Goal: Check status: Check status

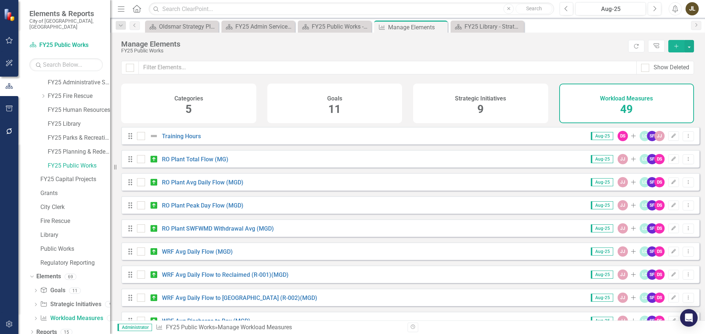
scroll to position [37, 0]
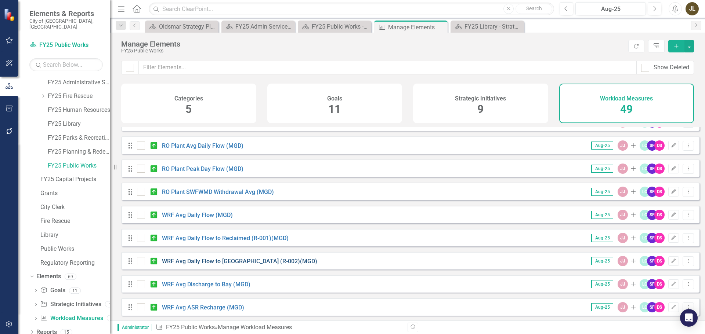
click at [271, 265] on link "WRF Avg Daily Flow to [GEOGRAPHIC_DATA] (R-002)(MGD)" at bounding box center [239, 261] width 155 height 7
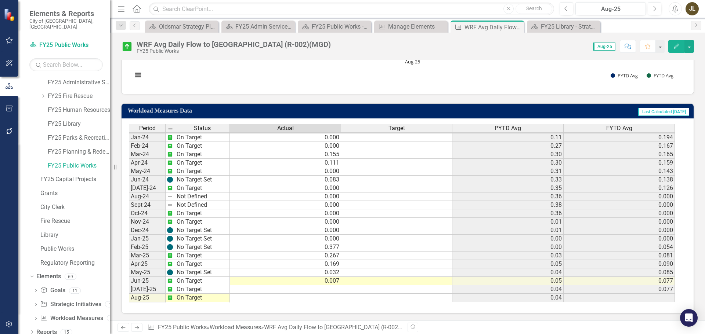
scroll to position [244, 0]
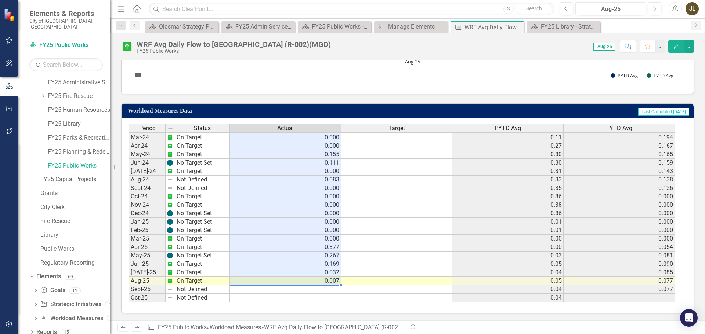
drag, startPoint x: 321, startPoint y: 138, endPoint x: 312, endPoint y: 279, distance: 140.8
click at [312, 279] on tbody "Jul-22 On Target 0.203 0.206 Aug-22 On Target 0.000 0.187 Sep-22 On Target 0.19…" at bounding box center [402, 133] width 546 height 338
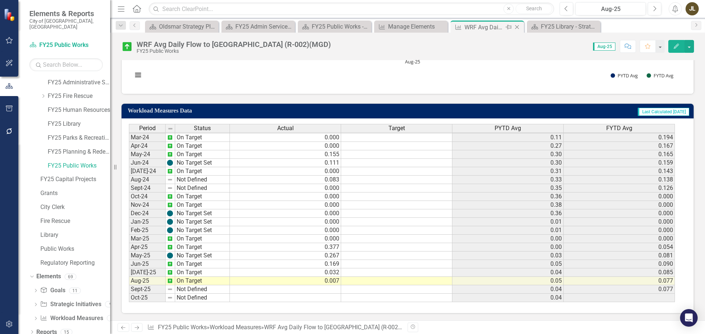
click at [515, 28] on icon "Close" at bounding box center [516, 27] width 7 height 6
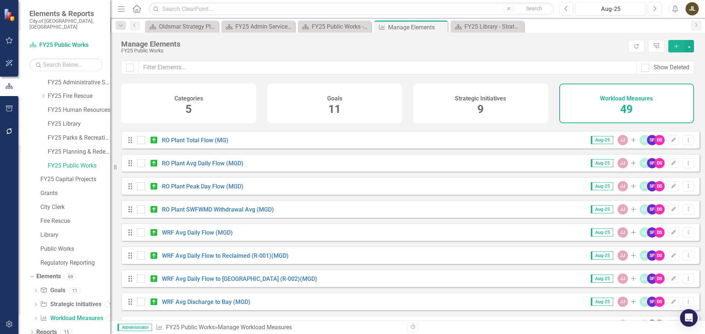
scroll to position [37, 0]
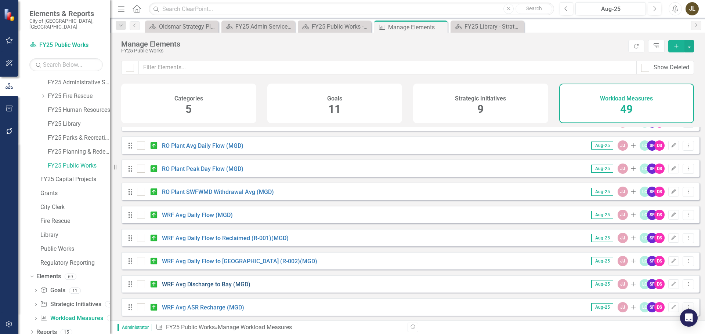
click at [244, 288] on link "WRF Avg Discharge to Bay (MGD)" at bounding box center [206, 284] width 88 height 7
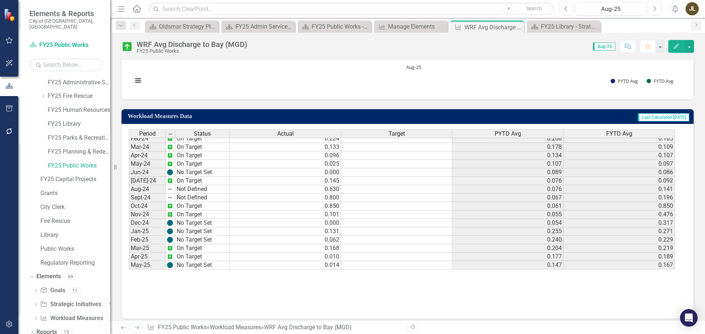
scroll to position [244, 0]
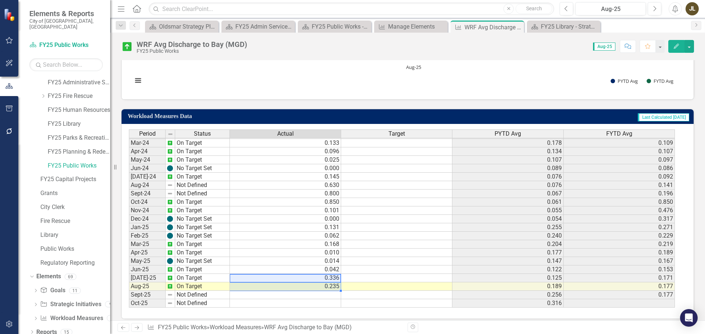
drag, startPoint x: 320, startPoint y: 278, endPoint x: 320, endPoint y: 286, distance: 7.7
click at [320, 286] on tbody "Feb-23 On Target 0.165 0.134 0.321 Mar-23 No Target Set 0.000 0.121 0.267 Apr-2…" at bounding box center [402, 168] width 546 height 279
click at [517, 29] on icon "Close" at bounding box center [516, 27] width 7 height 6
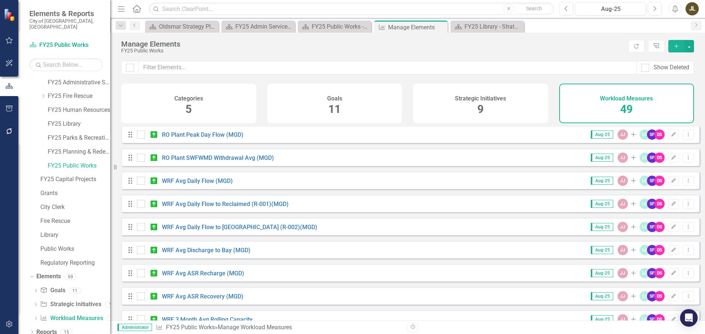
scroll to position [110, 0]
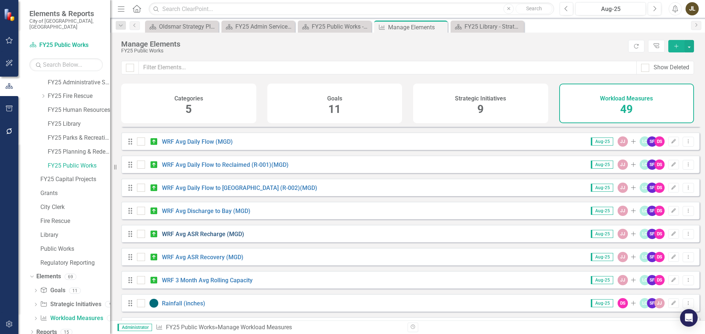
click at [230, 238] on link "WRF Avg ASR Recharge (MGD)" at bounding box center [203, 234] width 82 height 7
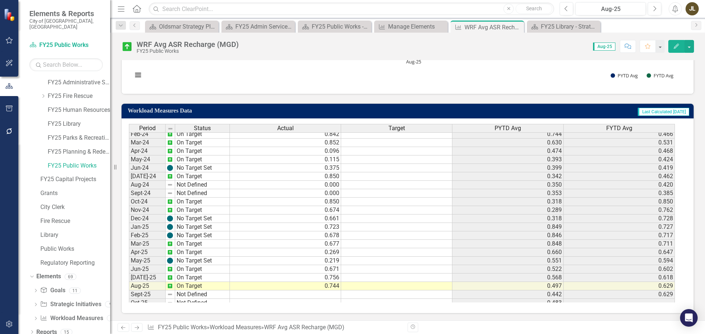
scroll to position [244, 0]
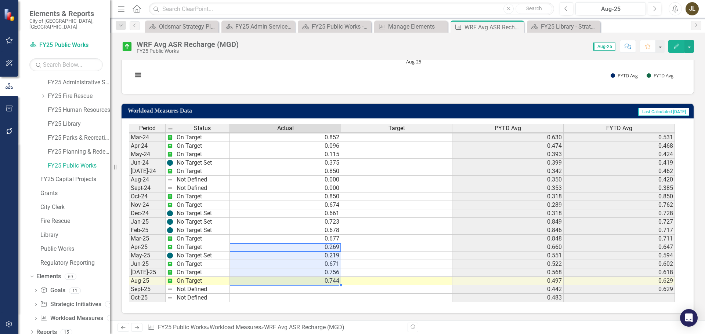
drag, startPoint x: 319, startPoint y: 250, endPoint x: 318, endPoint y: 279, distance: 28.6
click at [518, 28] on icon "Close" at bounding box center [516, 27] width 7 height 6
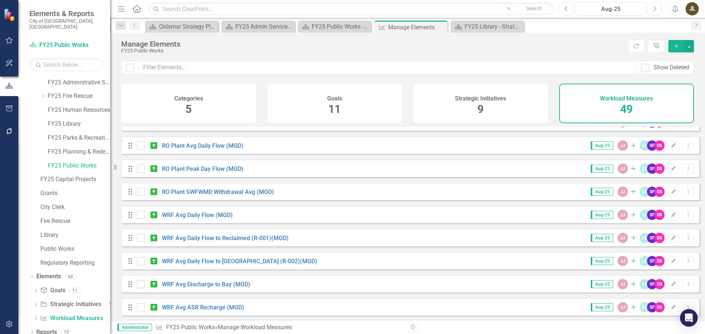
scroll to position [73, 0]
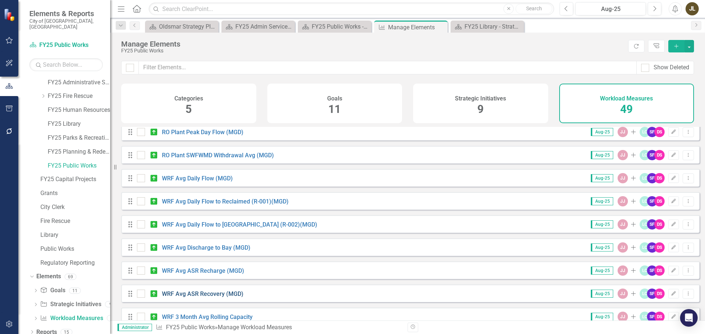
click at [221, 298] on link "WRF Avg ASR Recovery (MGD)" at bounding box center [202, 294] width 81 height 7
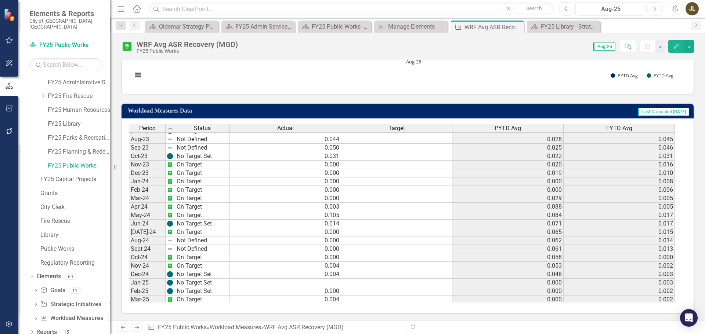
scroll to position [244, 0]
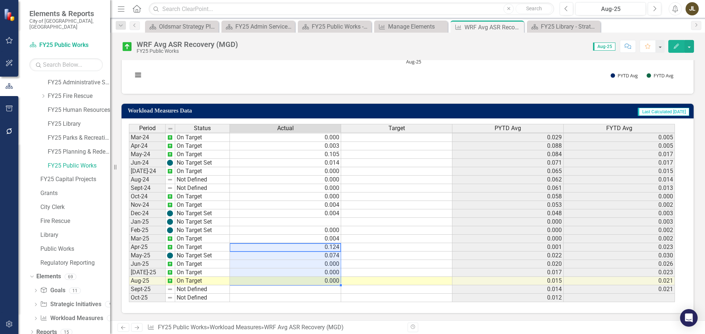
drag, startPoint x: 312, startPoint y: 247, endPoint x: 313, endPoint y: 279, distance: 31.6
click at [516, 27] on icon "Close" at bounding box center [516, 27] width 7 height 6
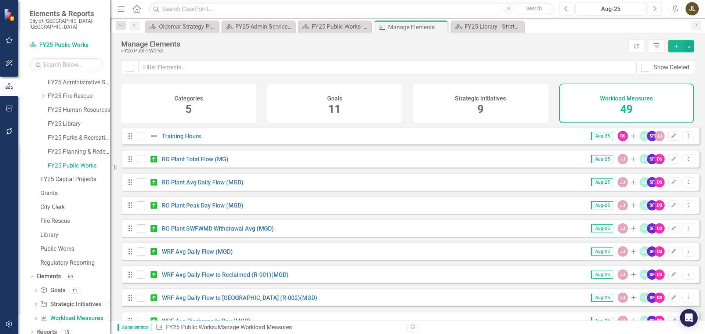
scroll to position [37, 0]
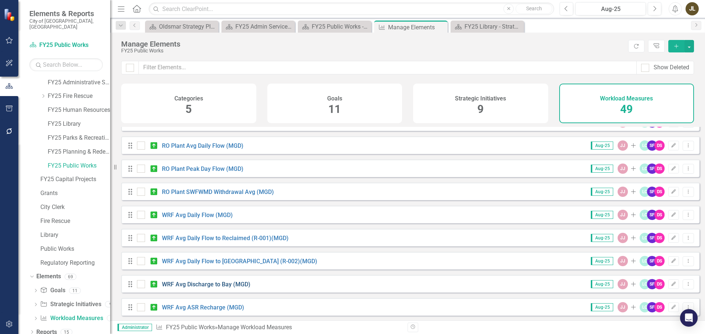
click at [235, 288] on link "WRF Avg Discharge to Bay (MGD)" at bounding box center [206, 284] width 88 height 7
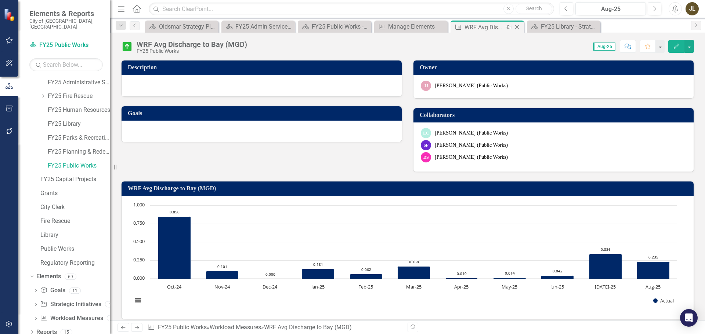
click at [516, 27] on icon "Close" at bounding box center [516, 27] width 7 height 6
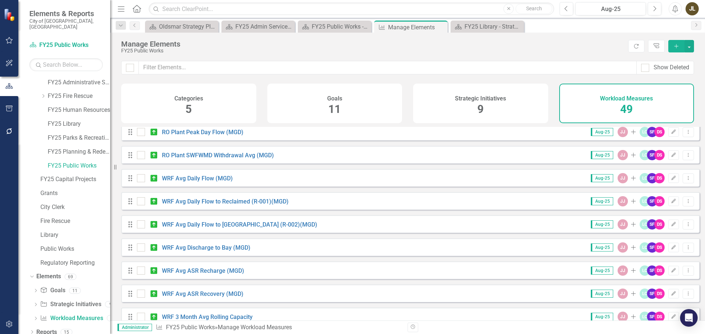
scroll to position [110, 0]
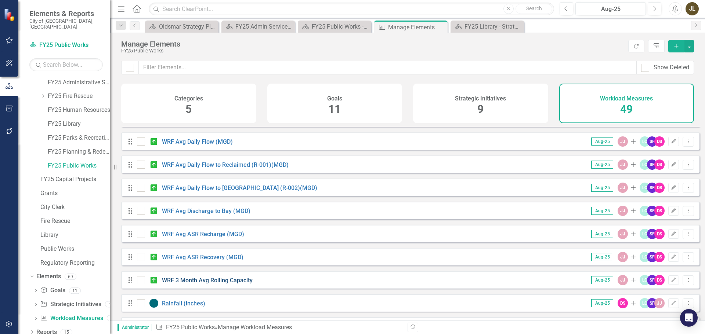
click at [239, 284] on link "WRF 3 Month Avg Rolling Capacity" at bounding box center [207, 280] width 91 height 7
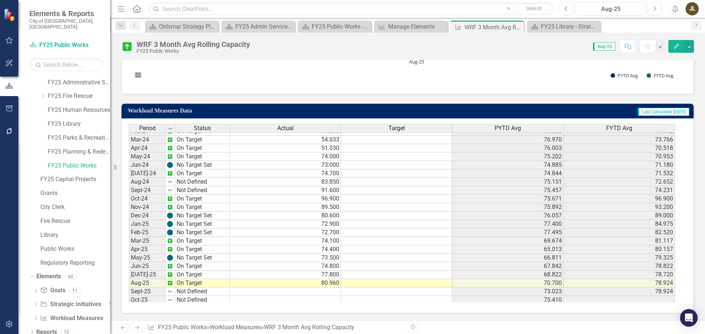
scroll to position [244, 0]
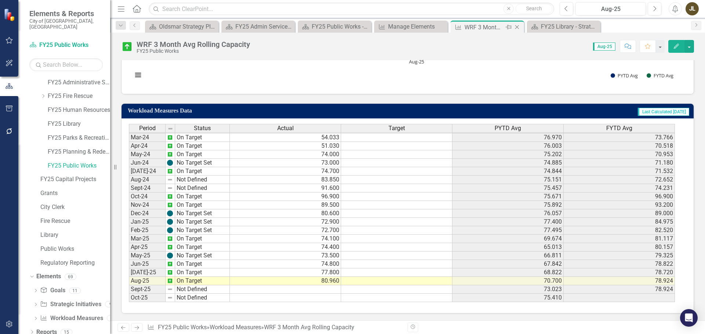
click at [519, 29] on icon "Close" at bounding box center [516, 27] width 7 height 6
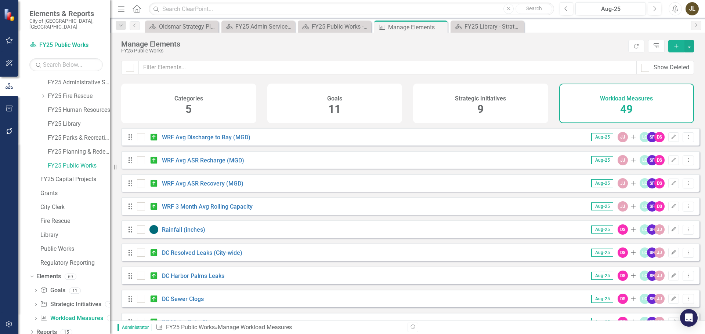
scroll to position [184, 0]
click at [180, 234] on link "Rainfall (inches)" at bounding box center [183, 230] width 43 height 7
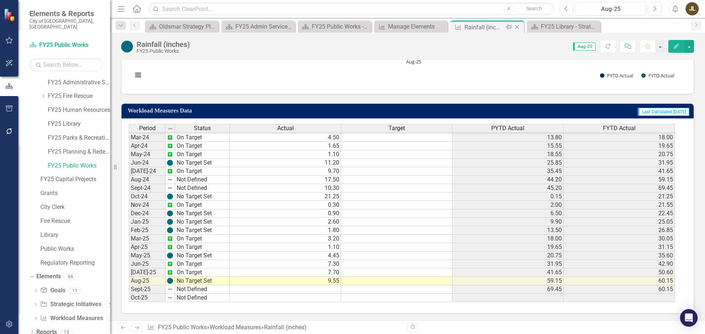
click at [518, 26] on icon "Close" at bounding box center [516, 27] width 7 height 6
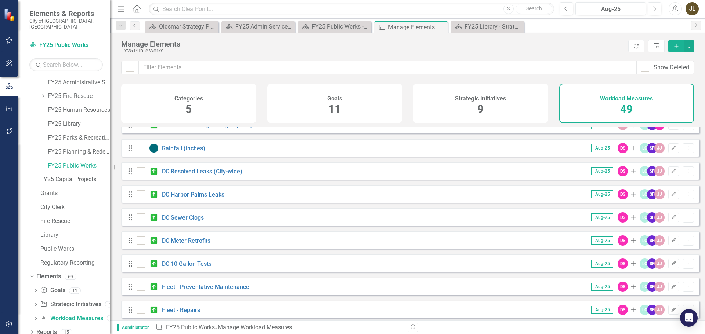
scroll to position [257, 0]
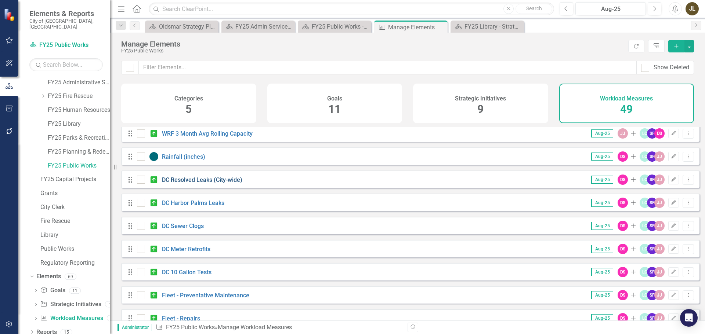
click at [180, 184] on link "DC Resolved Leaks (City-wide)" at bounding box center [202, 180] width 80 height 7
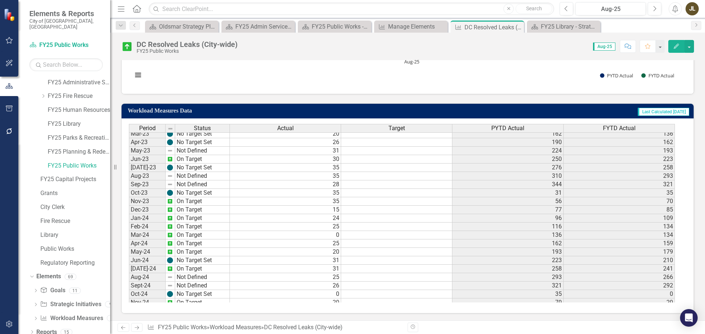
scroll to position [226, 0]
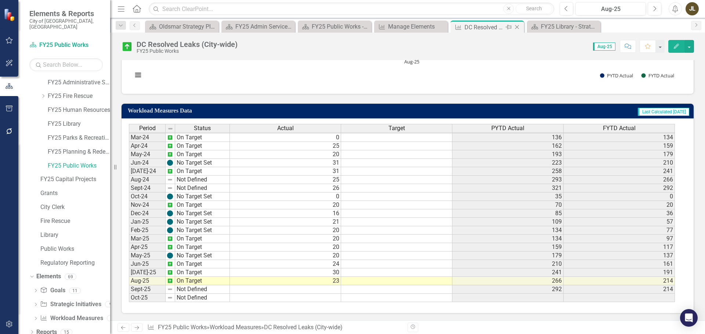
click at [518, 28] on icon "Close" at bounding box center [516, 27] width 7 height 6
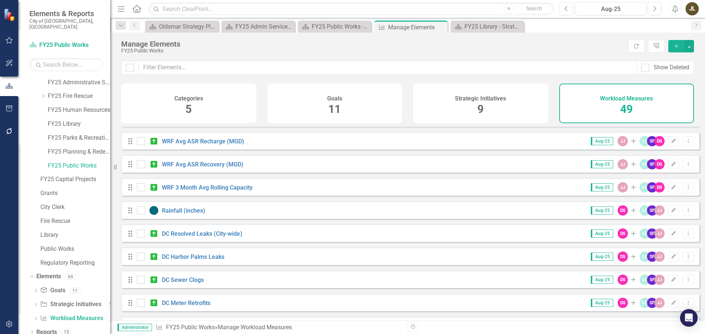
scroll to position [220, 0]
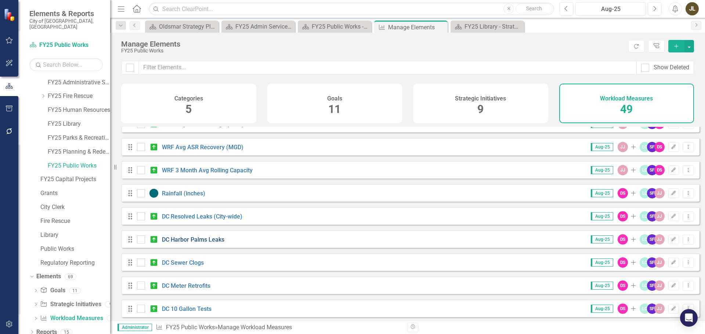
click at [212, 243] on link "DC Harbor Palms Leaks" at bounding box center [193, 239] width 62 height 7
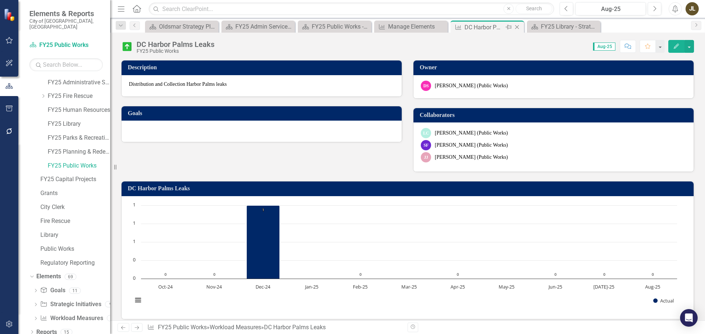
click at [519, 26] on icon "Close" at bounding box center [516, 27] width 7 height 6
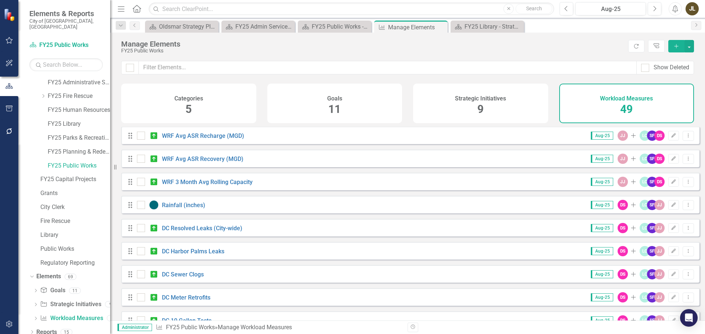
scroll to position [220, 0]
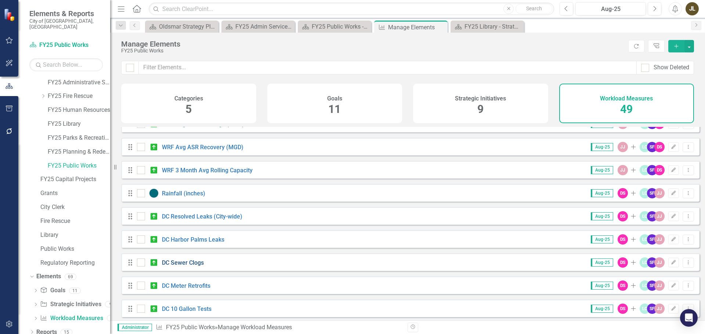
click at [187, 267] on link "DC Sewer Clogs" at bounding box center [183, 263] width 42 height 7
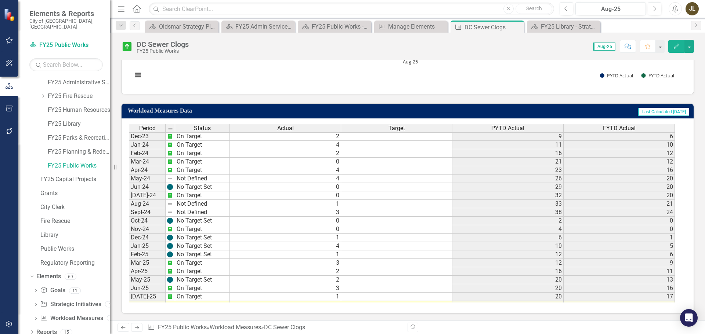
scroll to position [244, 0]
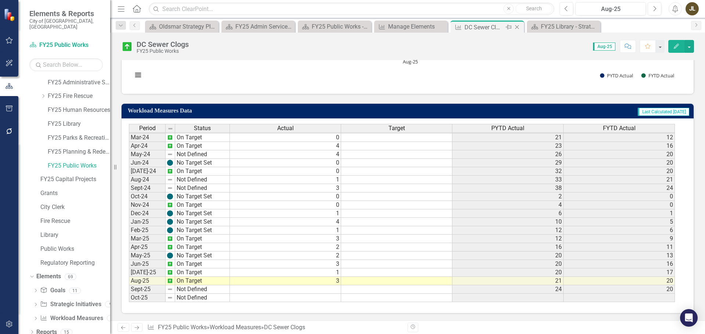
click at [519, 27] on icon "Close" at bounding box center [516, 27] width 7 height 6
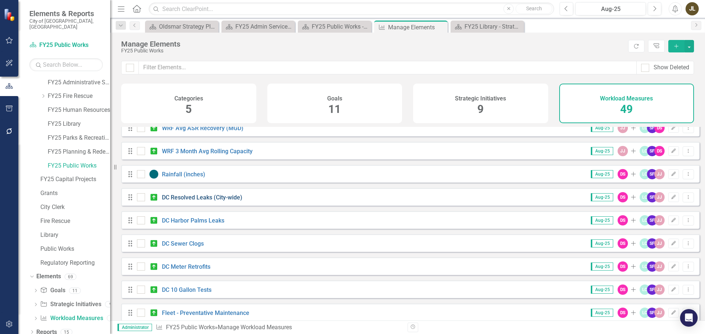
scroll to position [257, 0]
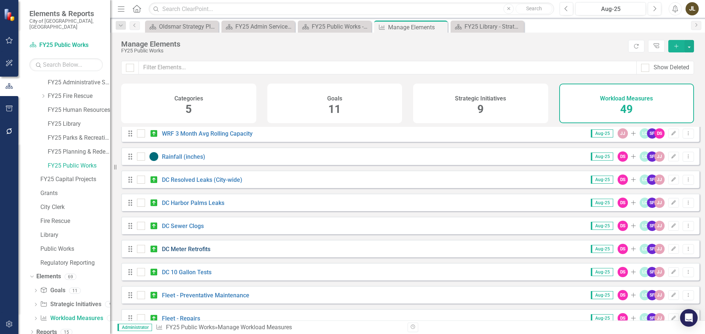
click at [202, 253] on link "DC Meter Retrofits" at bounding box center [186, 249] width 48 height 7
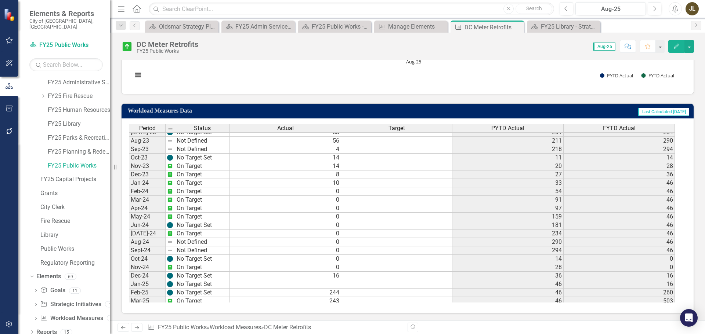
scroll to position [244, 0]
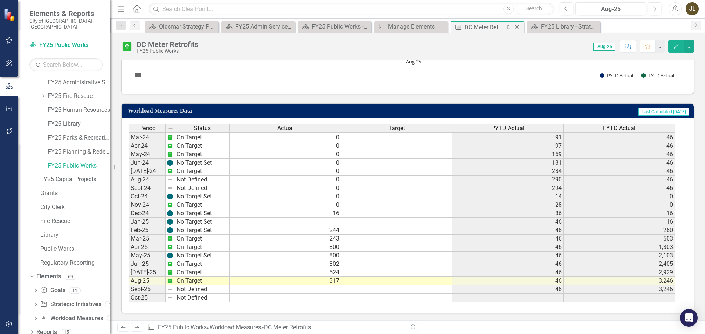
click at [515, 28] on icon "Close" at bounding box center [516, 27] width 7 height 6
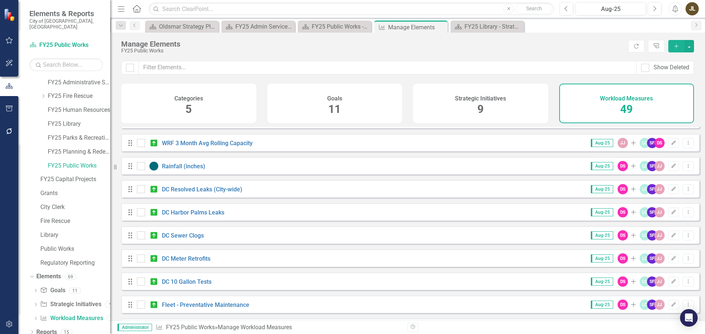
scroll to position [257, 0]
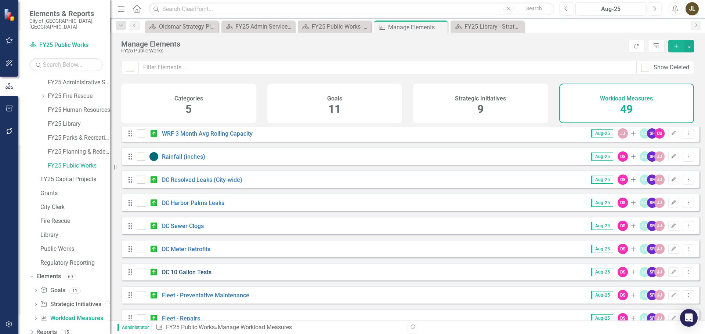
click at [202, 275] on link "DC 10 Gallon Tests" at bounding box center [187, 272] width 50 height 7
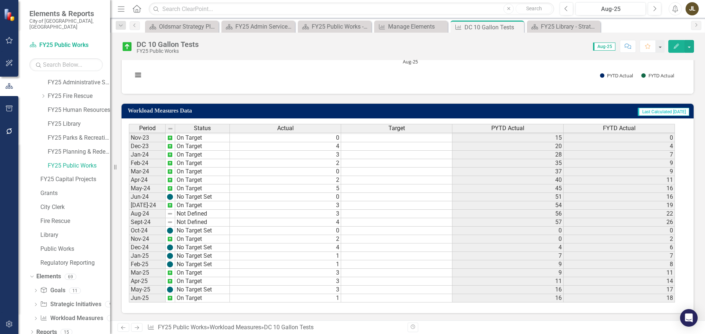
scroll to position [244, 0]
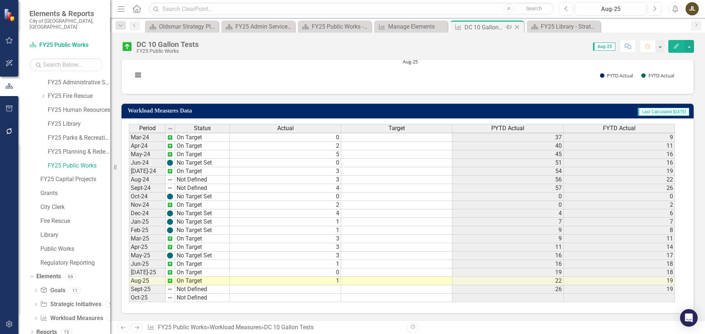
click at [518, 29] on icon "Close" at bounding box center [516, 27] width 7 height 6
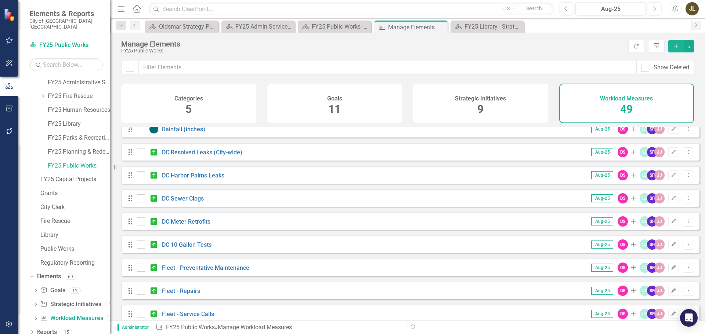
scroll to position [294, 0]
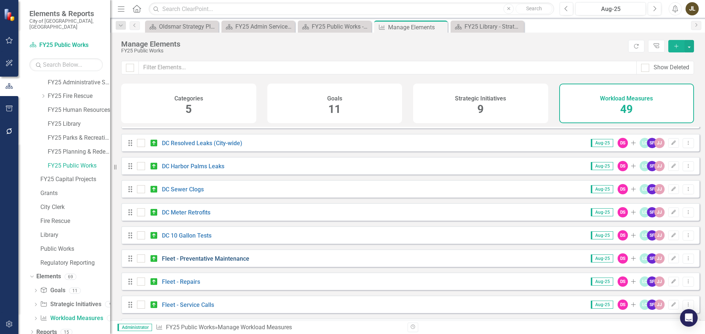
click at [228, 262] on link "Fleet - Preventative Maintenance" at bounding box center [205, 258] width 87 height 7
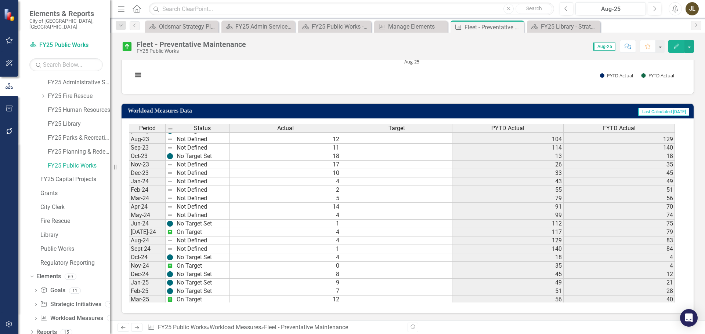
scroll to position [244, 0]
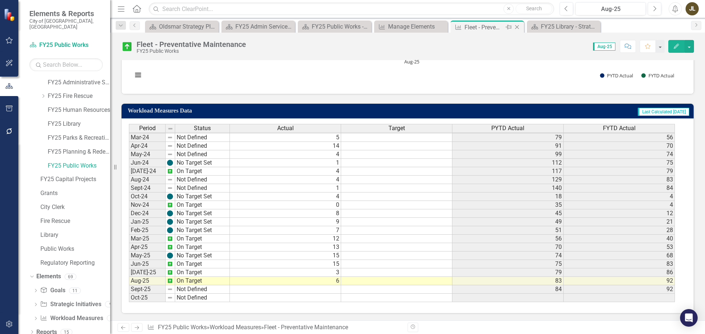
click at [518, 30] on div "Close" at bounding box center [517, 27] width 9 height 9
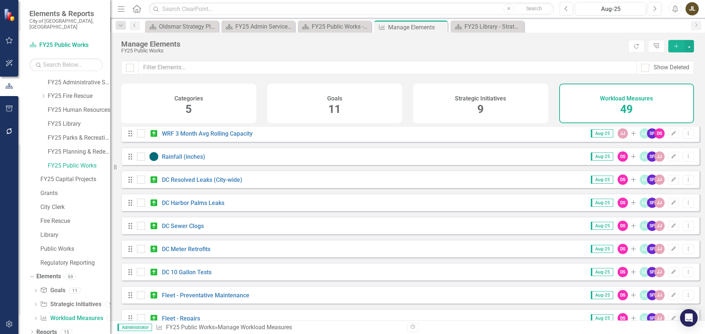
scroll to position [330, 0]
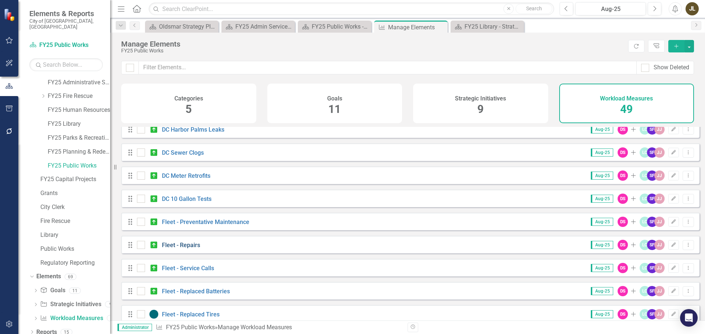
click at [176, 249] on link "Fleet - Repairs" at bounding box center [181, 245] width 38 height 7
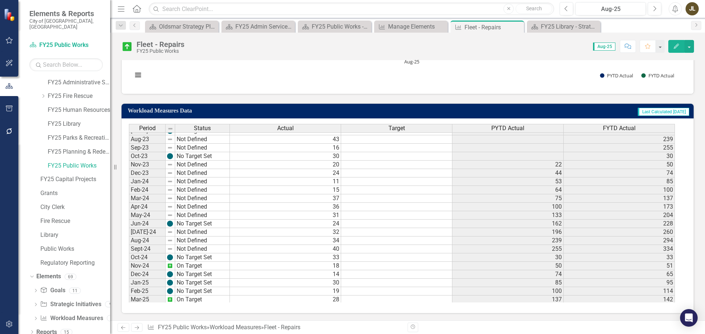
scroll to position [244, 0]
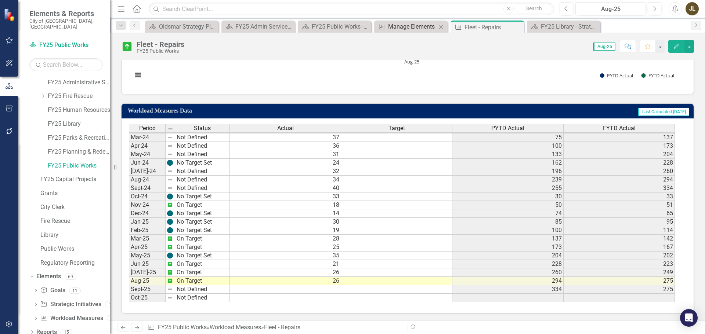
click at [420, 23] on div "Manage Elements" at bounding box center [412, 26] width 48 height 9
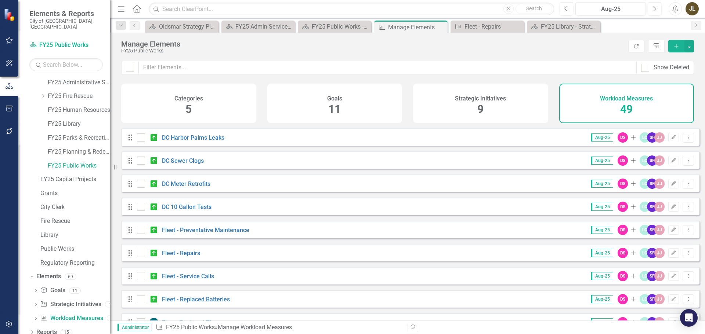
scroll to position [404, 0]
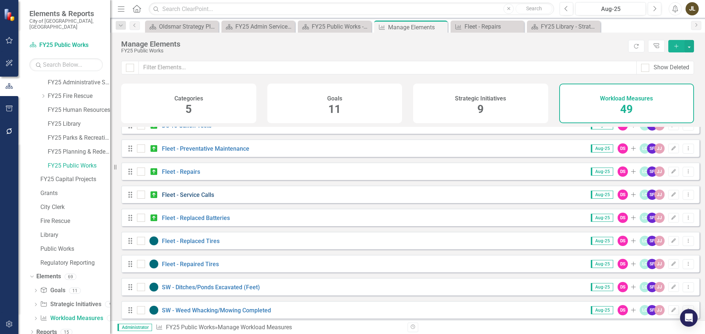
click at [198, 197] on link "Fleet - Service Calls" at bounding box center [188, 195] width 52 height 7
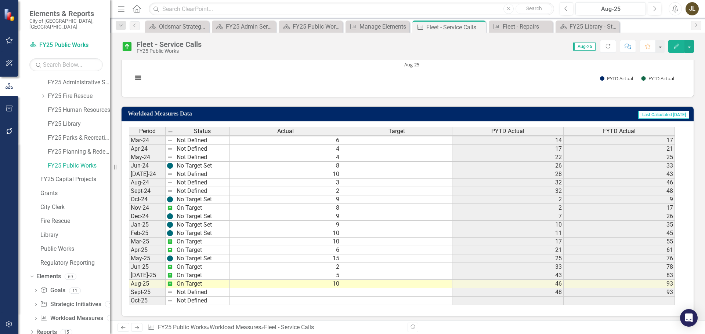
scroll to position [373, 0]
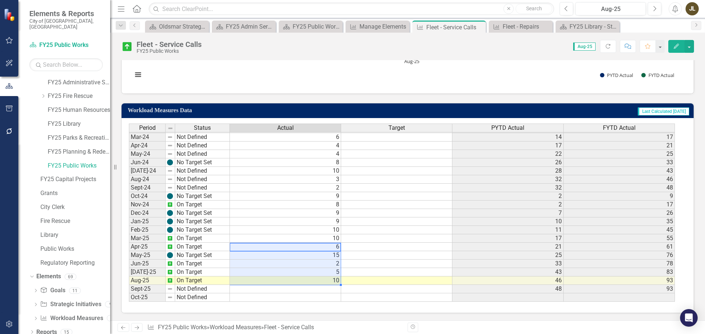
drag, startPoint x: 314, startPoint y: 248, endPoint x: 317, endPoint y: 278, distance: 30.3
click at [317, 278] on tbody "Feb-23 On Target 0 12 Mar-23 No Target Set 2 14 Apr-23 No Target Set 3 17 May-2…" at bounding box center [402, 162] width 546 height 279
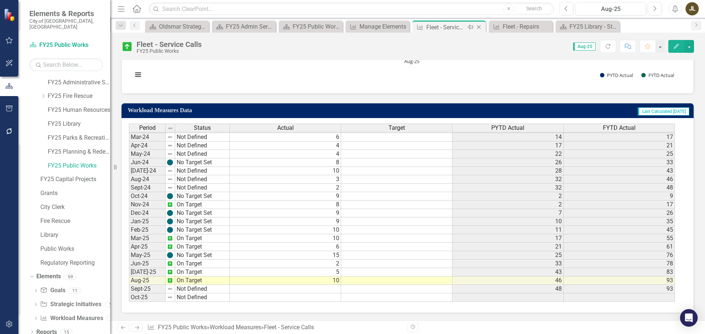
click at [482, 29] on icon "Close" at bounding box center [478, 27] width 7 height 6
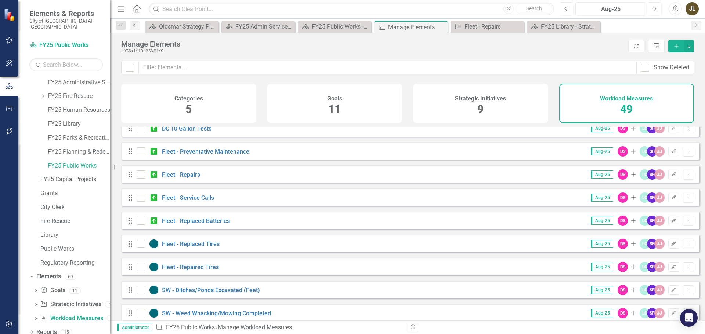
scroll to position [404, 0]
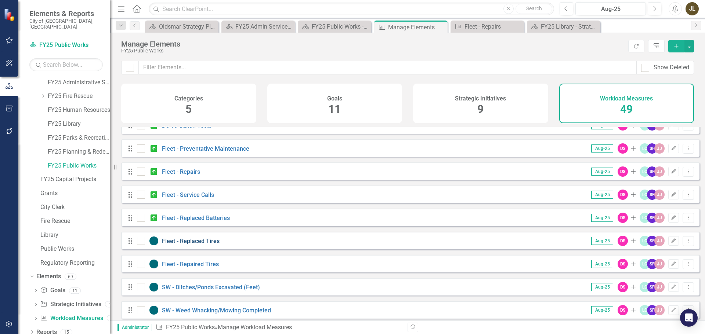
click at [210, 245] on link "Fleet - Replaced Tires" at bounding box center [191, 241] width 58 height 7
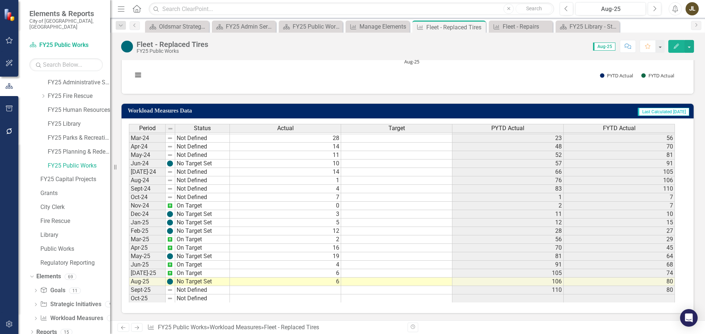
scroll to position [244, 0]
click at [481, 27] on icon "Close" at bounding box center [478, 27] width 7 height 6
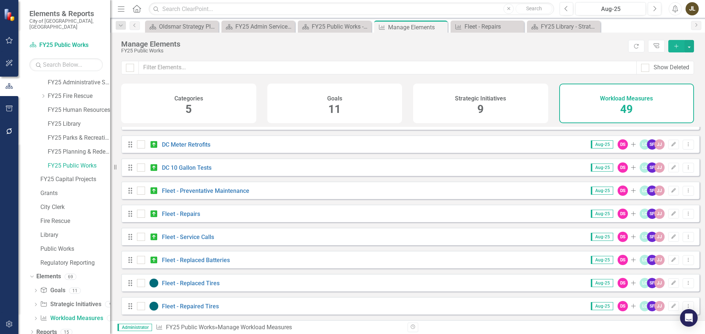
scroll to position [404, 0]
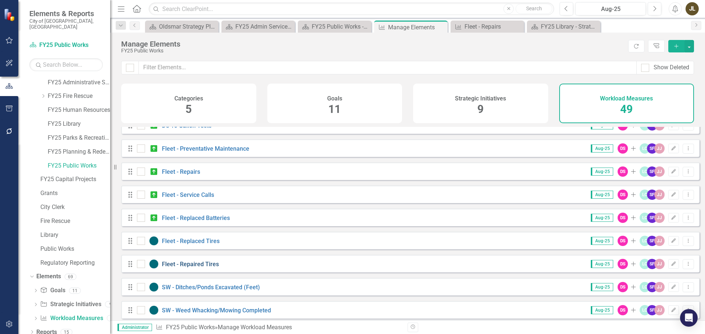
click at [200, 268] on link "Fleet - Repaired Tires" at bounding box center [190, 264] width 57 height 7
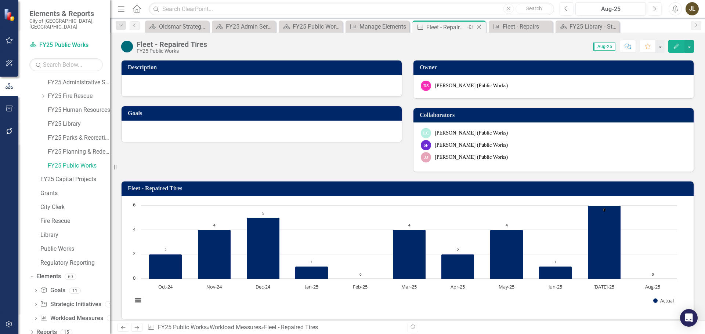
click at [481, 28] on icon "Close" at bounding box center [478, 27] width 7 height 6
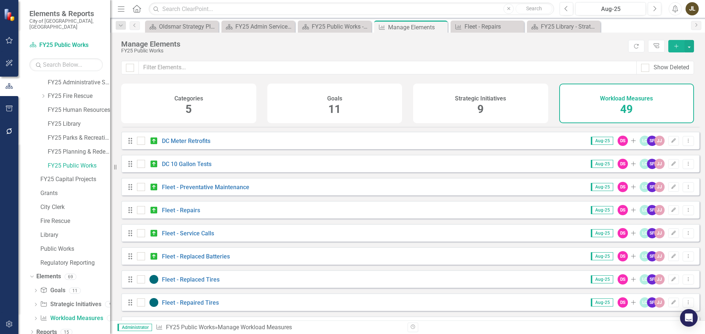
scroll to position [367, 0]
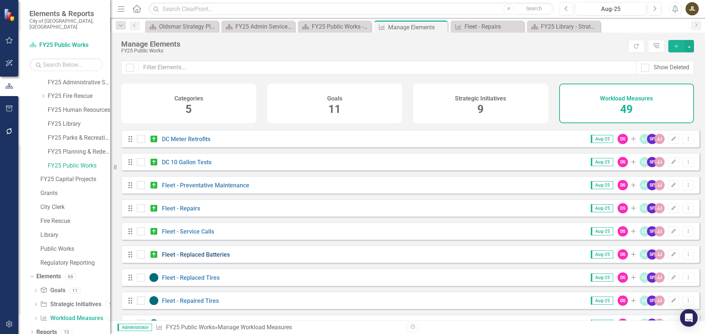
click at [216, 258] on link "Fleet - Replaced Batteries" at bounding box center [196, 254] width 68 height 7
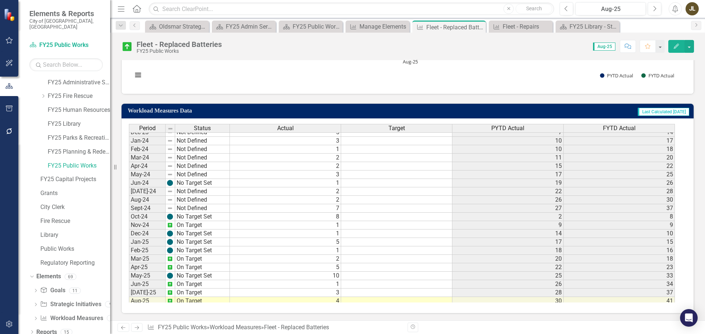
scroll to position [244, 0]
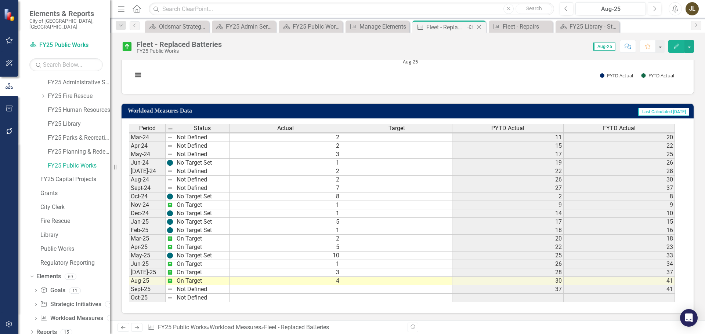
click at [479, 26] on icon "Close" at bounding box center [478, 27] width 7 height 6
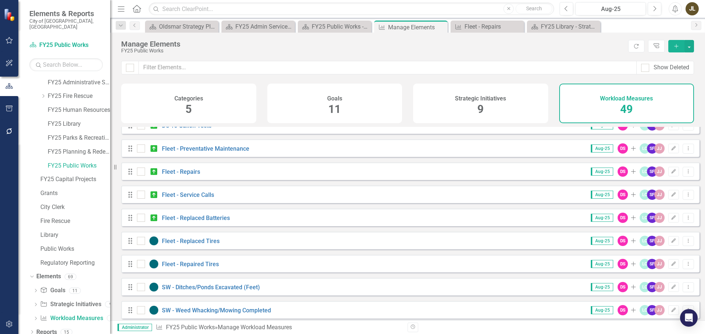
scroll to position [440, 0]
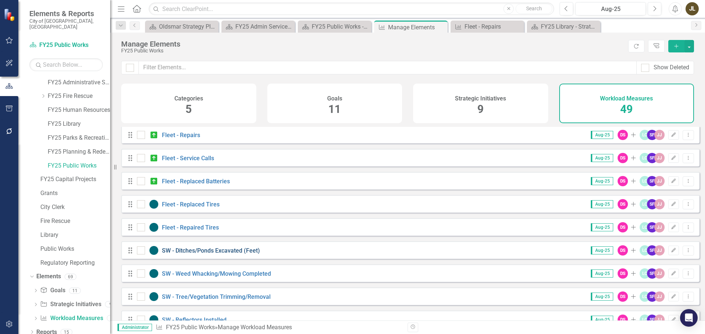
click at [222, 254] on link "SW - Ditches/Ponds Excavated (Feet)" at bounding box center [211, 250] width 98 height 7
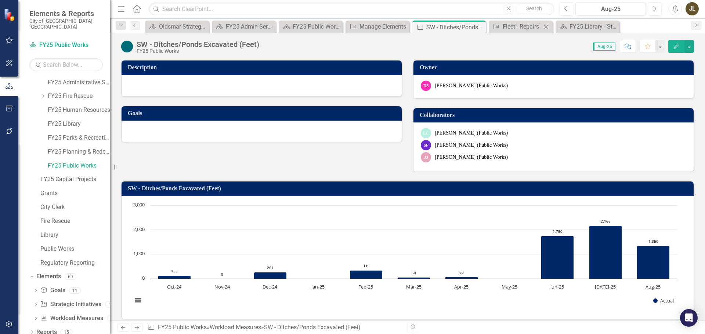
click at [510, 31] on div "Workload Measures Fleet - Repairs Close" at bounding box center [521, 27] width 64 height 12
click at [514, 27] on div "Fleet - Repairs" at bounding box center [522, 26] width 39 height 9
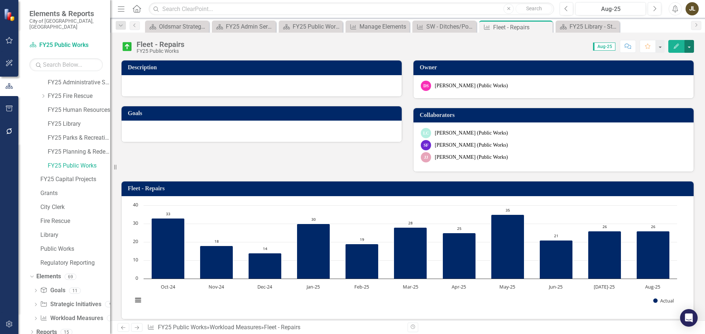
click at [693, 46] on button "button" at bounding box center [689, 46] width 10 height 13
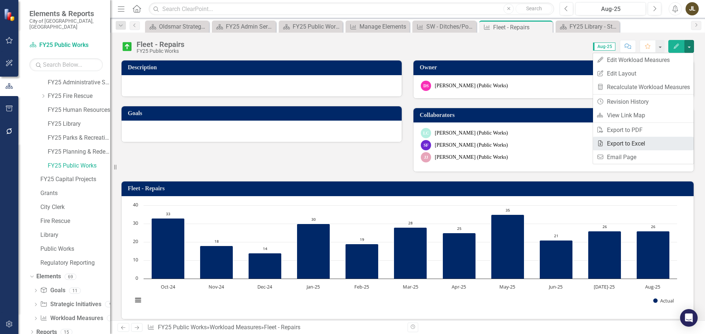
click at [630, 141] on link "Excel Export to Excel" at bounding box center [643, 144] width 101 height 14
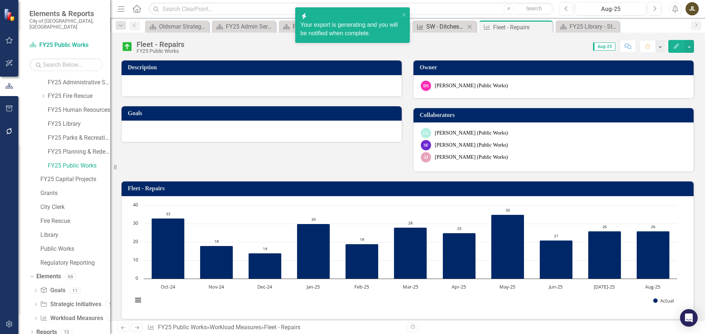
click at [431, 28] on div "SW - Ditches/Ponds Excavated (Feet)" at bounding box center [445, 26] width 39 height 9
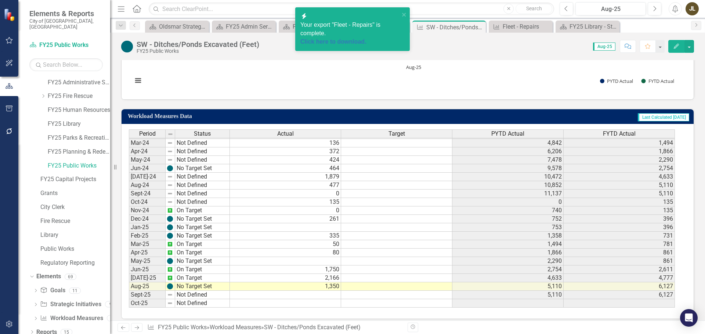
scroll to position [373, 0]
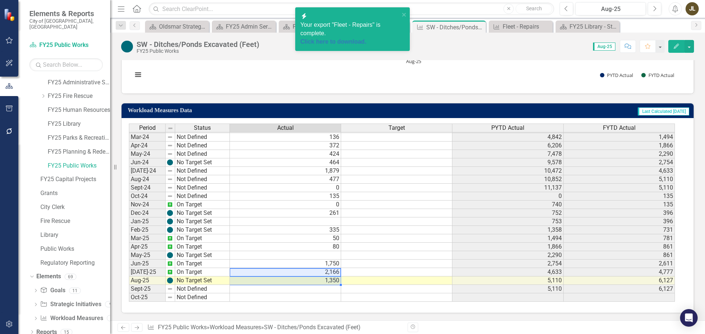
drag, startPoint x: 317, startPoint y: 274, endPoint x: 317, endPoint y: 283, distance: 9.2
click at [458, 59] on div "SW - Ditches/Ponds Excavated (Feet) FY25 Public Works Score: 0.00 Aug-25 Comple…" at bounding box center [407, 177] width 595 height 288
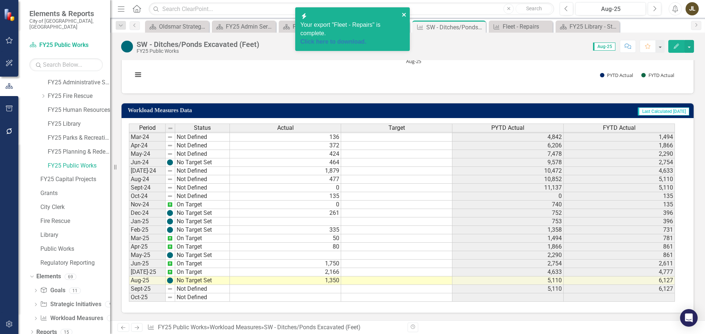
click at [403, 14] on icon "close" at bounding box center [404, 15] width 4 height 4
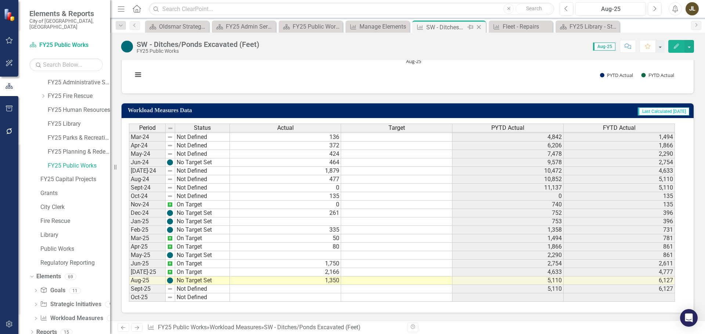
click at [482, 28] on icon "Close" at bounding box center [478, 27] width 7 height 6
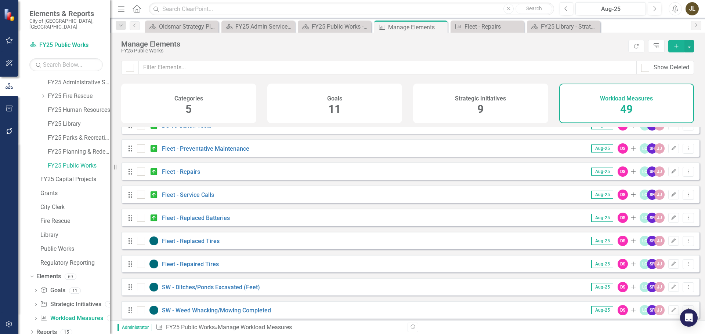
scroll to position [440, 0]
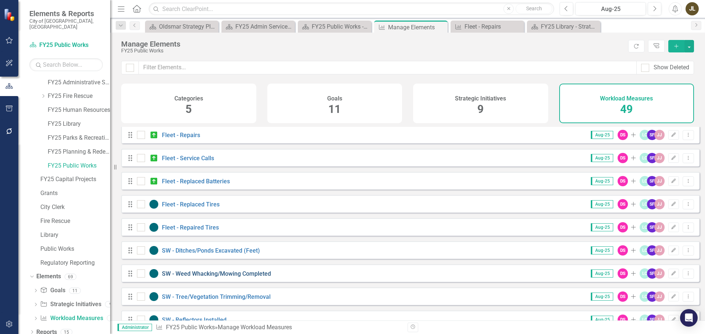
click at [242, 278] on link "SW - Weed Whacking/Mowing Completed" at bounding box center [216, 274] width 109 height 7
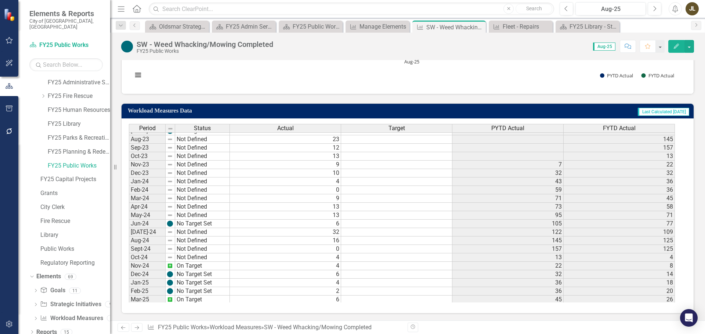
scroll to position [209, 0]
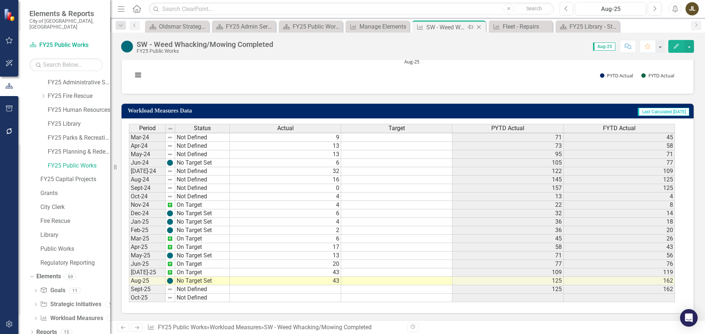
click at [481, 26] on icon "Close" at bounding box center [478, 27] width 7 height 6
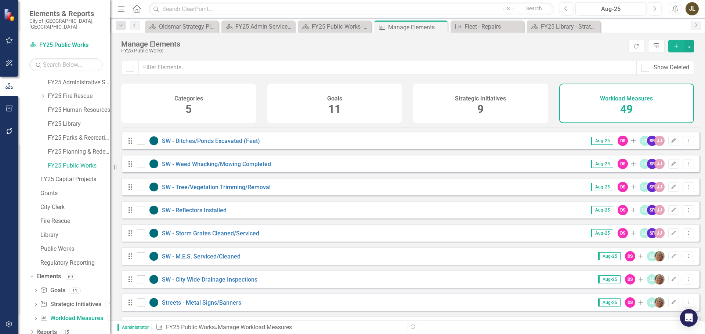
scroll to position [551, 0]
click at [219, 191] on link "SW - Tree/Vegetation Trimming/Removal" at bounding box center [216, 187] width 109 height 7
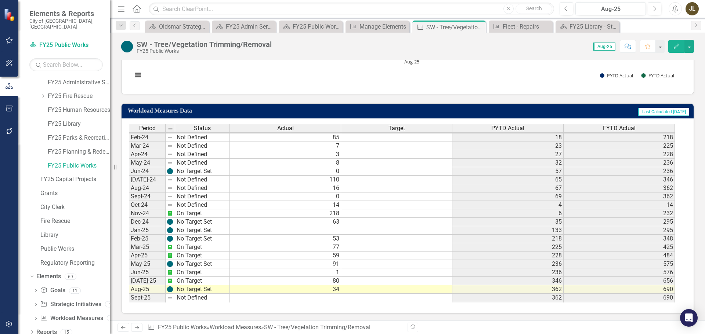
scroll to position [244, 0]
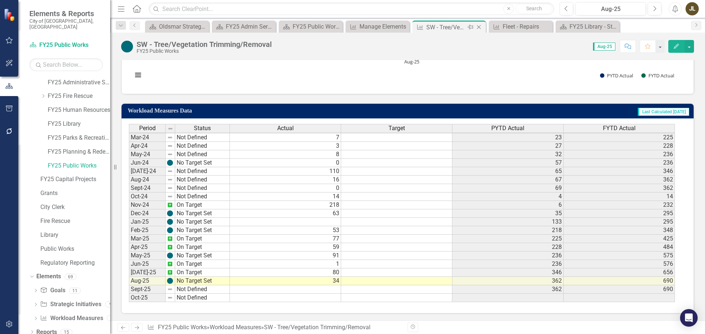
click at [480, 29] on icon "Close" at bounding box center [478, 27] width 7 height 6
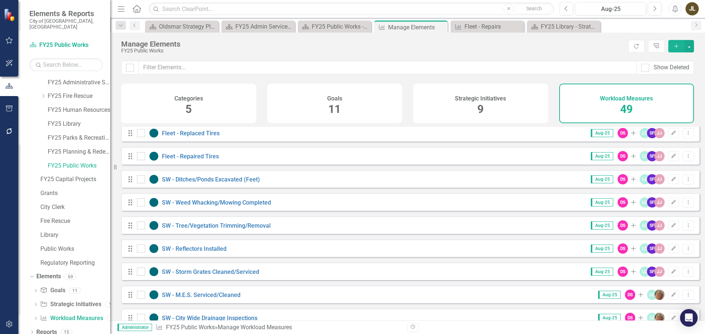
scroll to position [551, 0]
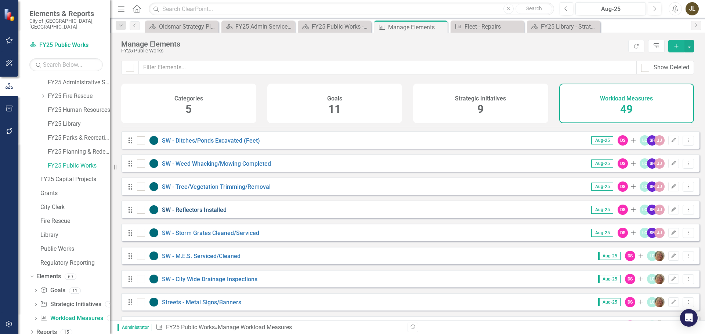
click at [208, 214] on link "SW - Reflectors Installed" at bounding box center [194, 210] width 65 height 7
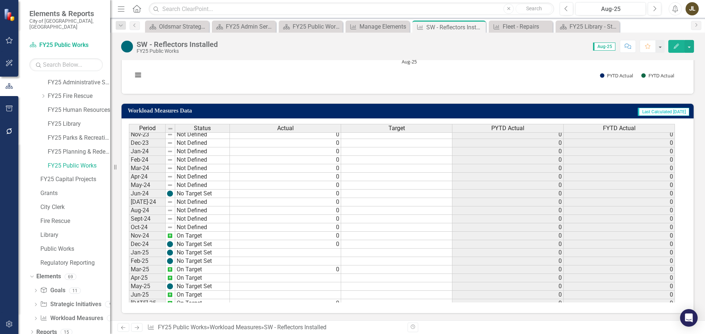
scroll to position [244, 0]
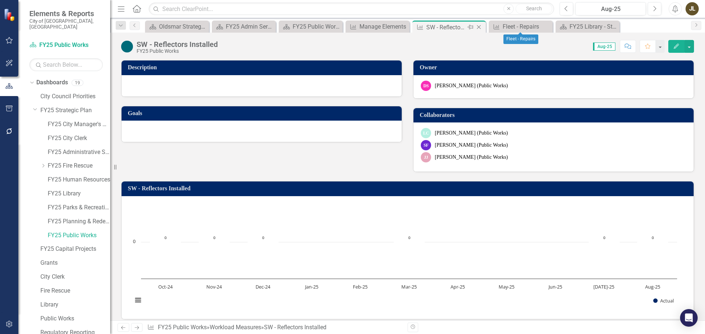
scroll to position [244, 0]
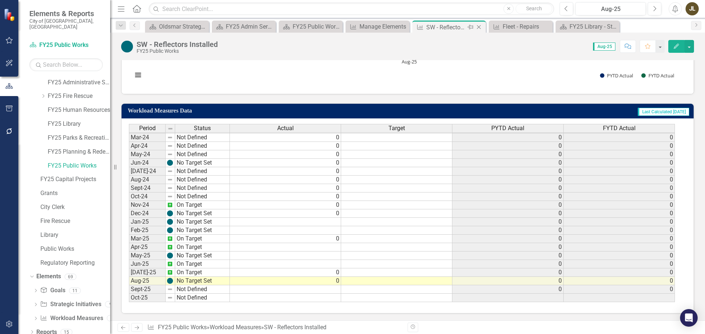
click at [478, 28] on icon "Close" at bounding box center [478, 27] width 7 height 6
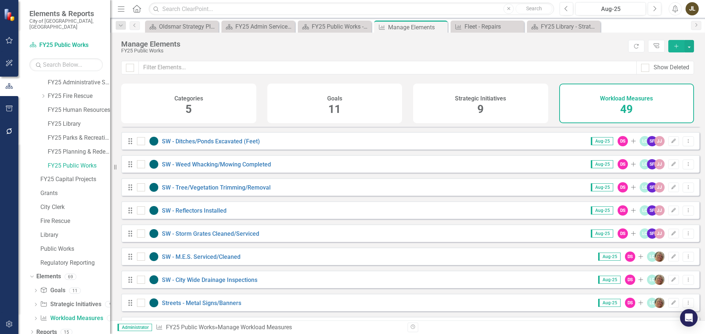
scroll to position [551, 0]
click at [218, 237] on link "SW - Storm Grates Cleaned/Serviced" at bounding box center [210, 233] width 97 height 7
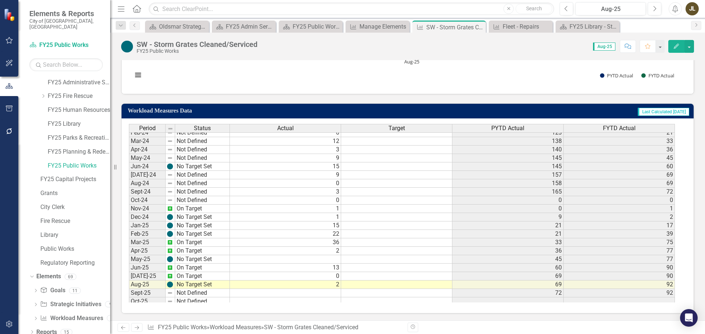
scroll to position [244, 0]
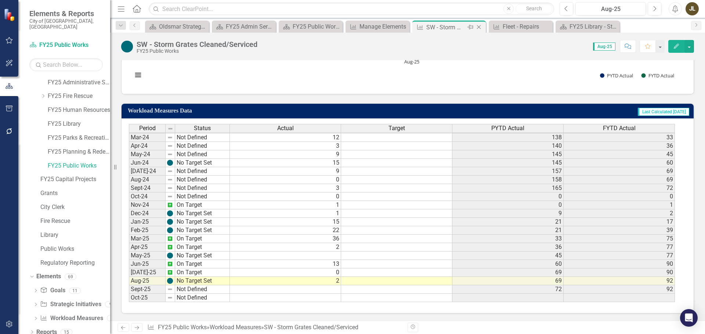
click at [480, 28] on icon "Close" at bounding box center [478, 27] width 7 height 6
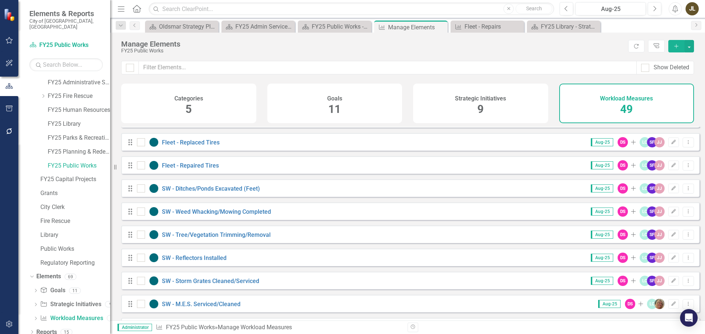
scroll to position [514, 0]
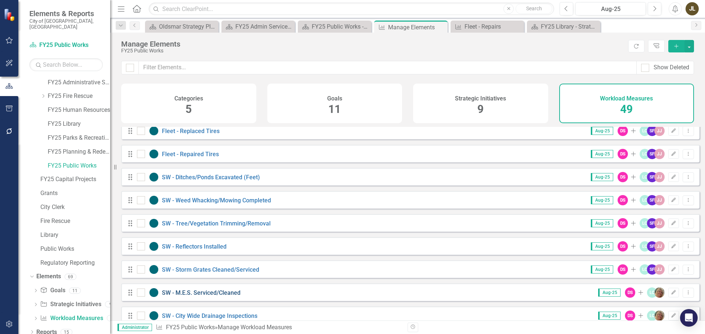
click at [213, 297] on link "SW - M.E.S. Serviced/Cleaned" at bounding box center [201, 293] width 79 height 7
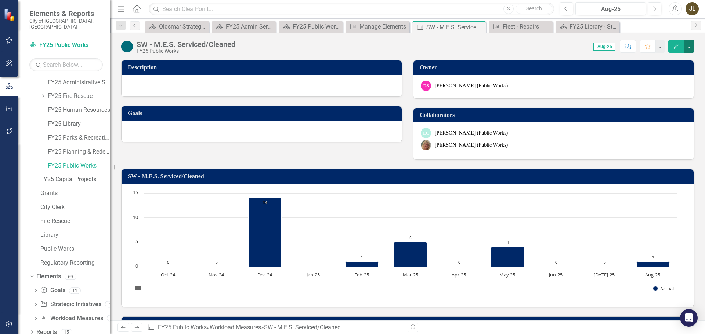
click at [690, 43] on button "button" at bounding box center [689, 46] width 10 height 13
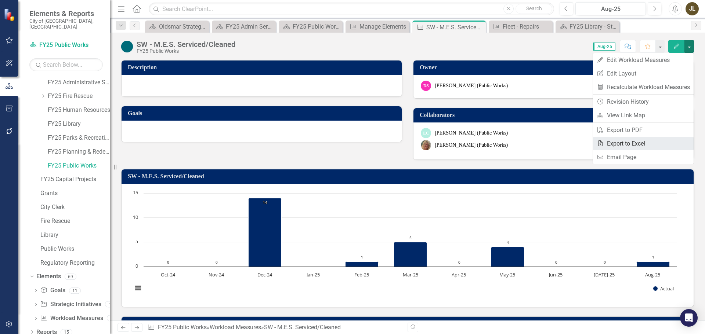
click at [633, 140] on link "Excel Export to Excel" at bounding box center [643, 144] width 101 height 14
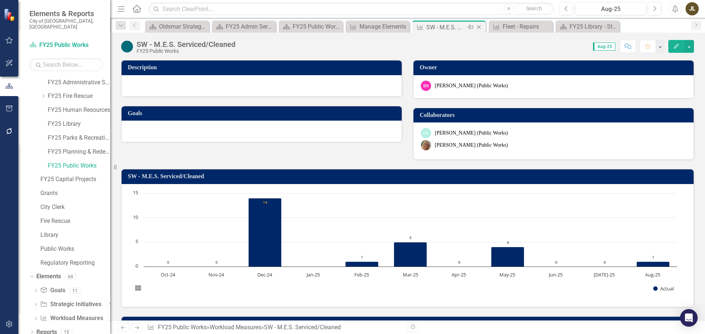
click at [481, 27] on icon "Close" at bounding box center [478, 27] width 7 height 6
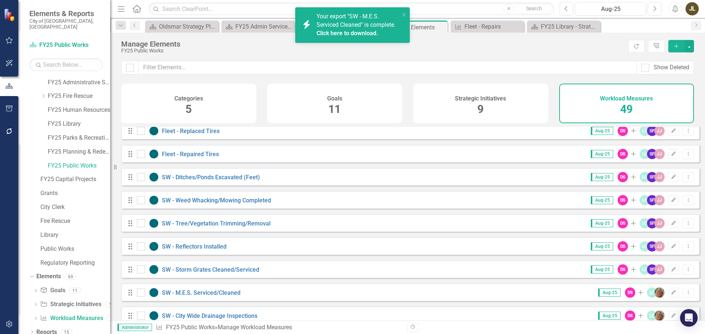
scroll to position [551, 0]
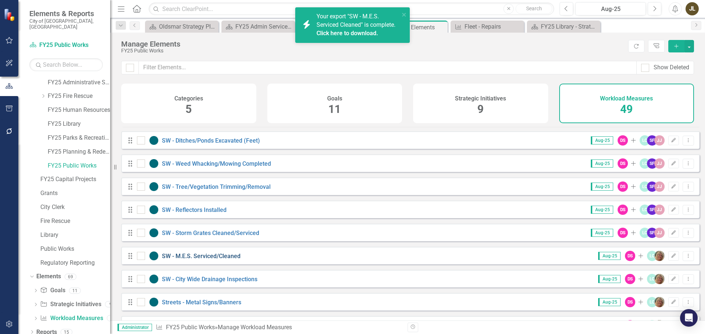
click at [228, 258] on link "SW - M.E.S. Serviced/Cleaned" at bounding box center [201, 256] width 79 height 7
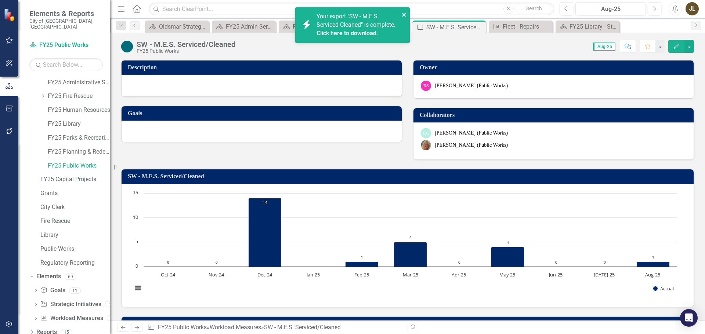
click at [402, 13] on icon "close" at bounding box center [404, 15] width 4 height 4
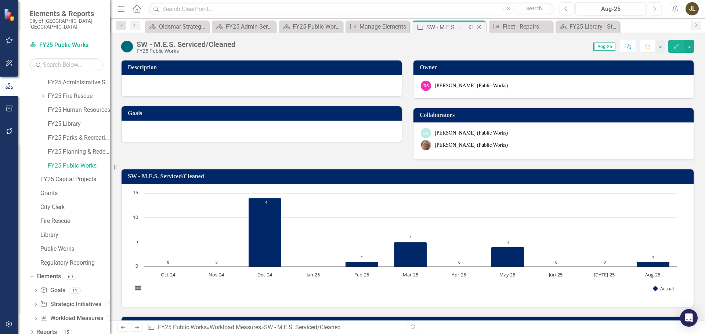
click at [480, 28] on icon "Close" at bounding box center [478, 27] width 7 height 6
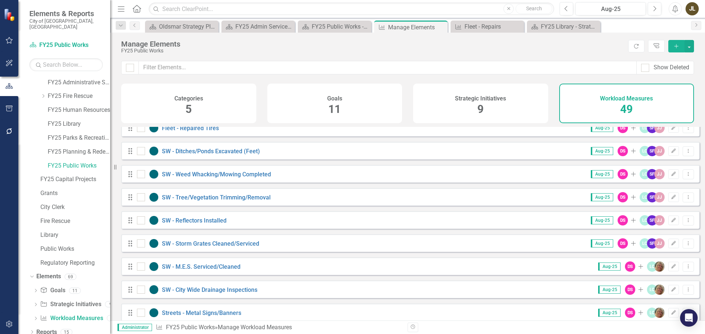
scroll to position [551, 0]
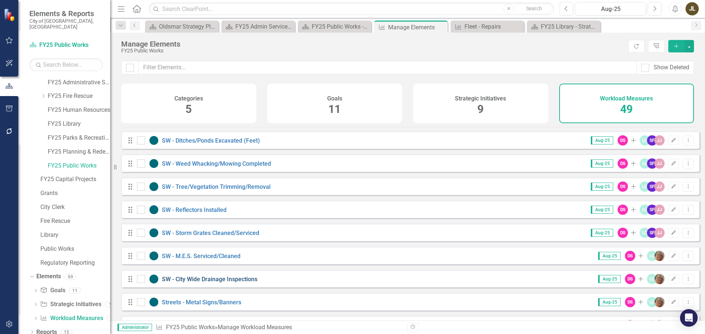
click at [229, 283] on link "SW - City Wide Drainage Inspections" at bounding box center [209, 279] width 95 height 7
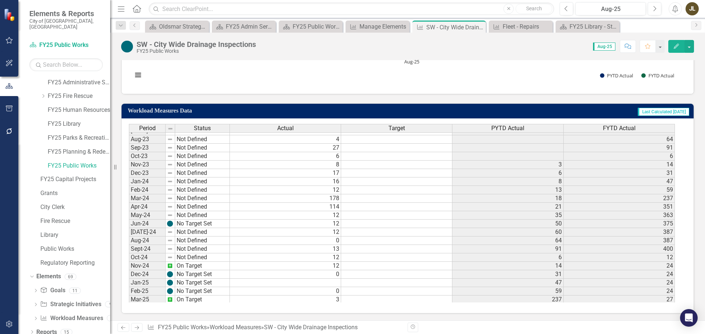
scroll to position [244, 0]
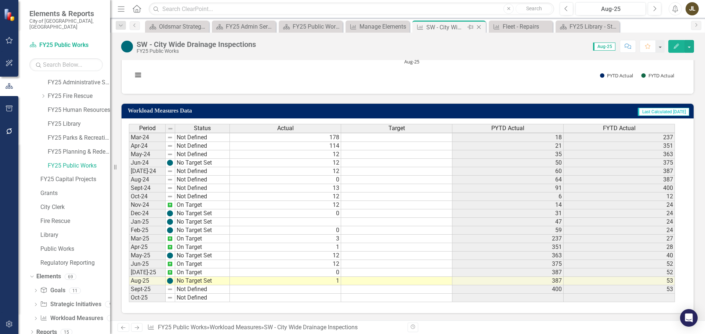
click at [483, 27] on div "Close" at bounding box center [479, 27] width 9 height 9
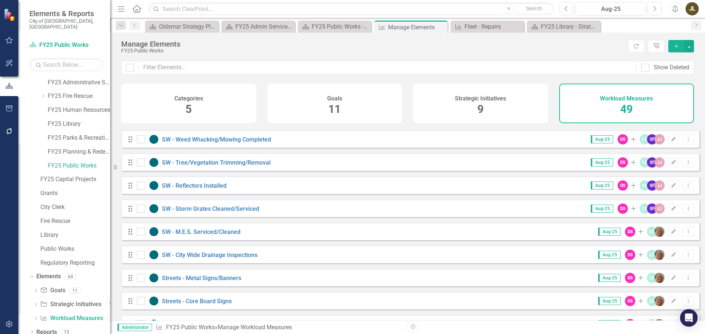
scroll to position [587, 0]
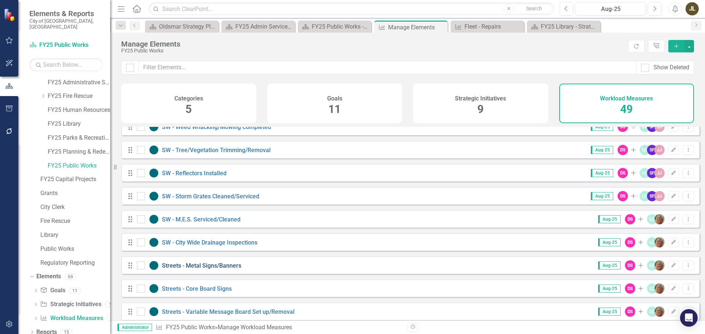
click at [214, 269] on link "Streets - Metal Signs/Banners" at bounding box center [201, 265] width 79 height 7
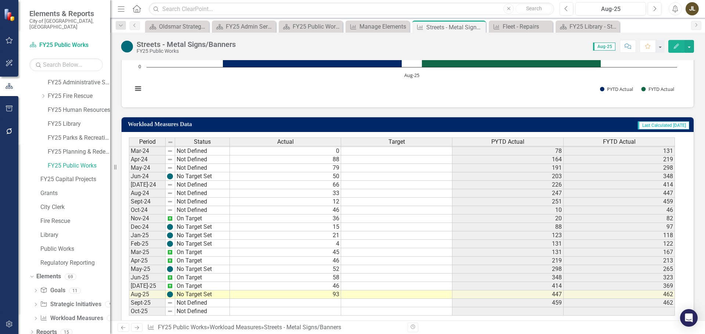
scroll to position [361, 0]
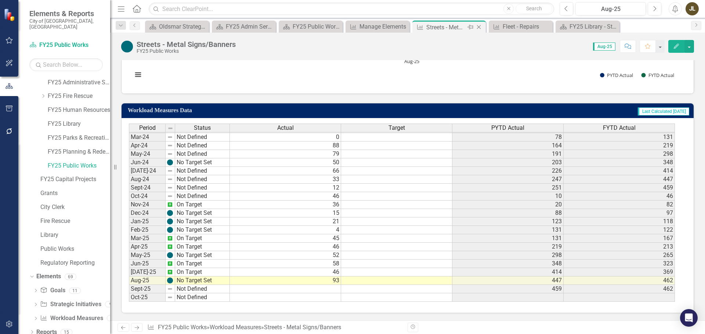
click at [478, 26] on icon "Close" at bounding box center [478, 27] width 7 height 6
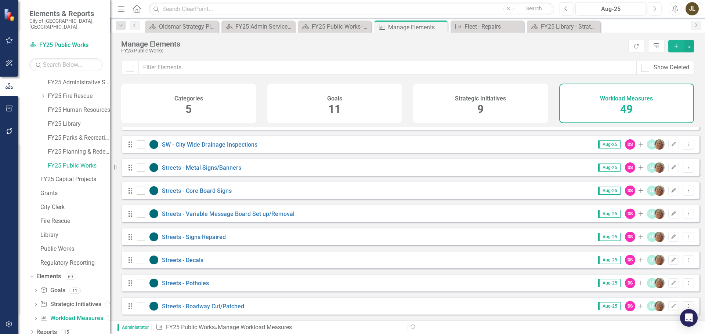
scroll to position [697, 0]
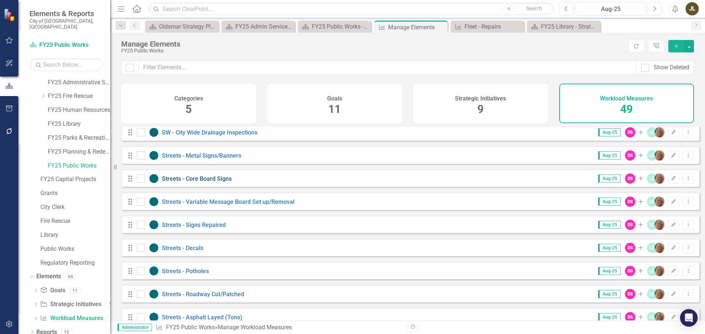
click at [210, 181] on link "Streets - Core Board Signs" at bounding box center [197, 178] width 70 height 7
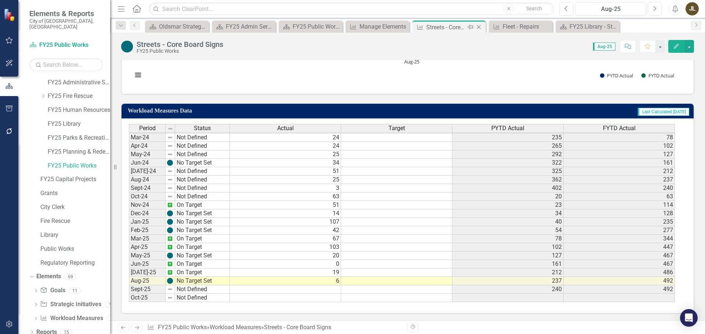
click at [479, 27] on icon "Close" at bounding box center [478, 27] width 7 height 6
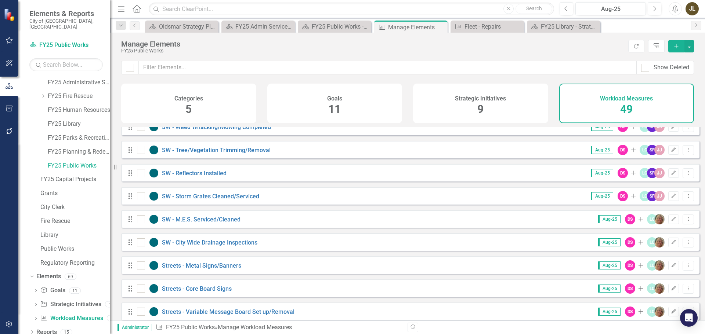
scroll to position [624, 0]
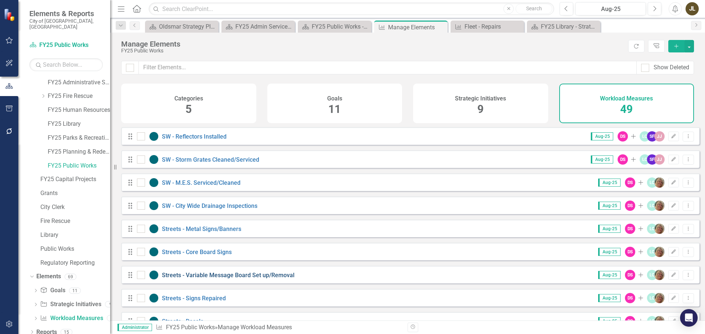
click at [250, 279] on link "Streets - Variable Message Board Set up/Removal" at bounding box center [228, 275] width 133 height 7
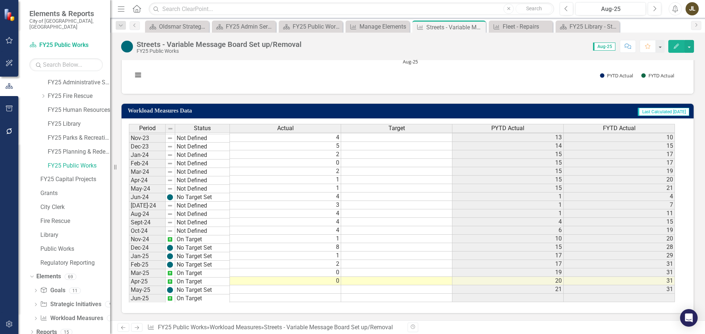
scroll to position [244, 0]
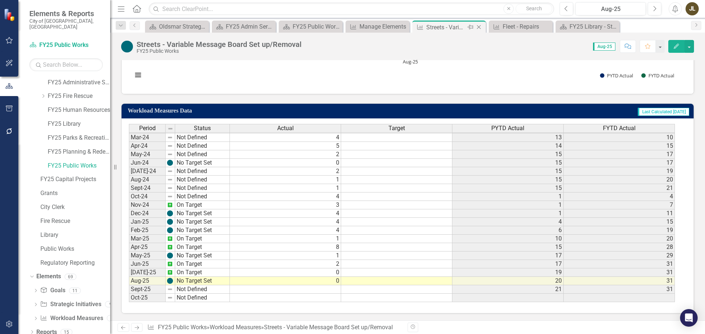
click at [480, 26] on icon "Close" at bounding box center [478, 27] width 7 height 6
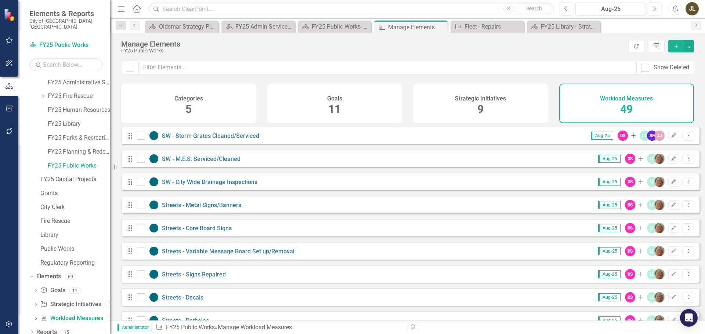
scroll to position [661, 0]
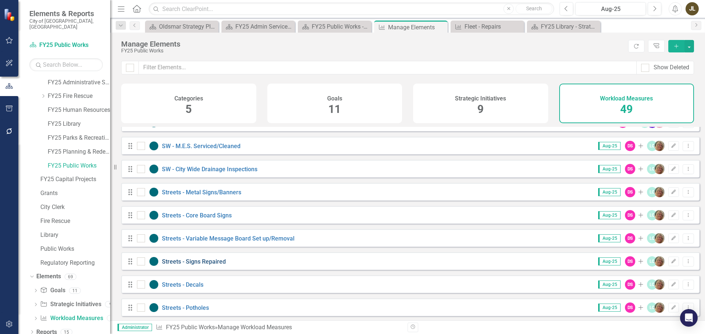
click at [207, 265] on link "Streets - Signs Repaired" at bounding box center [194, 261] width 64 height 7
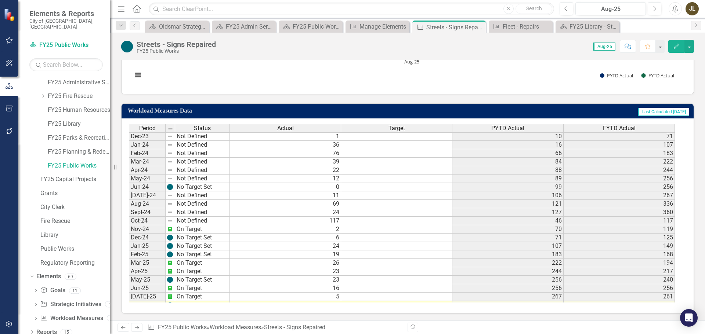
scroll to position [244, 0]
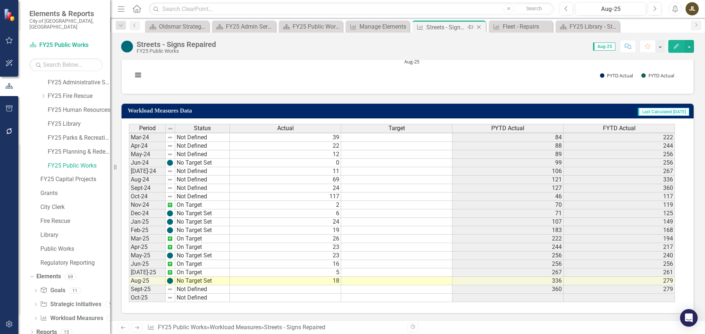
click at [482, 25] on icon "Close" at bounding box center [478, 27] width 7 height 6
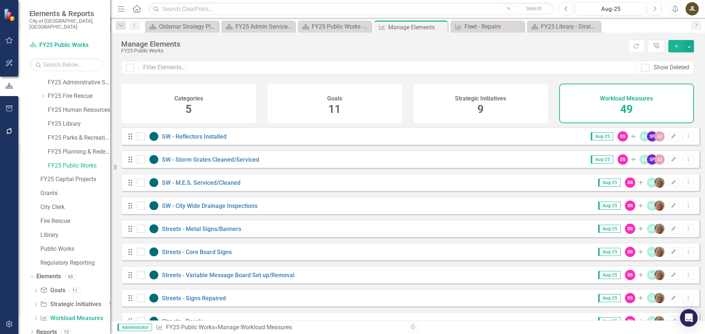
scroll to position [661, 0]
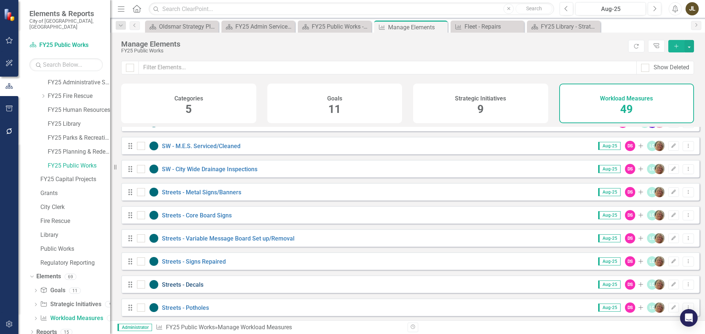
click at [184, 289] on link "Streets - Decals" at bounding box center [182, 285] width 41 height 7
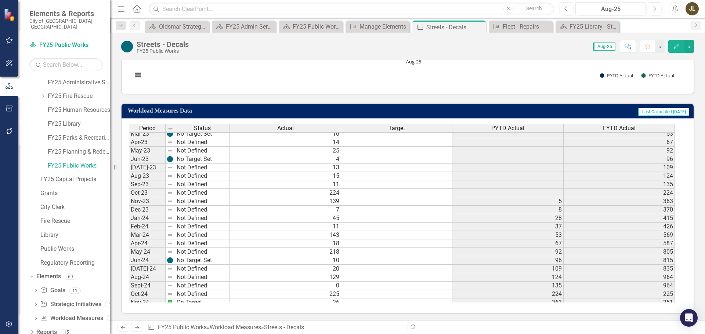
scroll to position [195, 0]
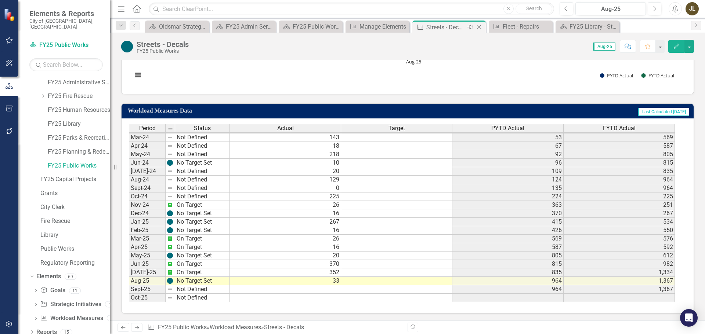
click at [479, 28] on icon "Close" at bounding box center [478, 27] width 7 height 6
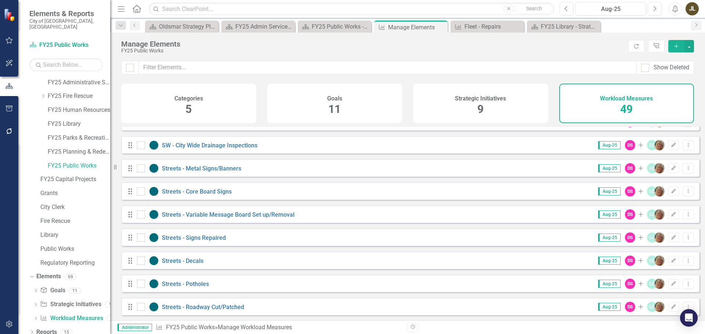
scroll to position [697, 0]
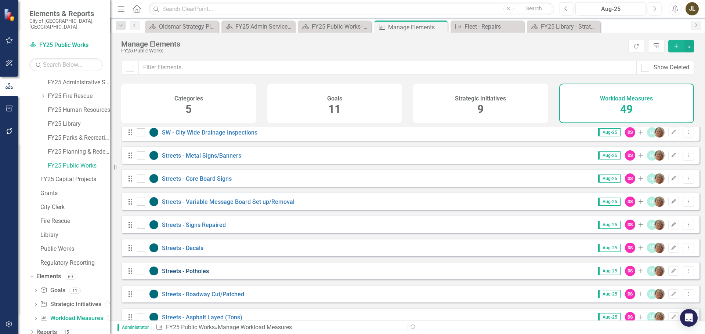
click at [194, 275] on link "Streets - Potholes" at bounding box center [185, 271] width 47 height 7
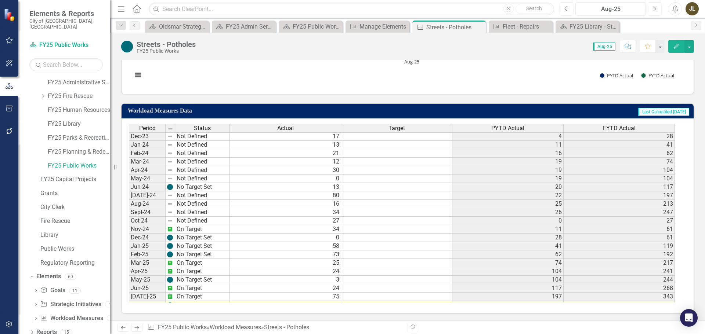
scroll to position [244, 0]
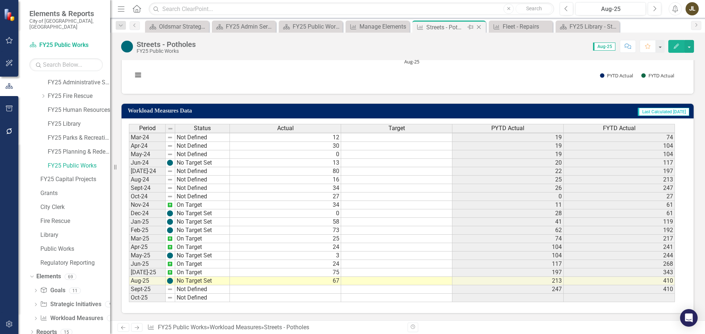
click at [480, 28] on icon "Close" at bounding box center [478, 27] width 7 height 6
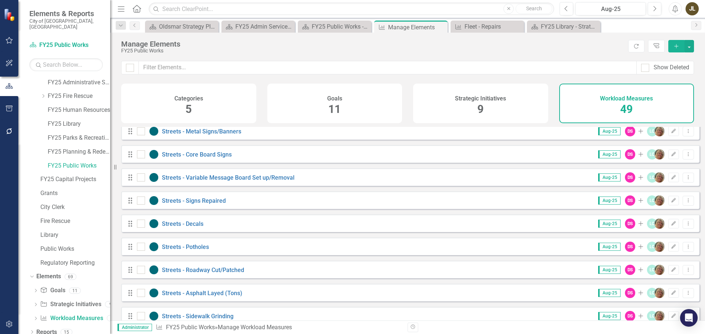
scroll to position [734, 0]
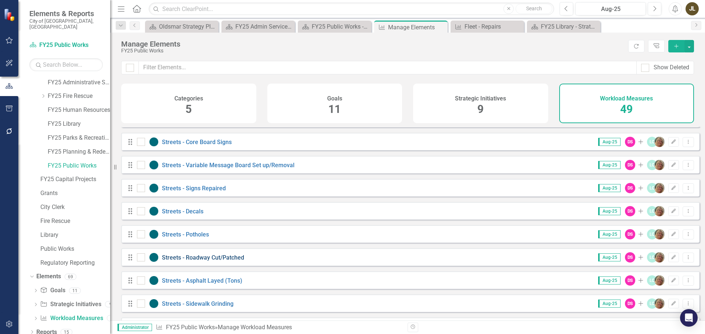
click at [214, 261] on link "Streets - Roadway Cut/Patched" at bounding box center [203, 257] width 82 height 7
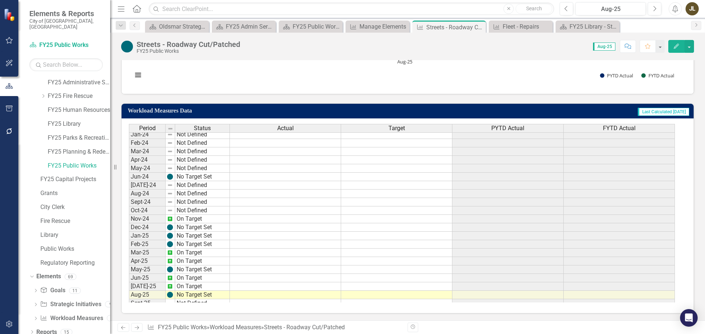
scroll to position [244, 0]
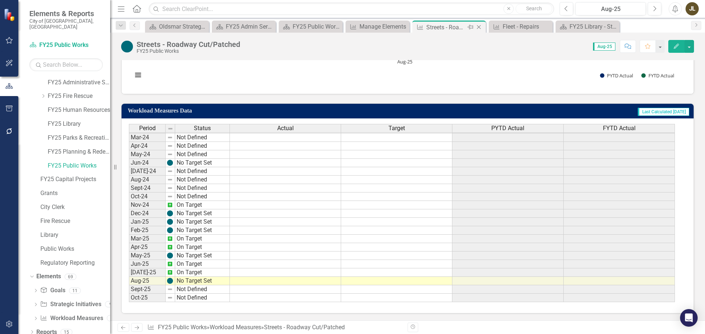
click at [482, 27] on icon "Close" at bounding box center [478, 27] width 7 height 6
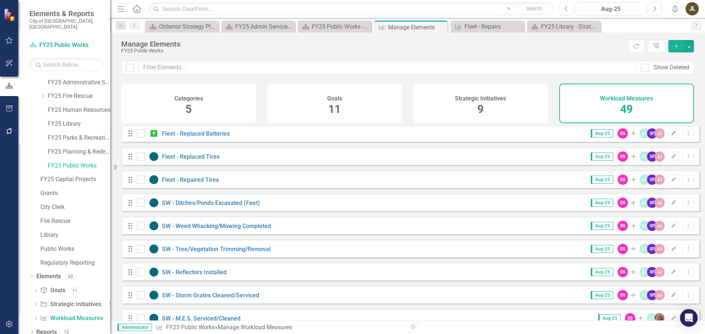
scroll to position [514, 0]
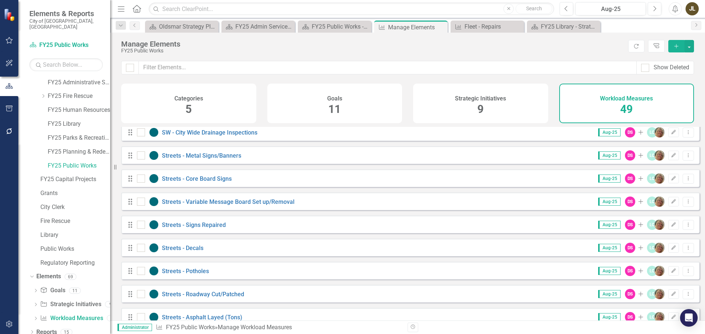
scroll to position [734, 0]
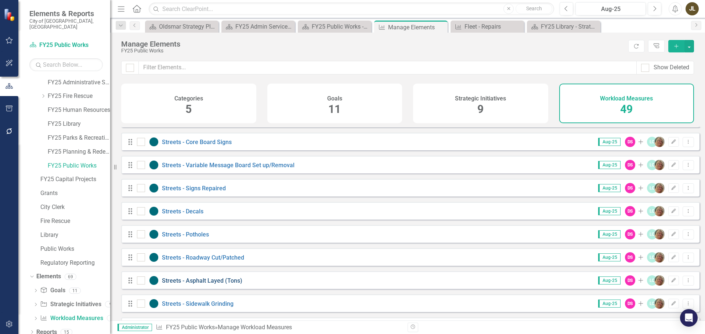
click at [237, 284] on link "Streets - Asphalt Layed (Tons)" at bounding box center [202, 281] width 80 height 7
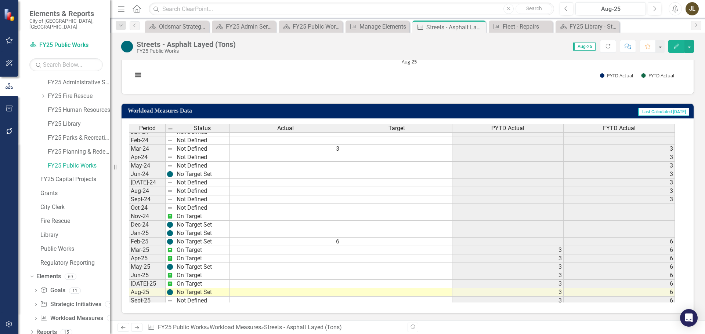
scroll to position [244, 0]
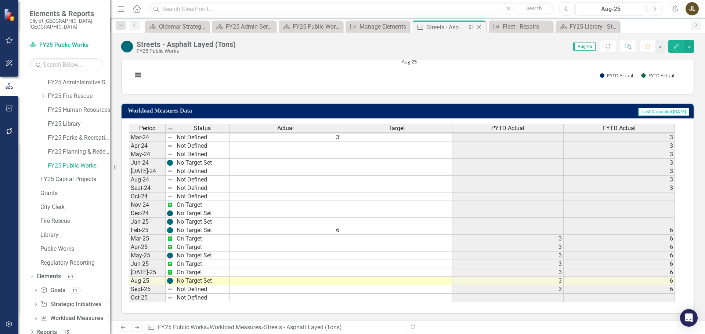
click at [477, 29] on icon "Close" at bounding box center [478, 27] width 7 height 6
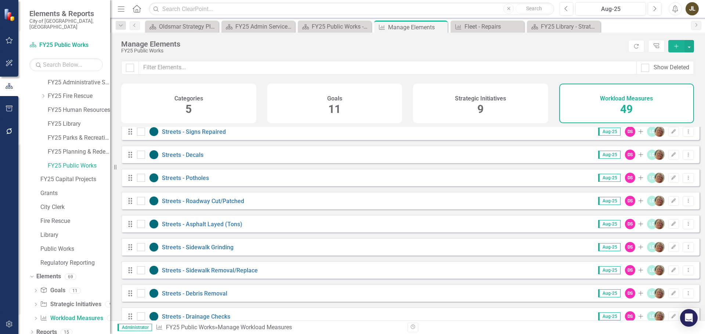
scroll to position [808, 0]
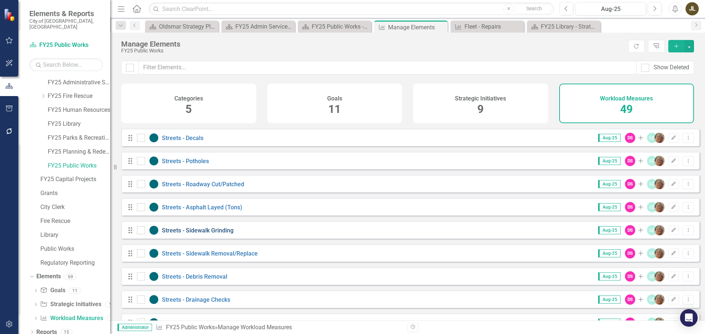
click at [225, 234] on link "Streets - Sidewalk Grinding" at bounding box center [198, 230] width 72 height 7
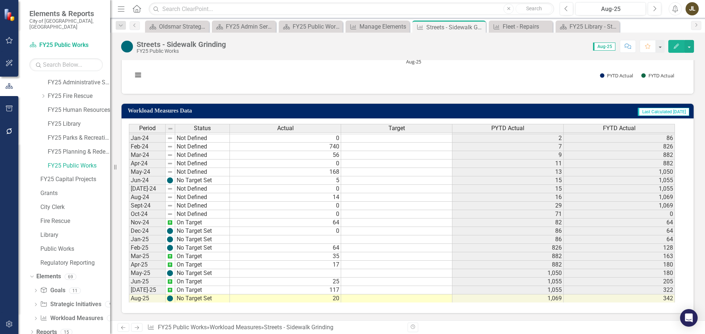
scroll to position [244, 0]
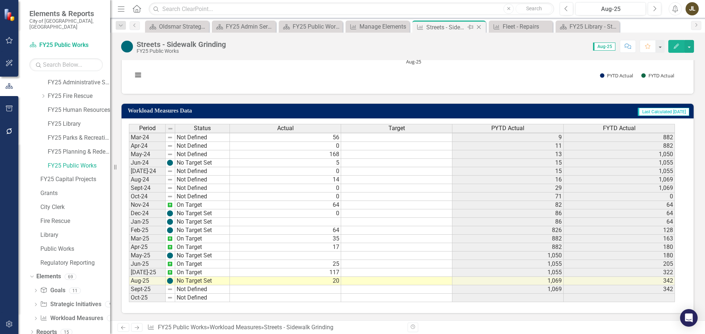
click at [480, 26] on icon "Close" at bounding box center [478, 27] width 7 height 6
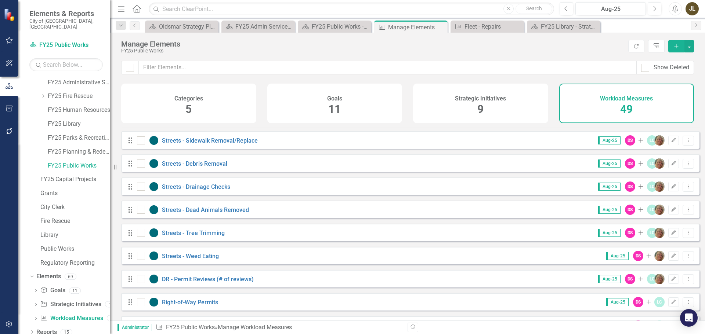
scroll to position [908, 0]
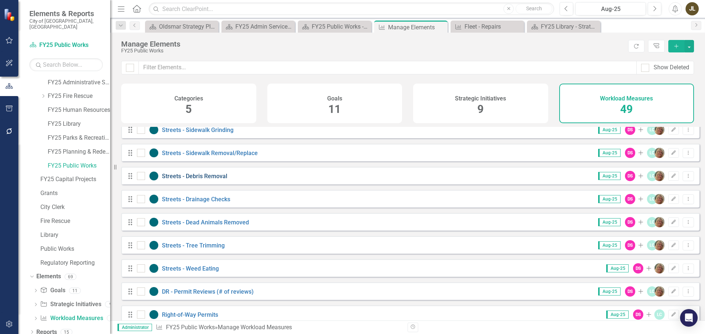
click at [218, 180] on link "Streets - Debris Removal" at bounding box center [194, 176] width 65 height 7
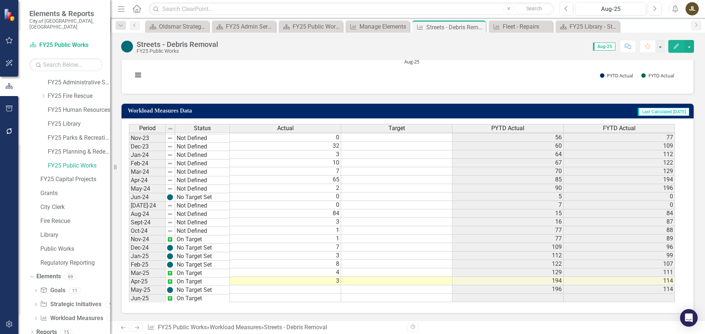
scroll to position [244, 0]
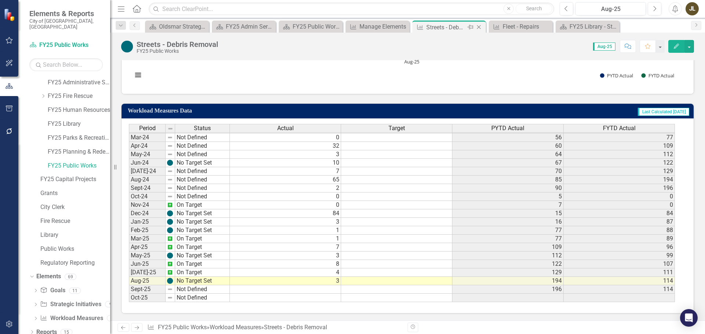
click at [478, 26] on icon "Close" at bounding box center [478, 27] width 7 height 6
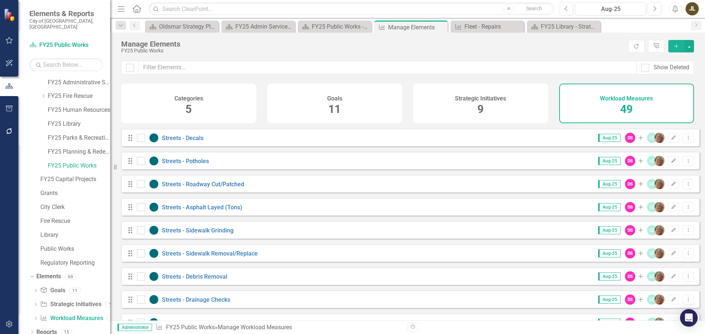
scroll to position [844, 0]
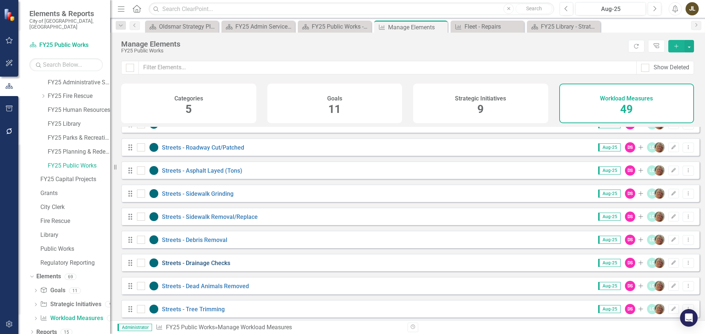
click at [201, 267] on link "Streets - Drainage Checks" at bounding box center [196, 263] width 68 height 7
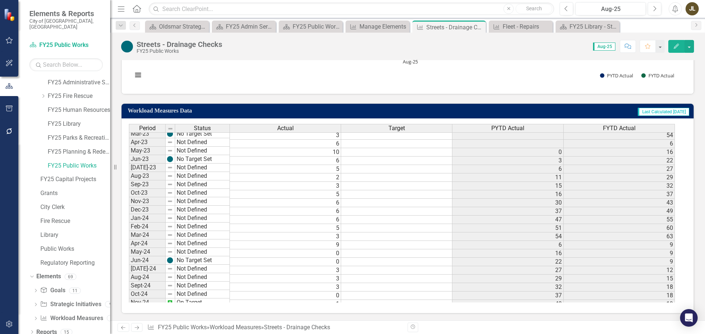
scroll to position [244, 0]
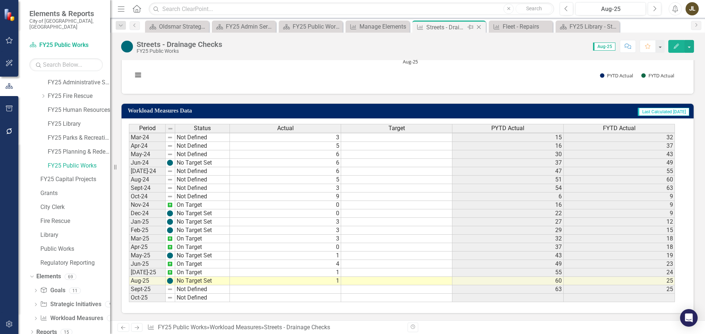
click at [480, 27] on icon "Close" at bounding box center [478, 27] width 7 height 6
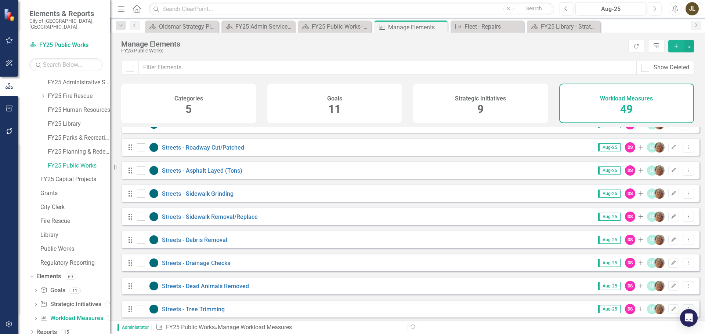
scroll to position [881, 0]
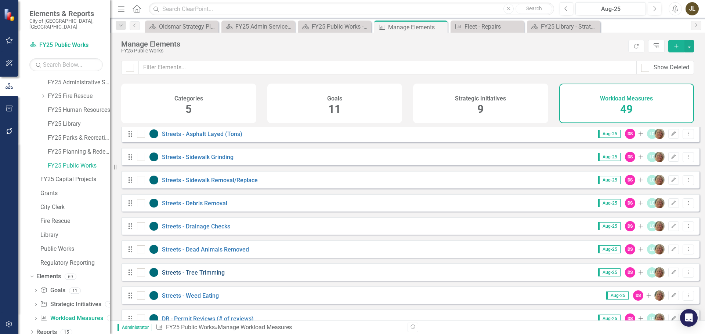
click at [220, 276] on link "Streets - Tree Trimming" at bounding box center [193, 272] width 63 height 7
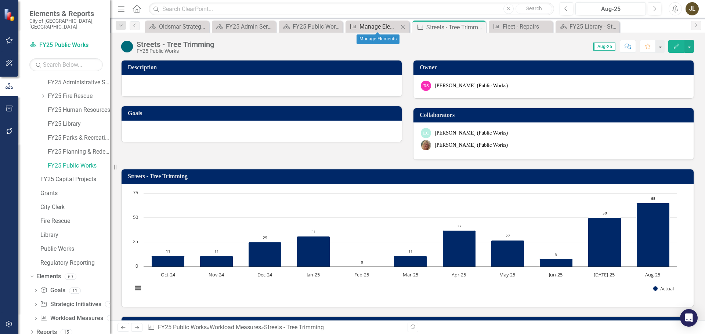
click at [374, 27] on div "Manage Elements" at bounding box center [378, 26] width 39 height 9
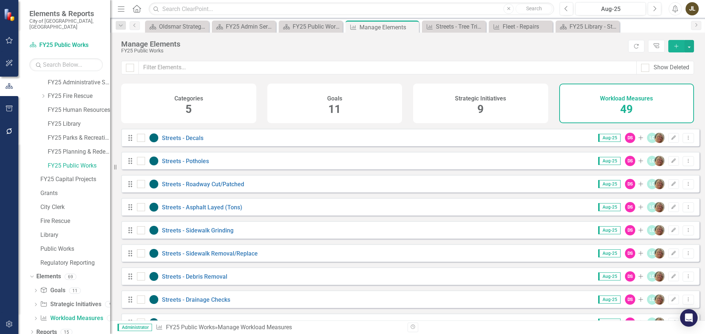
scroll to position [844, 0]
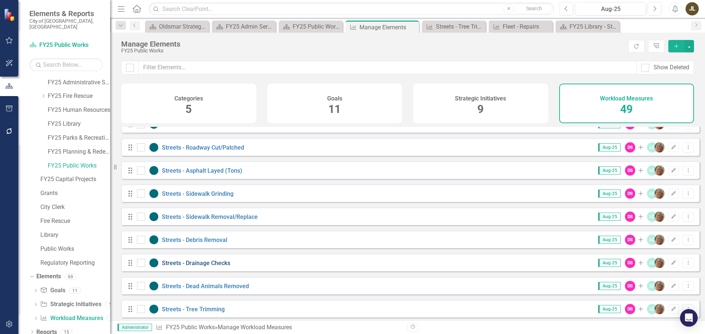
click at [191, 267] on link "Streets - Drainage Checks" at bounding box center [196, 263] width 68 height 7
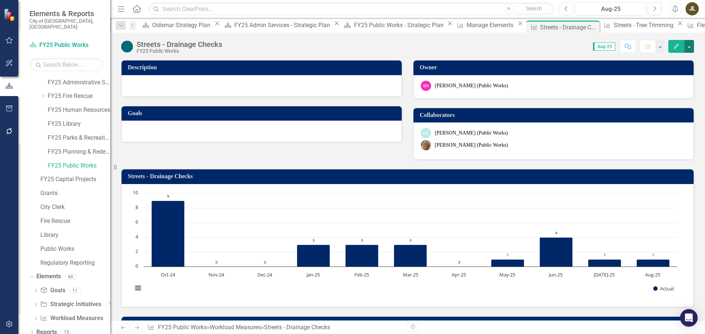
click at [689, 47] on button "button" at bounding box center [689, 46] width 10 height 13
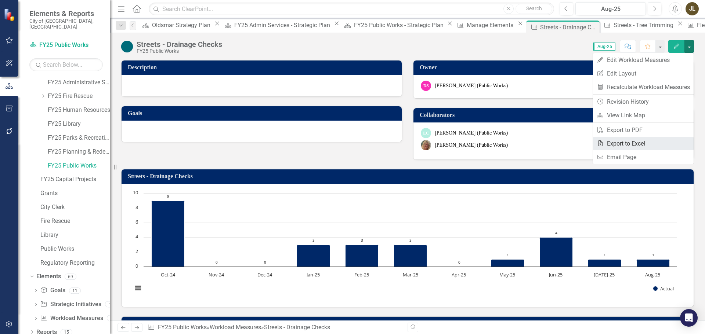
click at [631, 146] on link "Excel Export to Excel" at bounding box center [643, 144] width 101 height 14
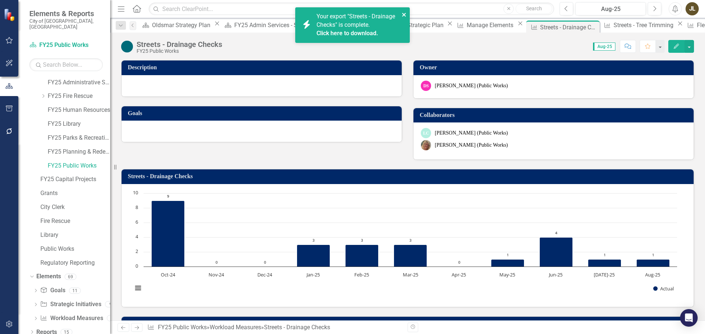
drag, startPoint x: 403, startPoint y: 14, endPoint x: 408, endPoint y: 14, distance: 4.5
click at [403, 14] on icon "close" at bounding box center [404, 15] width 4 height 4
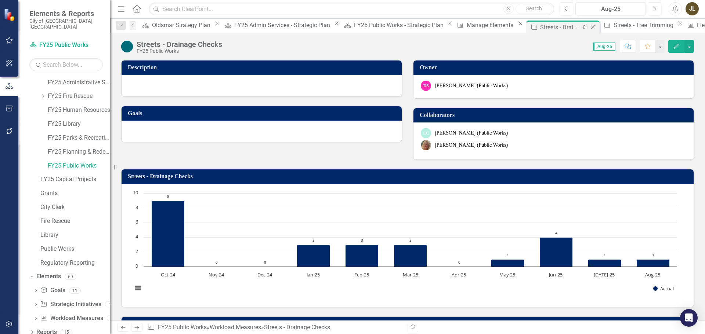
click at [589, 25] on icon "Close" at bounding box center [592, 27] width 7 height 6
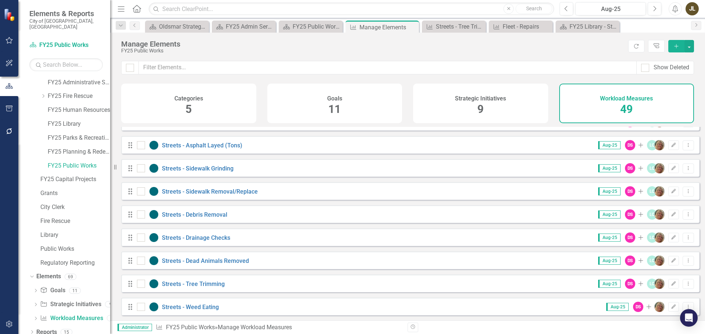
scroll to position [881, 0]
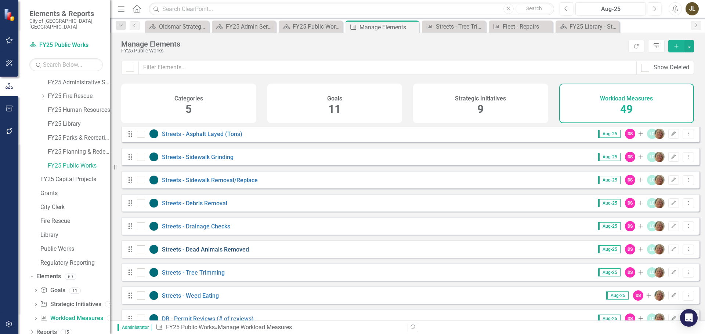
click at [210, 253] on link "Streets - Dead Animals Removed" at bounding box center [205, 249] width 87 height 7
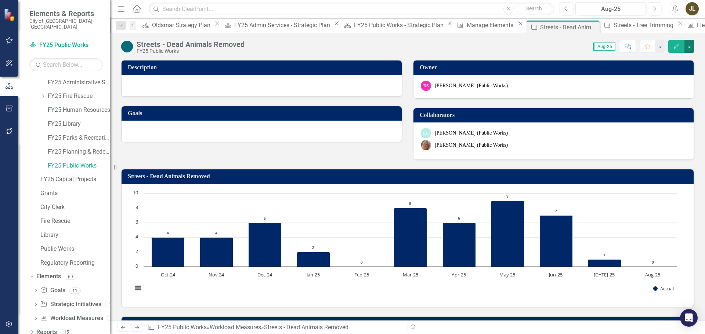
click at [688, 48] on button "button" at bounding box center [689, 46] width 10 height 13
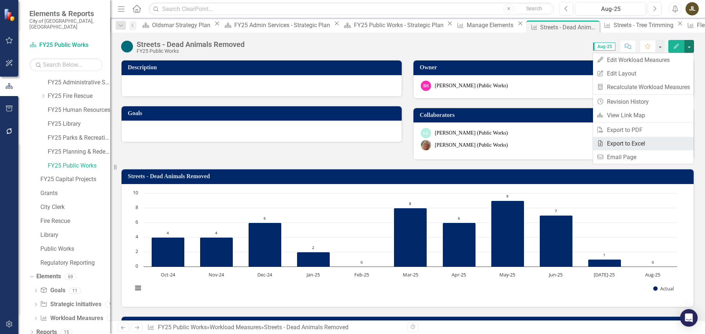
click at [635, 146] on link "Excel Export to Excel" at bounding box center [643, 144] width 101 height 14
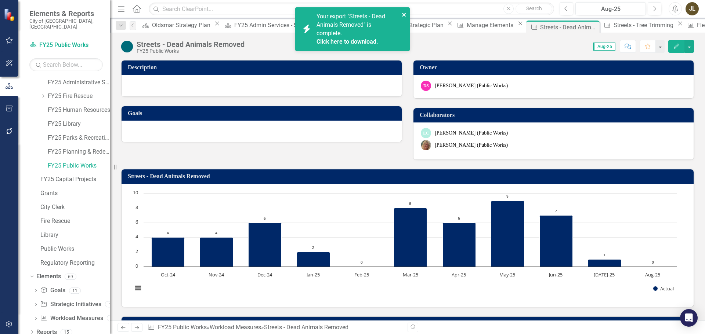
click at [404, 14] on icon "close" at bounding box center [404, 15] width 4 height 4
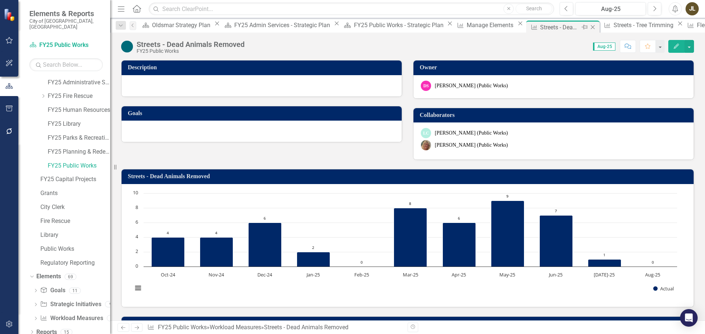
click at [591, 28] on icon at bounding box center [593, 27] width 4 height 4
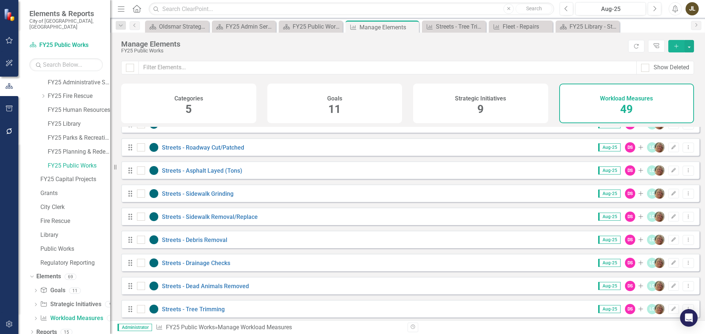
scroll to position [881, 0]
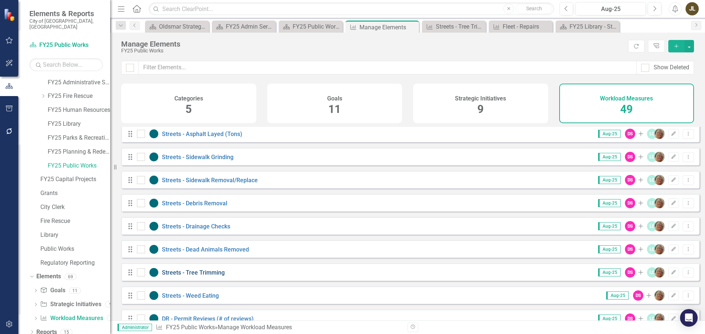
click at [213, 276] on link "Streets - Tree Trimming" at bounding box center [193, 272] width 63 height 7
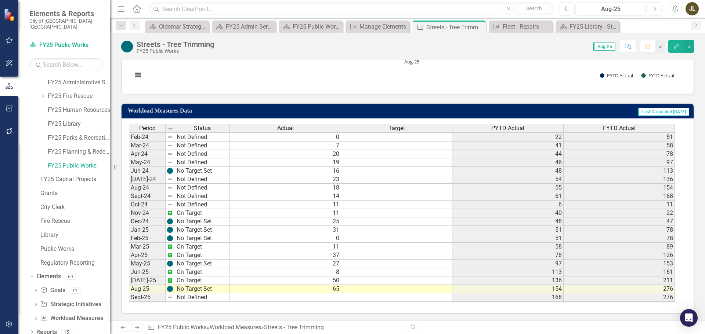
scroll to position [244, 0]
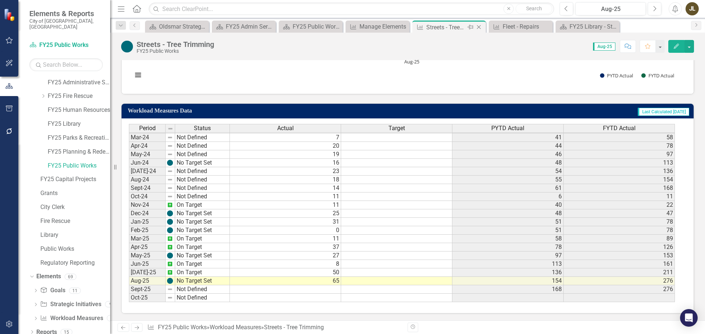
click at [481, 26] on icon "Close" at bounding box center [478, 27] width 7 height 6
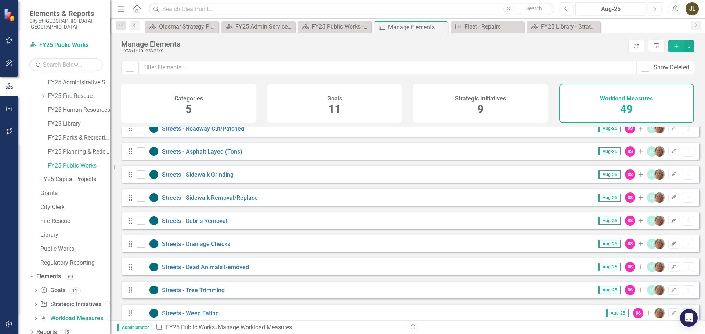
scroll to position [881, 0]
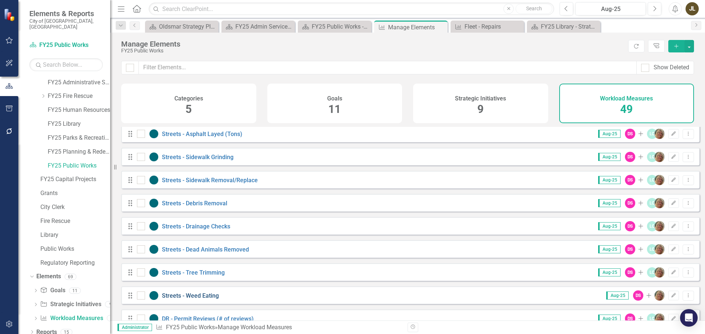
click at [207, 298] on link "Streets - Weed Eating" at bounding box center [190, 296] width 57 height 7
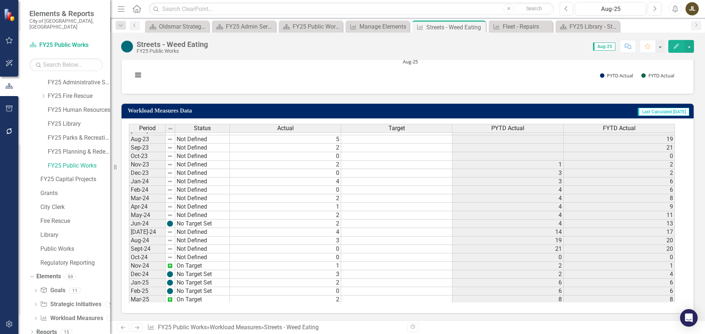
scroll to position [244, 0]
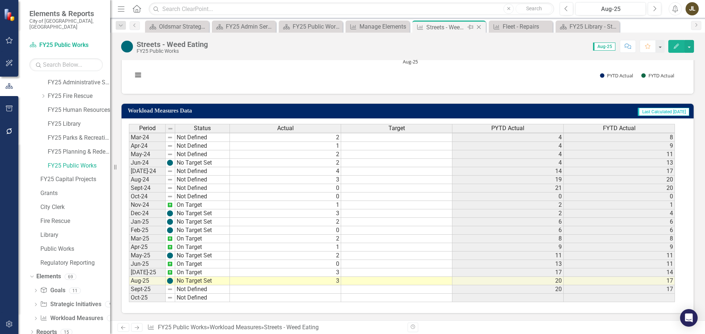
click at [478, 28] on icon "Close" at bounding box center [478, 27] width 7 height 6
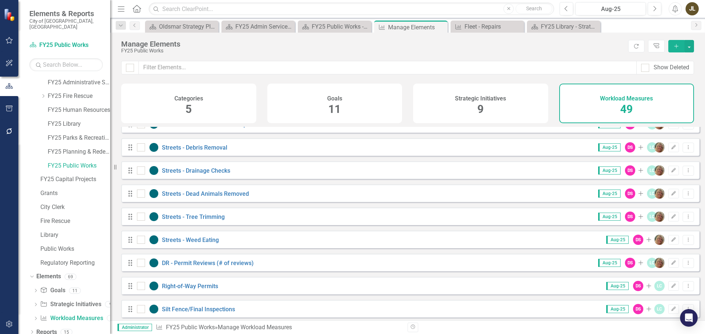
scroll to position [945, 0]
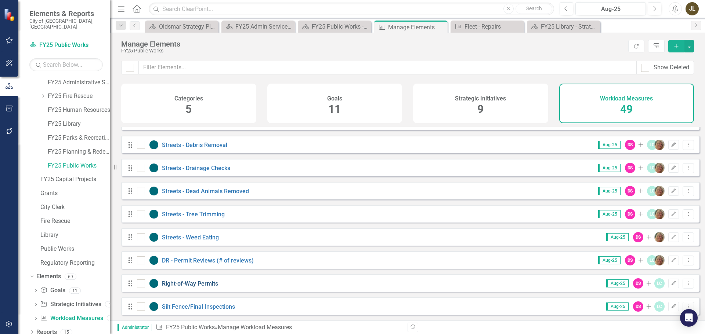
click at [186, 285] on link "Right-of-Way Permits" at bounding box center [190, 283] width 56 height 7
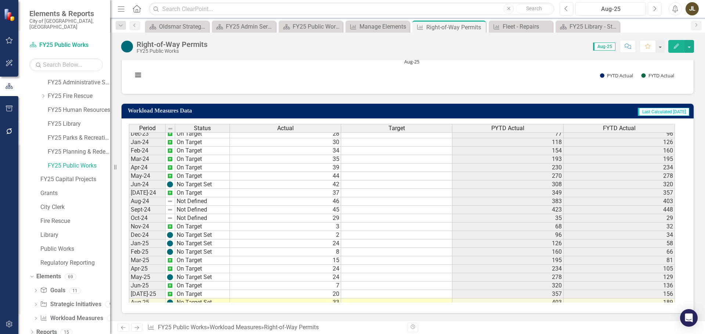
scroll to position [244, 0]
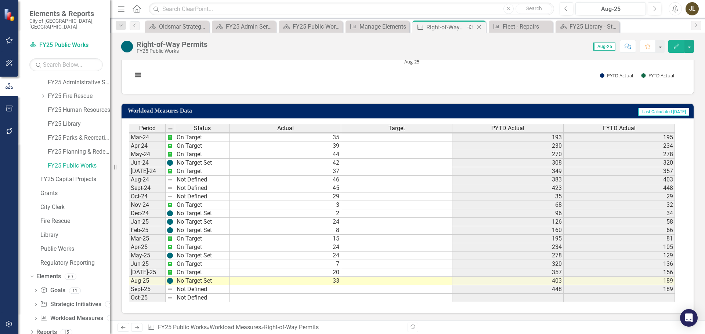
click at [479, 26] on icon "Close" at bounding box center [478, 27] width 7 height 6
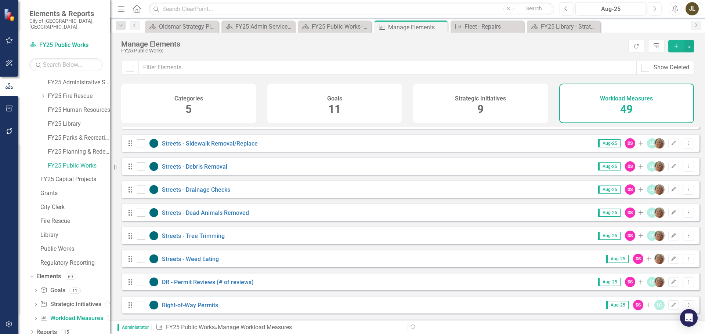
scroll to position [945, 0]
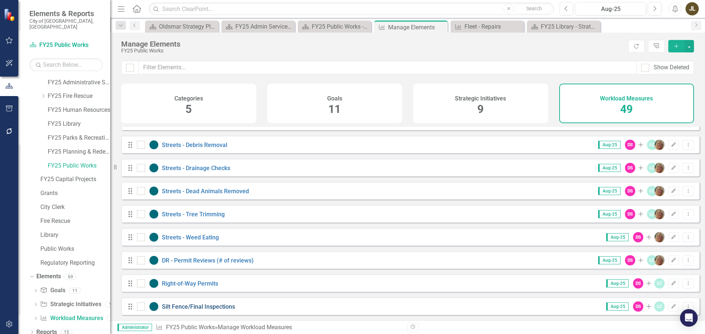
click at [224, 308] on link "Silt Fence/Final Inspections" at bounding box center [198, 307] width 73 height 7
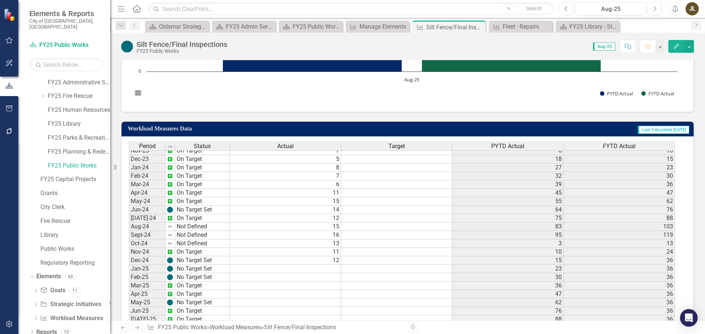
scroll to position [244, 0]
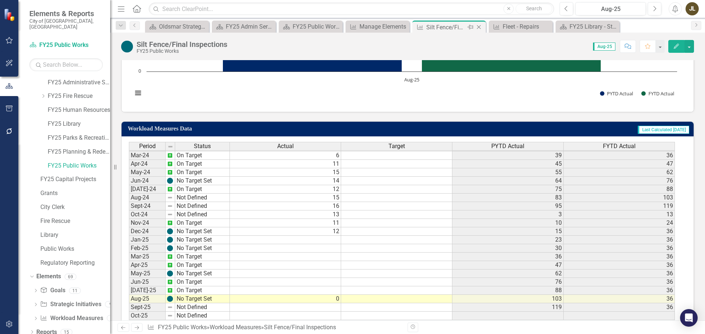
click at [479, 28] on icon "Close" at bounding box center [478, 27] width 7 height 6
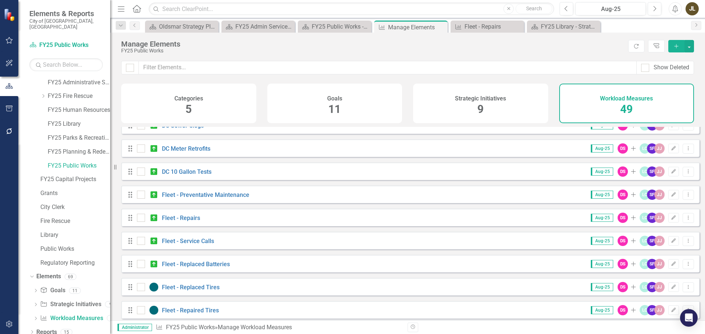
scroll to position [137, 0]
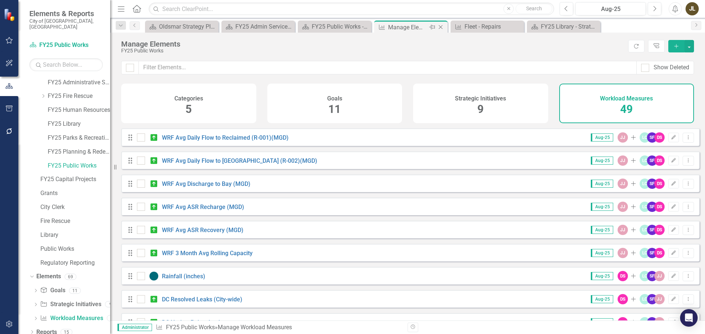
click at [440, 29] on icon "Close" at bounding box center [440, 27] width 7 height 6
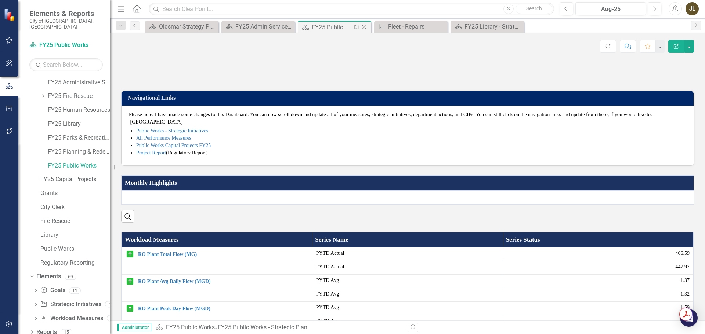
click at [366, 27] on icon "Close" at bounding box center [363, 27] width 7 height 6
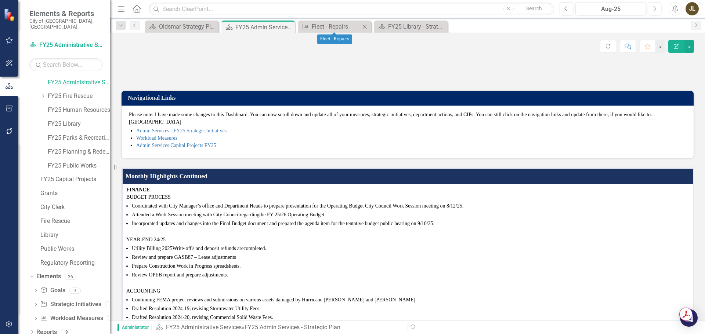
click at [366, 27] on icon "Close" at bounding box center [364, 27] width 7 height 6
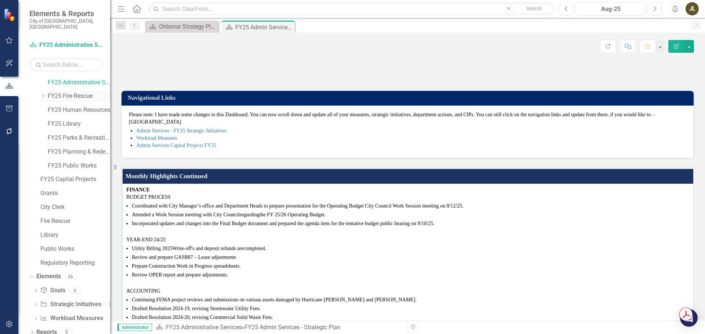
click at [81, 94] on link "FY25 Fire Rescue" at bounding box center [79, 96] width 62 height 8
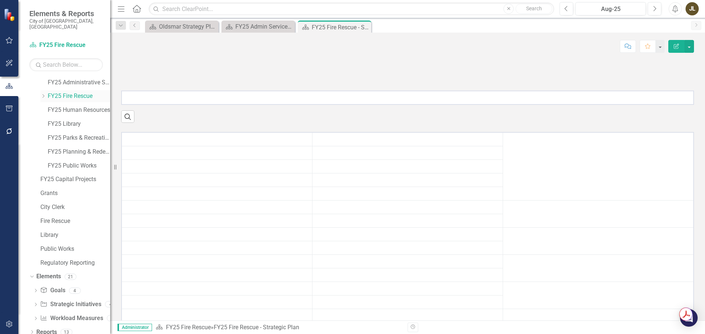
scroll to position [70, 0]
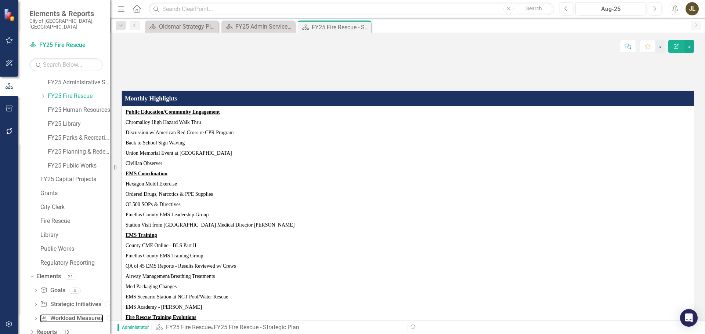
drag, startPoint x: 72, startPoint y: 310, endPoint x: 106, endPoint y: 301, distance: 35.0
click at [72, 315] on link "Workload Measures Workload Measures" at bounding box center [71, 319] width 63 height 8
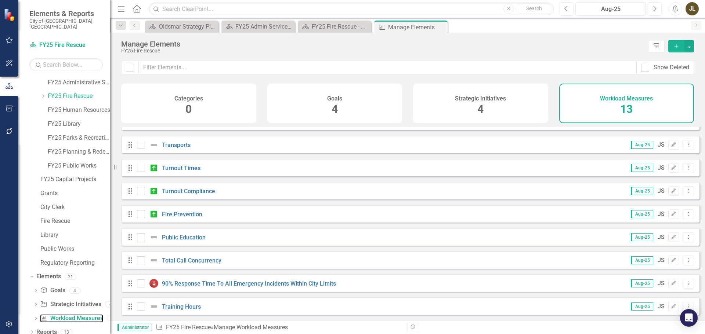
scroll to position [112, 0]
click at [182, 309] on link "Training Hours" at bounding box center [181, 307] width 39 height 7
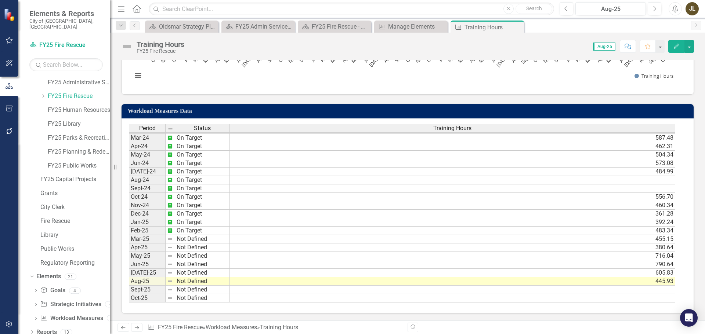
scroll to position [244, 0]
click at [0, 0] on icon at bounding box center [0, 0] width 0 height 0
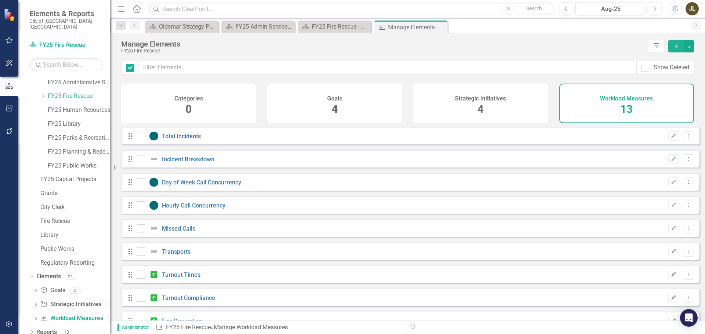
checkbox input "false"
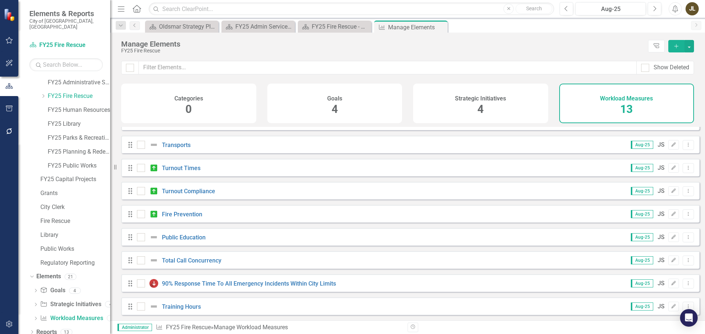
scroll to position [112, 0]
click at [209, 262] on link "Total Call Concurrency" at bounding box center [191, 260] width 59 height 7
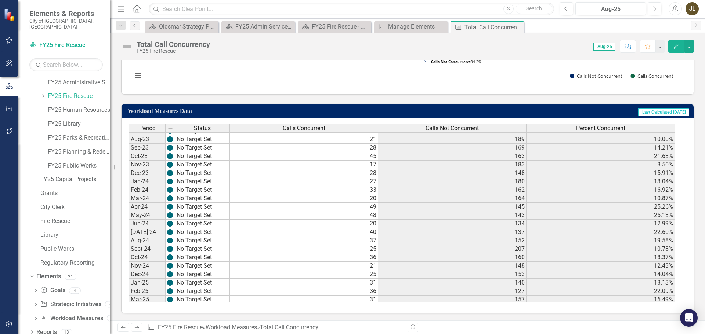
scroll to position [244, 0]
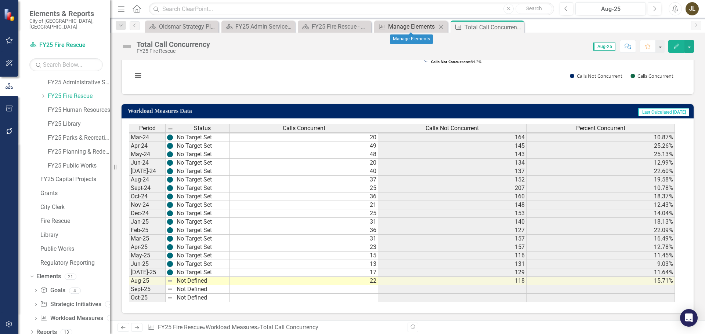
click at [418, 25] on div "Manage Elements" at bounding box center [412, 26] width 48 height 9
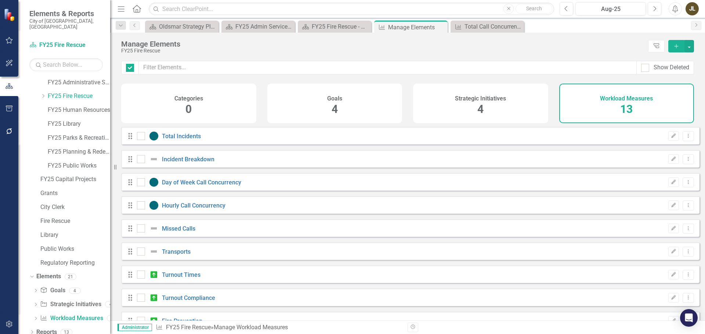
checkbox input "false"
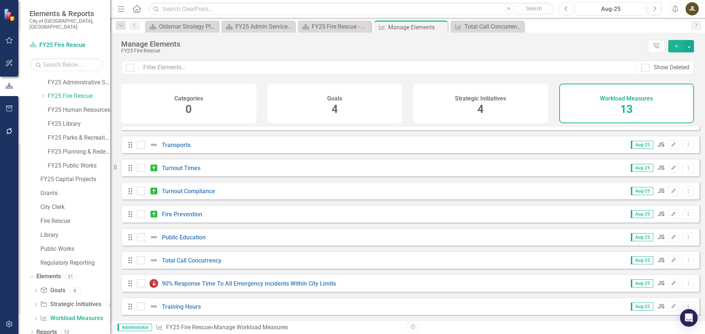
scroll to position [112, 0]
click at [211, 263] on link "Total Call Concurrency" at bounding box center [191, 260] width 59 height 7
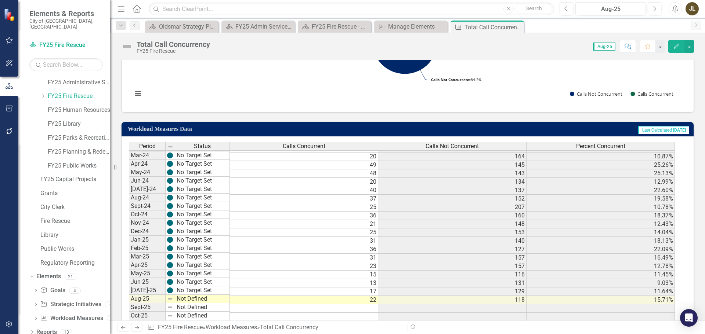
scroll to position [244, 0]
click at [590, 126] on td "Last Calculated 3 days ago" at bounding box center [564, 130] width 252 height 12
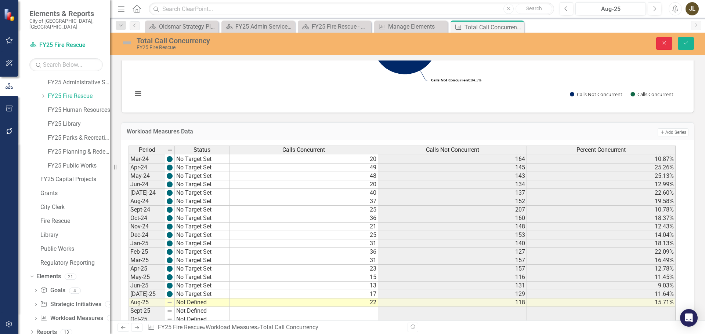
click at [666, 47] on button "Close" at bounding box center [664, 43] width 16 height 13
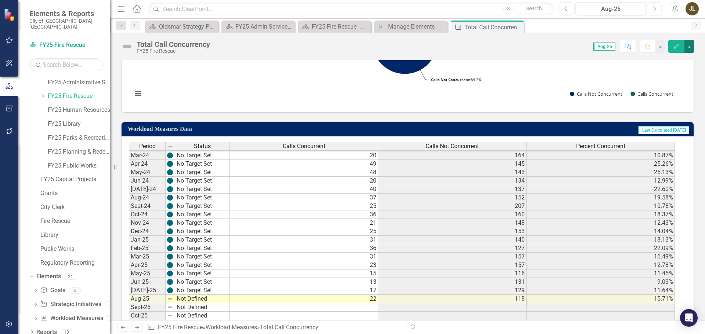
click at [687, 45] on button "button" at bounding box center [689, 46] width 10 height 13
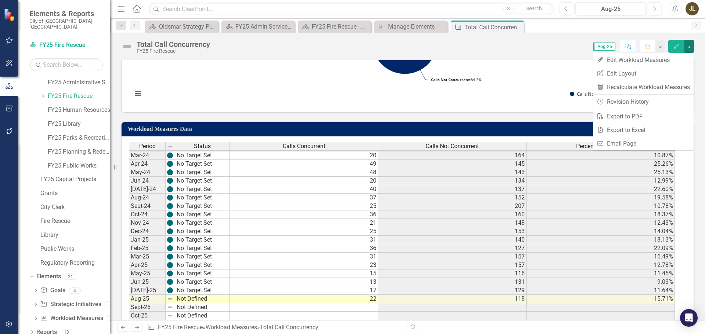
click at [692, 162] on div "Workload Measures Data Last Calculated 3 days ago Period Status Calls Concurren…" at bounding box center [408, 223] width 584 height 220
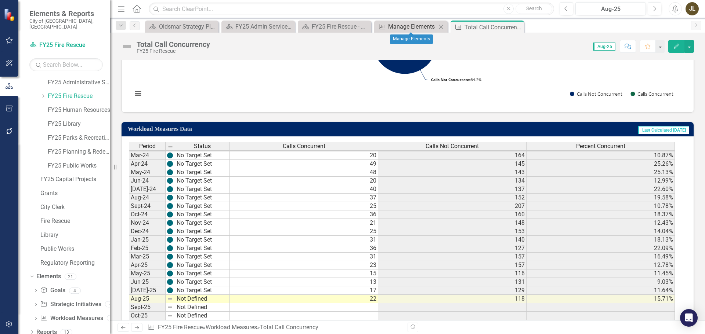
click at [417, 29] on div "Manage Elements" at bounding box center [412, 26] width 48 height 9
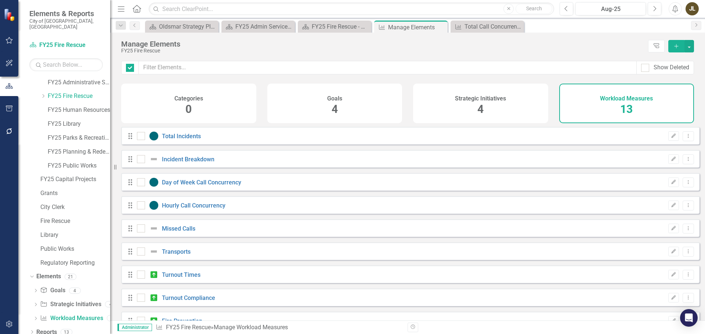
checkbox input "false"
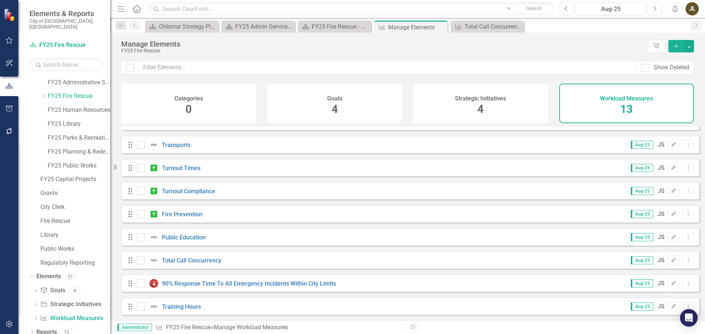
scroll to position [112, 0]
click at [216, 260] on link "Total Call Concurrency" at bounding box center [191, 260] width 59 height 7
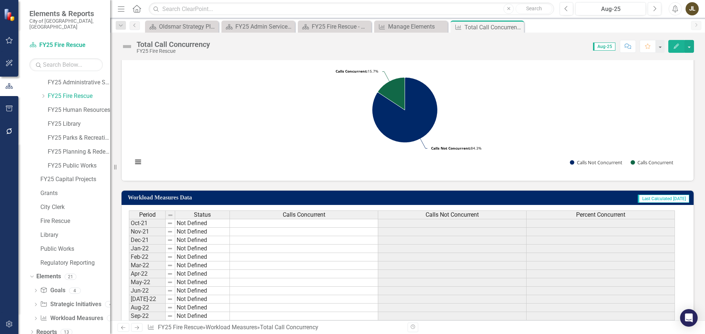
scroll to position [147, 0]
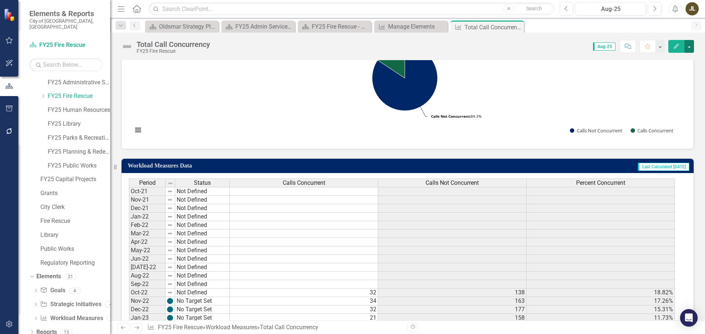
click at [692, 48] on button "button" at bounding box center [689, 46] width 10 height 13
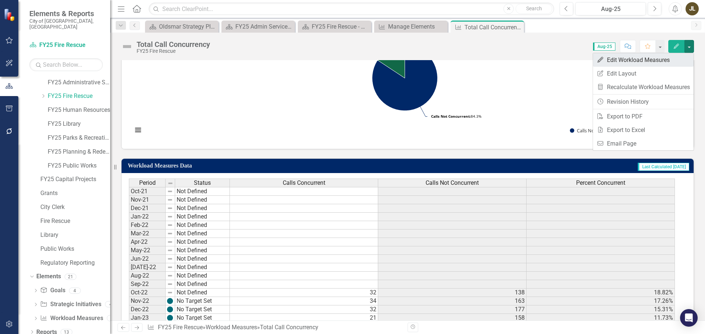
click at [634, 62] on link "Edit Edit Workload Measures" at bounding box center [643, 60] width 101 height 14
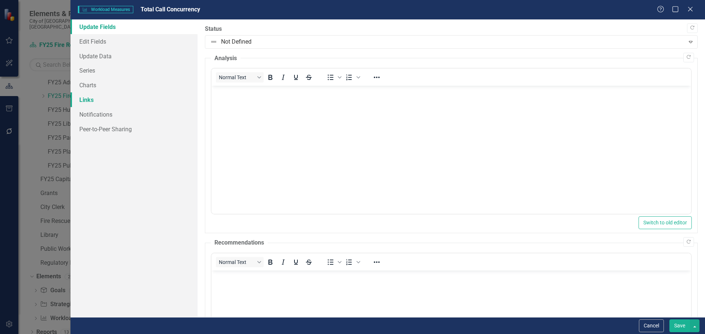
scroll to position [0, 0]
click at [111, 61] on link "Update Data" at bounding box center [133, 56] width 127 height 15
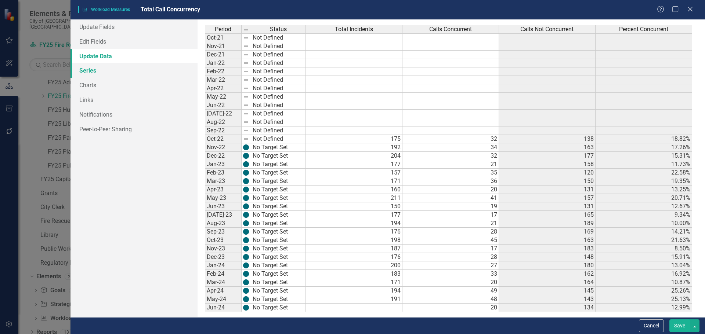
click at [105, 70] on link "Series" at bounding box center [133, 70] width 127 height 15
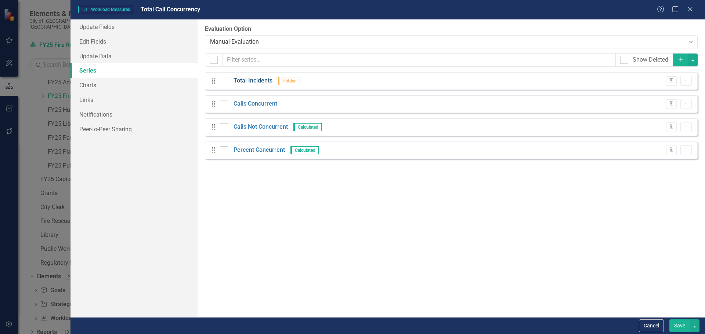
click at [250, 81] on link "Total Incidents" at bounding box center [252, 81] width 39 height 8
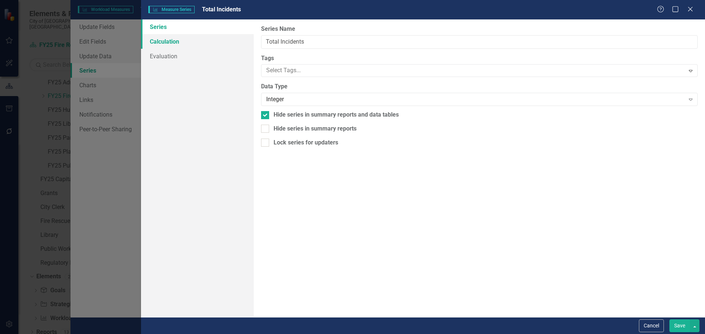
click at [182, 43] on link "Calculation" at bounding box center [197, 41] width 113 height 15
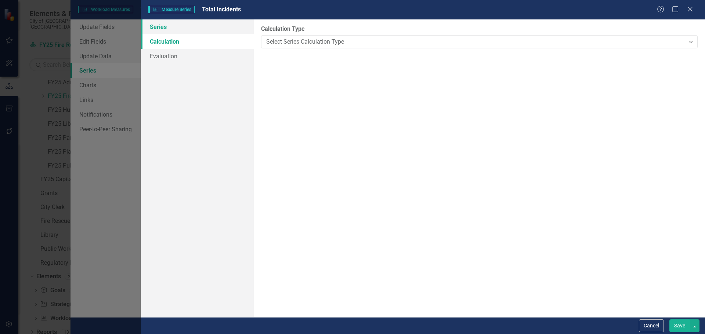
click at [178, 29] on link "Series" at bounding box center [197, 26] width 113 height 15
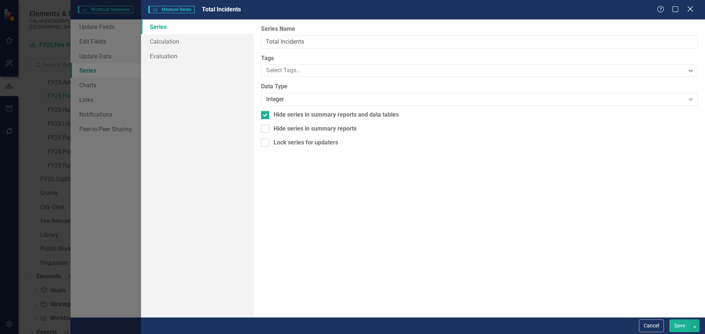
click at [693, 12] on icon "Close" at bounding box center [689, 9] width 9 height 7
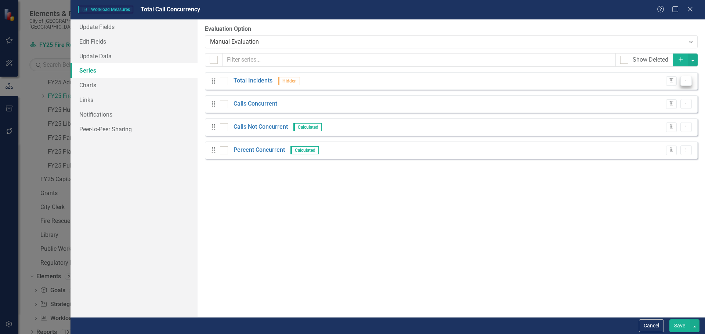
click at [685, 78] on button "Dropdown Menu" at bounding box center [685, 81] width 11 height 10
click at [661, 91] on link "Edit Edit Measure Series" at bounding box center [649, 93] width 83 height 14
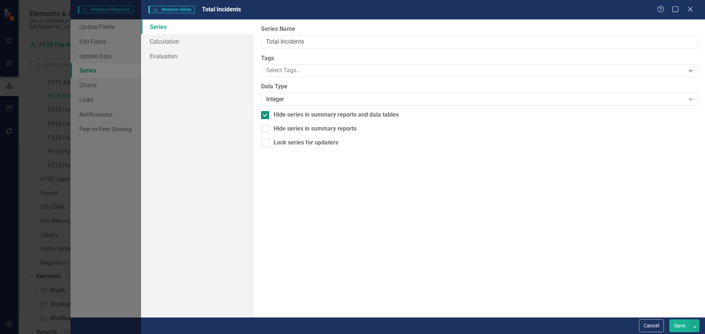
click at [262, 116] on input "Hide series in summary reports and data tables" at bounding box center [263, 113] width 5 height 5
checkbox input "false"
click at [685, 323] on button "Save" at bounding box center [679, 326] width 21 height 13
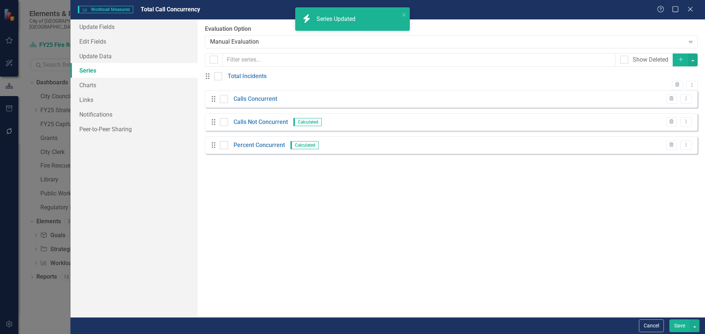
click at [685, 323] on button "Save" at bounding box center [679, 326] width 21 height 13
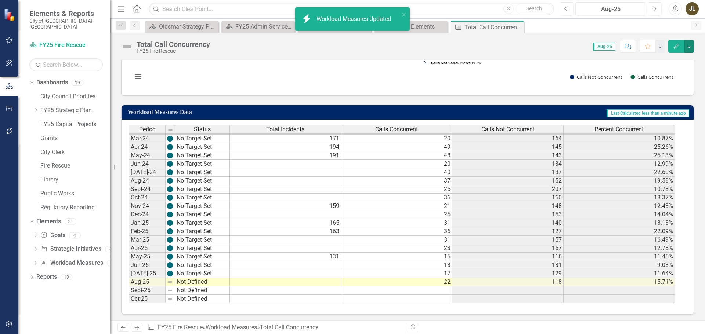
scroll to position [202, 0]
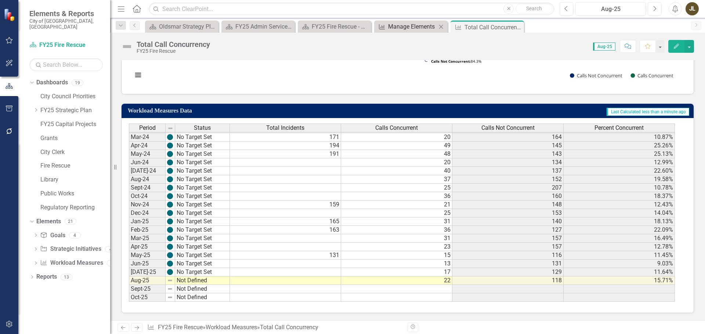
click at [416, 28] on div "Manage Elements" at bounding box center [412, 26] width 48 height 9
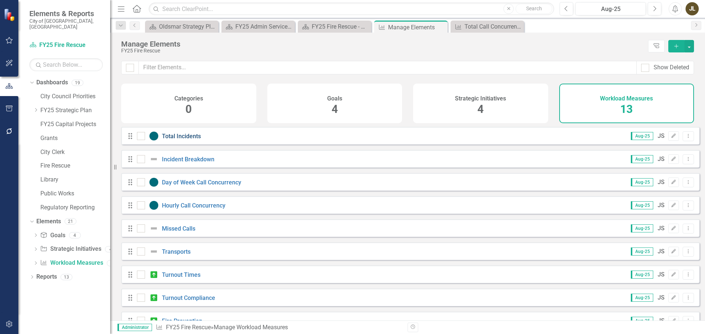
click at [180, 140] on link "Total Incidents" at bounding box center [181, 136] width 39 height 7
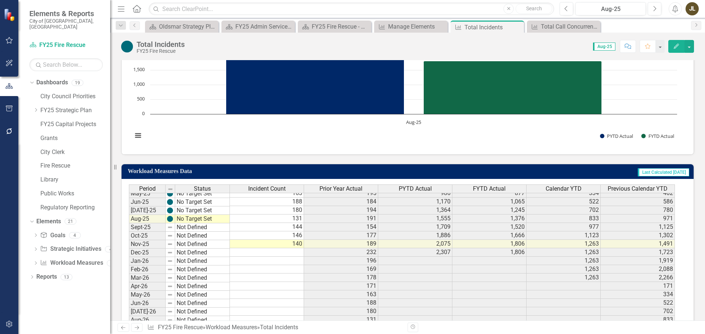
scroll to position [330, 0]
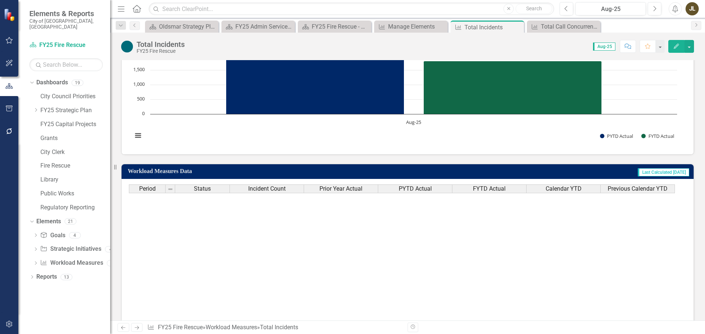
scroll to position [330, 0]
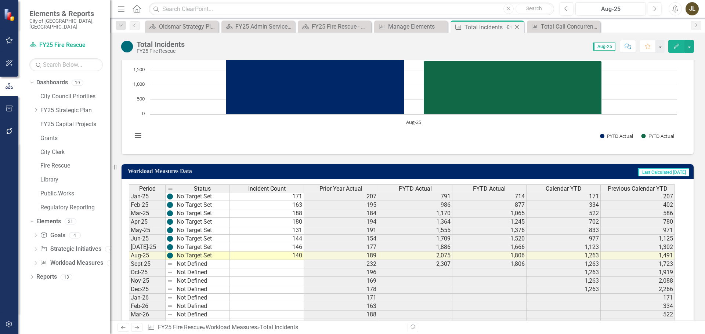
click at [519, 27] on icon "Close" at bounding box center [516, 27] width 7 height 6
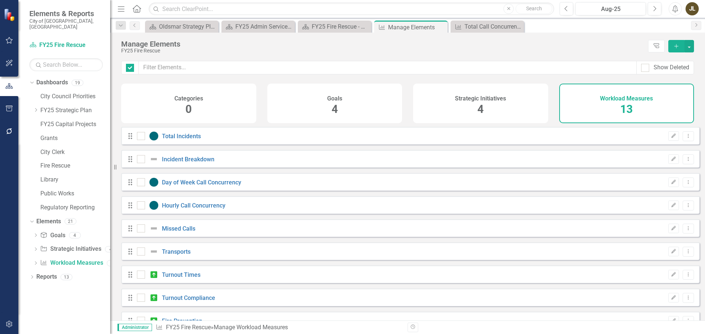
checkbox input "false"
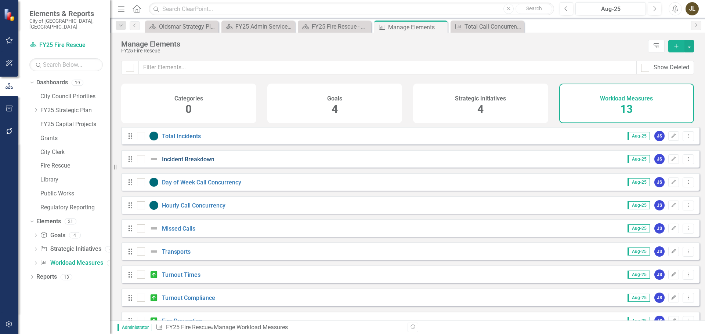
click at [195, 163] on link "Incident Breakdown" at bounding box center [188, 159] width 52 height 7
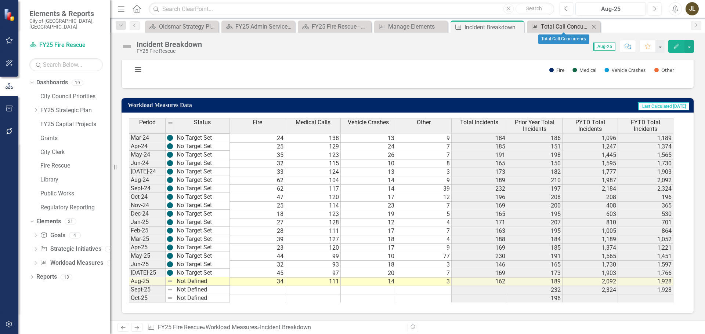
click at [576, 28] on div "Total Call Concurrency" at bounding box center [565, 26] width 48 height 9
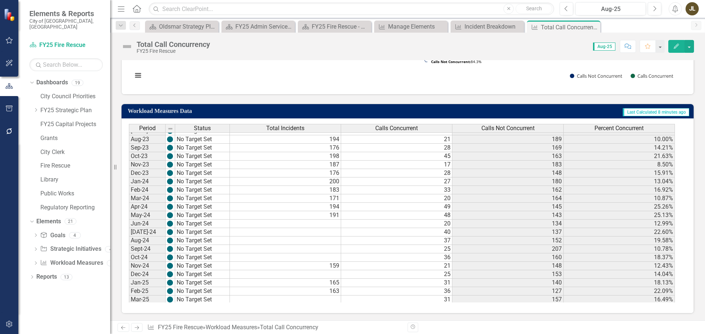
scroll to position [244, 0]
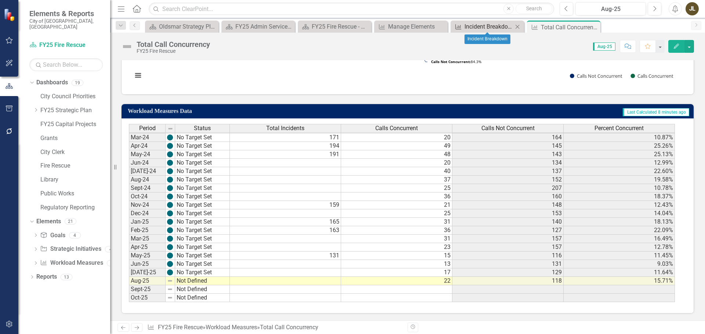
click at [491, 25] on div "Incident Breakdown" at bounding box center [488, 26] width 48 height 9
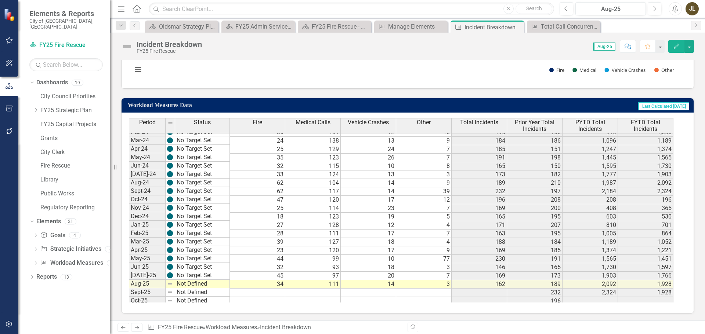
scroll to position [244, 0]
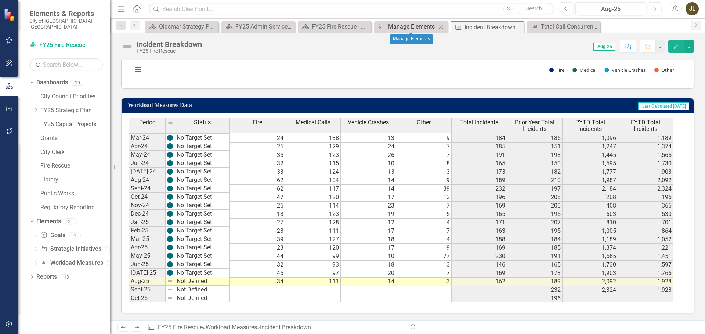
click at [413, 24] on div "Manage Elements" at bounding box center [412, 26] width 48 height 9
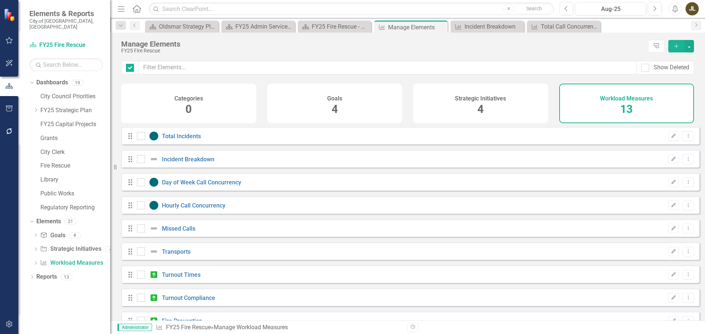
checkbox input "false"
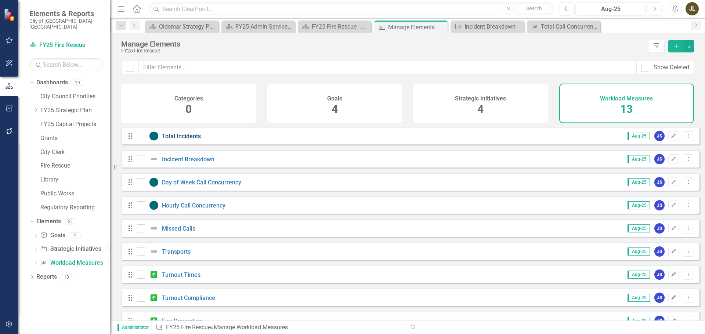
click at [194, 140] on link "Total Incidents" at bounding box center [181, 136] width 39 height 7
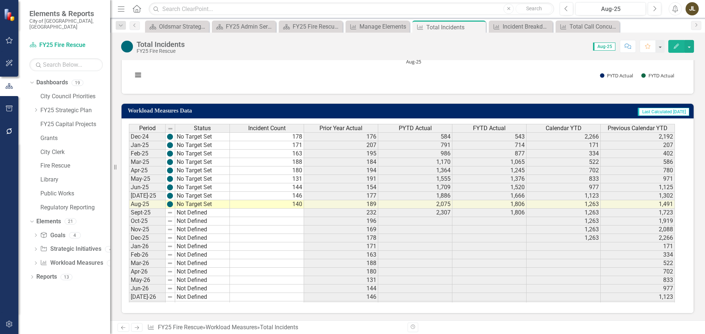
scroll to position [330, 0]
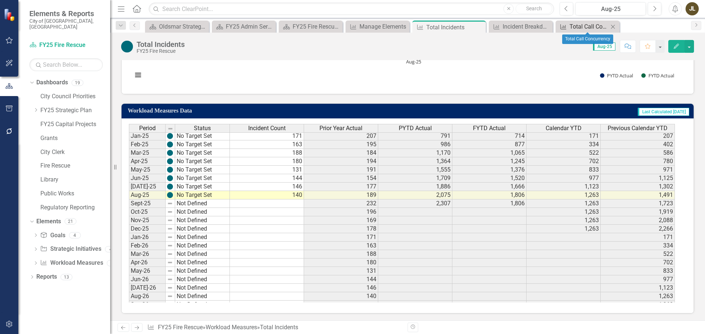
click at [573, 30] on div "Total Call Concurrency" at bounding box center [588, 26] width 39 height 9
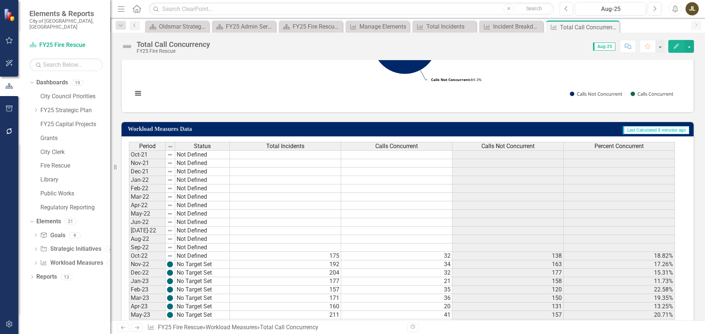
scroll to position [202, 0]
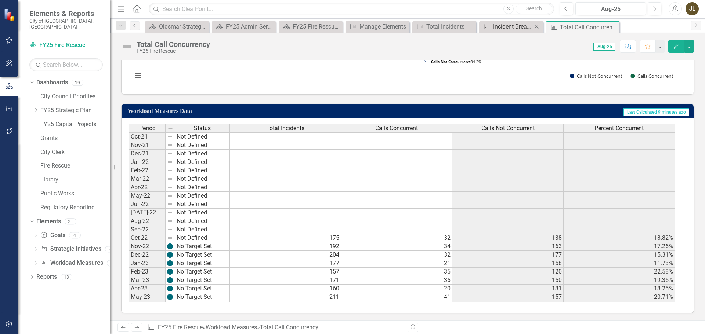
click at [508, 27] on div "Incident Breakdown" at bounding box center [512, 26] width 39 height 9
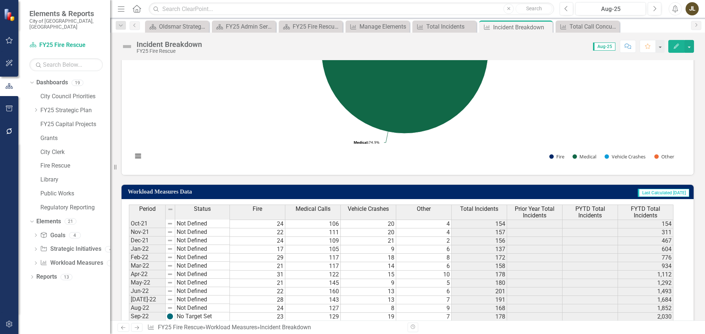
scroll to position [323, 0]
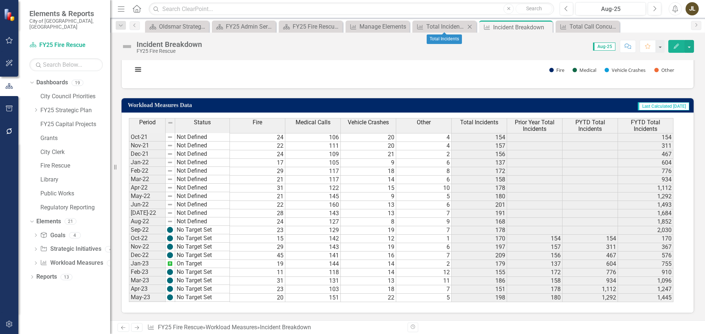
click at [452, 31] on div "Workload Measures Total Incidents Close" at bounding box center [444, 27] width 64 height 12
click at [448, 24] on div "Total Incidents" at bounding box center [445, 26] width 39 height 9
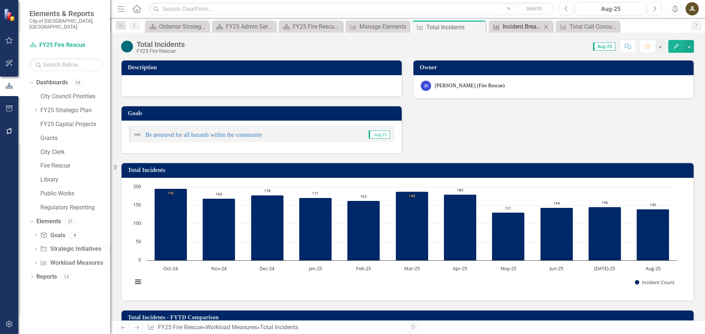
click at [515, 25] on div "Incident Breakdown" at bounding box center [522, 26] width 39 height 9
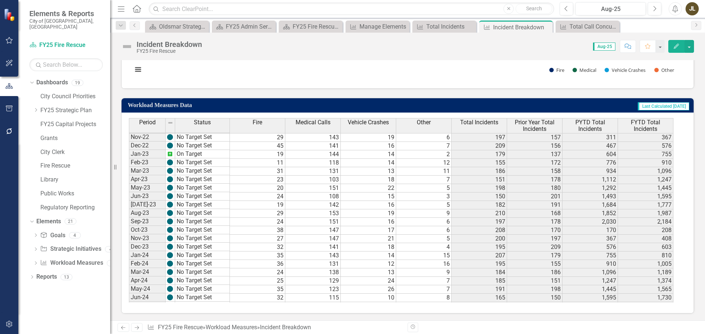
scroll to position [181, 0]
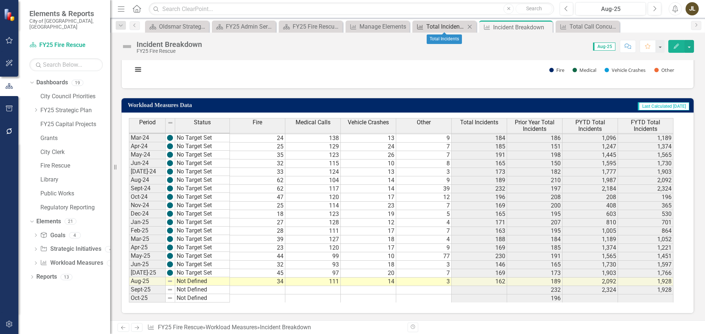
click at [452, 26] on div "Total Incidents" at bounding box center [445, 26] width 39 height 9
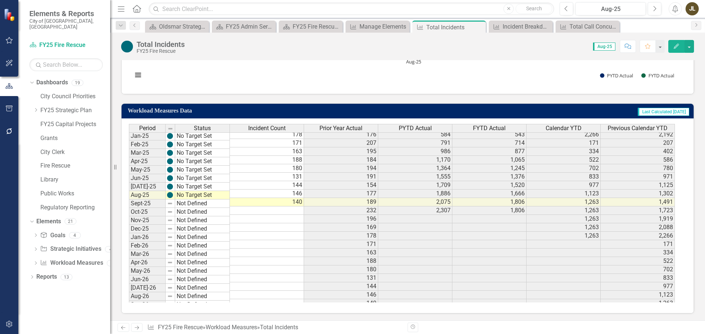
scroll to position [330, 0]
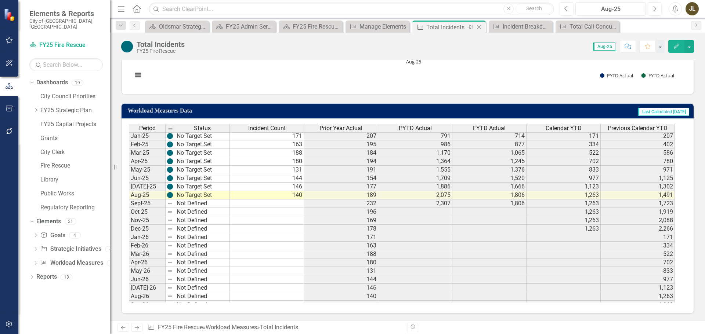
click at [480, 28] on icon "Close" at bounding box center [478, 27] width 7 height 6
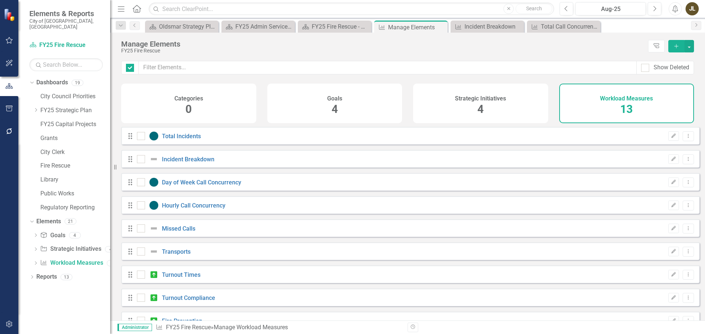
checkbox input "false"
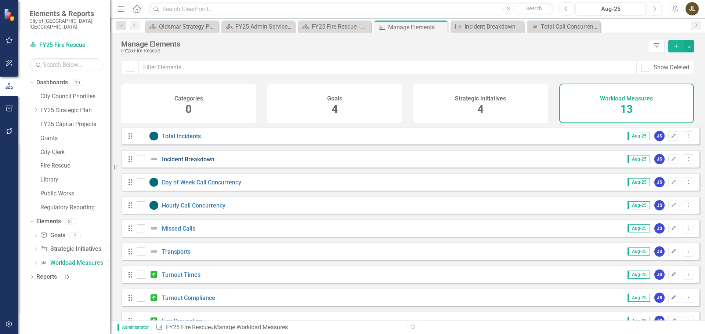
click at [189, 163] on link "Incident Breakdown" at bounding box center [188, 159] width 52 height 7
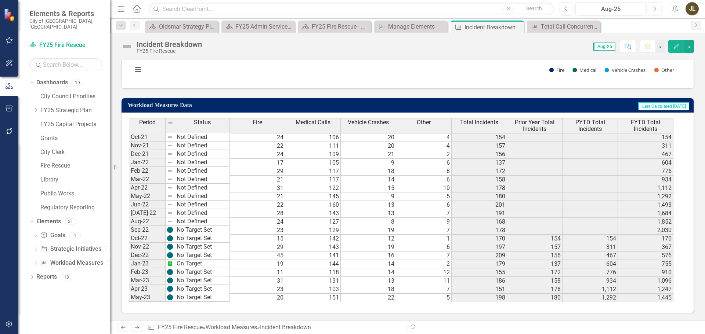
scroll to position [323, 0]
click at [517, 29] on icon "Close" at bounding box center [516, 27] width 7 height 6
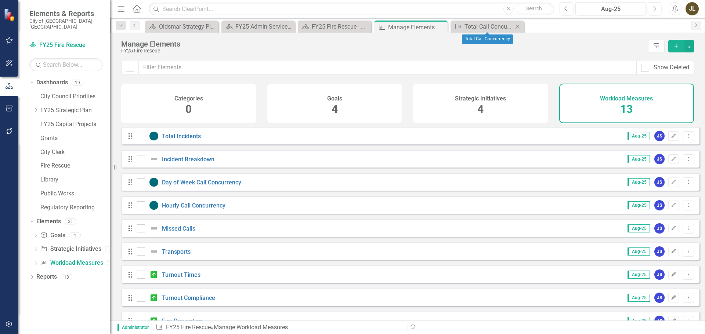
click at [517, 29] on icon "Close" at bounding box center [517, 27] width 7 height 6
click at [442, 26] on icon "Close" at bounding box center [440, 27] width 7 height 6
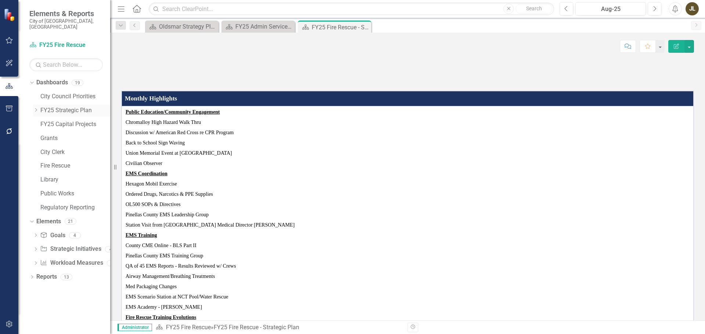
click at [36, 108] on icon "Dropdown" at bounding box center [36, 110] width 6 height 4
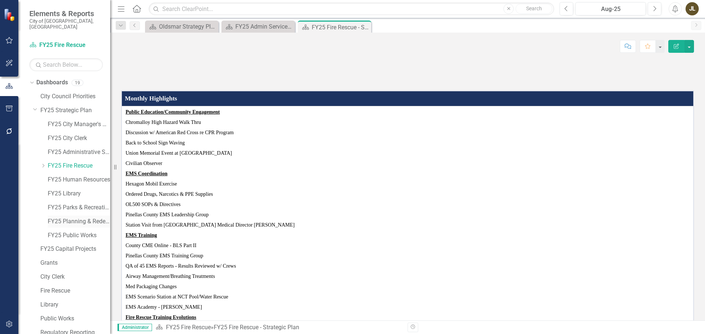
click at [81, 218] on link "FY25 Planning & Redevelopment" at bounding box center [79, 222] width 62 height 8
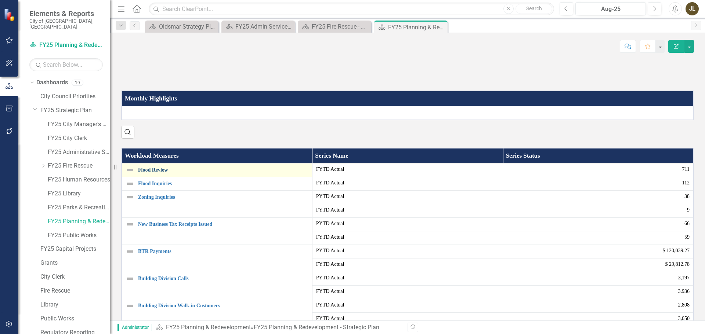
click at [157, 173] on link "Flood Review" at bounding box center [223, 170] width 170 height 6
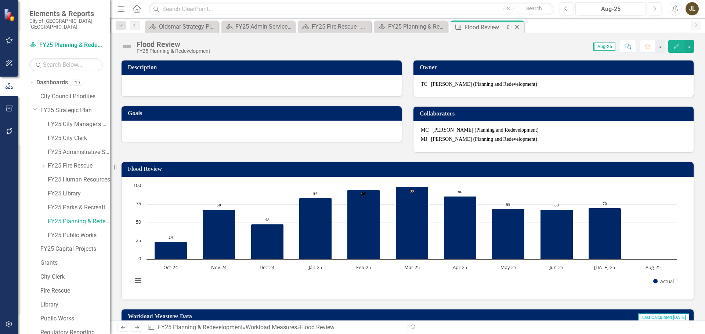
click at [518, 27] on icon "Close" at bounding box center [516, 27] width 7 height 6
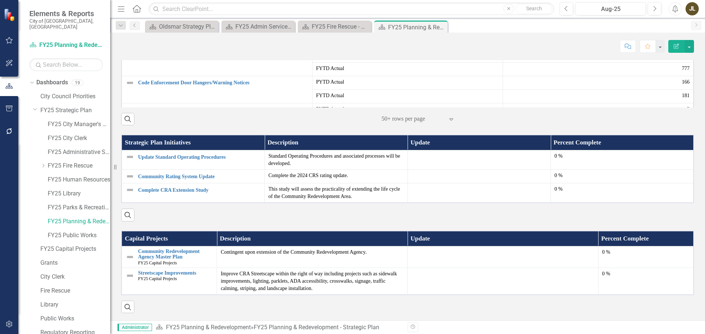
scroll to position [359, 0]
click at [442, 26] on icon at bounding box center [441, 27] width 4 height 4
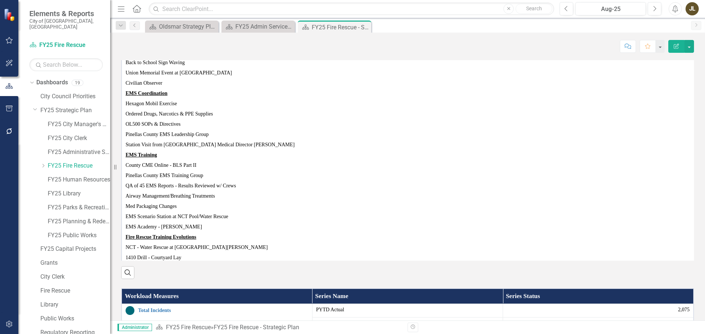
scroll to position [147, 0]
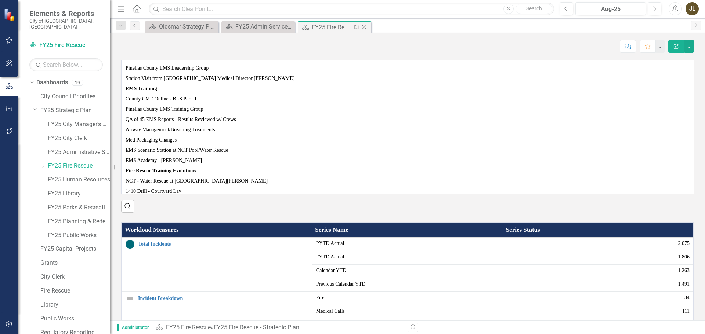
click at [365, 29] on icon "Close" at bounding box center [363, 27] width 7 height 6
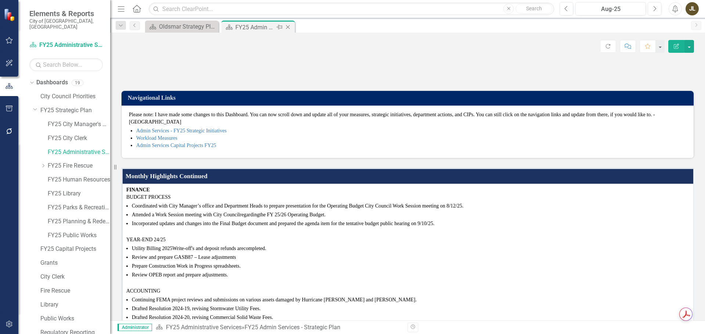
click at [291, 27] on icon "Close" at bounding box center [287, 27] width 7 height 6
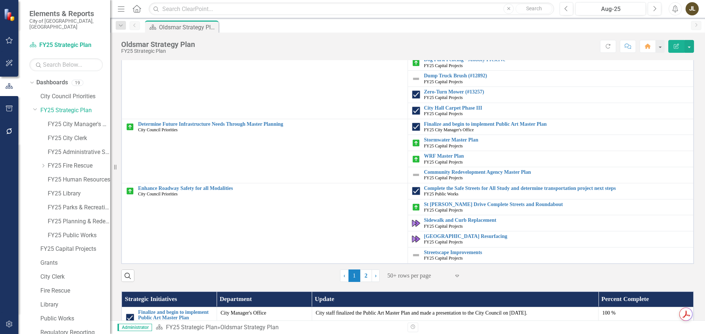
scroll to position [477, 0]
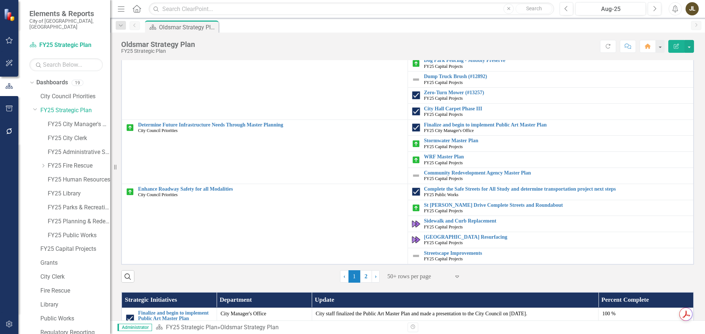
click at [365, 283] on link "2" at bounding box center [366, 277] width 12 height 12
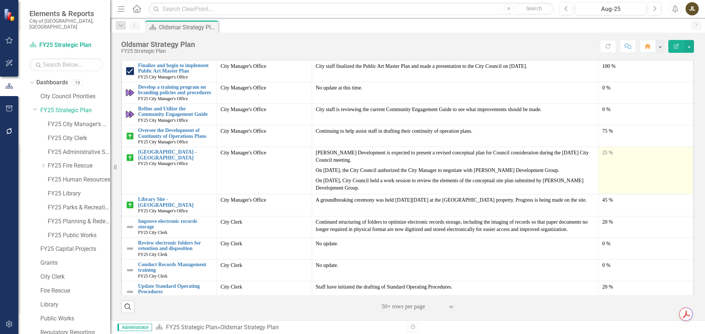
scroll to position [37, 0]
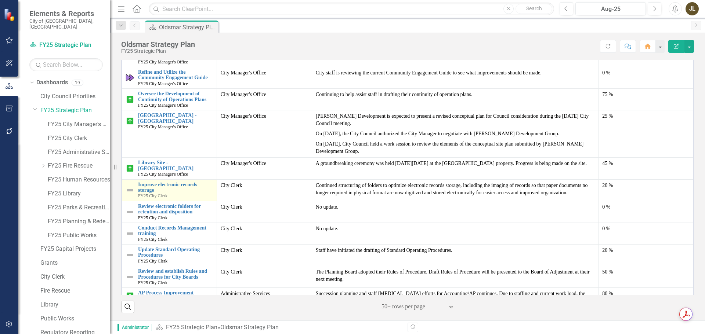
click at [128, 190] on img at bounding box center [130, 190] width 9 height 9
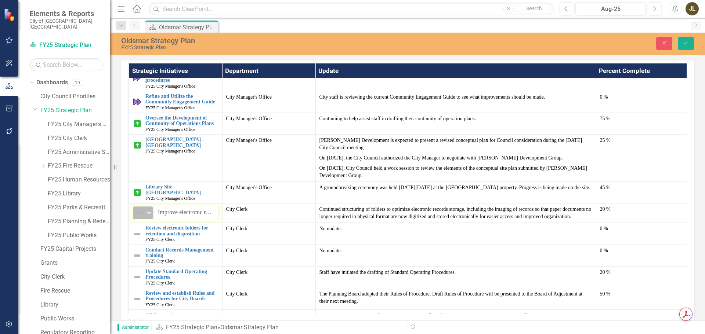
click at [144, 218] on div "Not Defined Expand" at bounding box center [143, 213] width 20 height 13
click at [138, 236] on img at bounding box center [137, 234] width 9 height 9
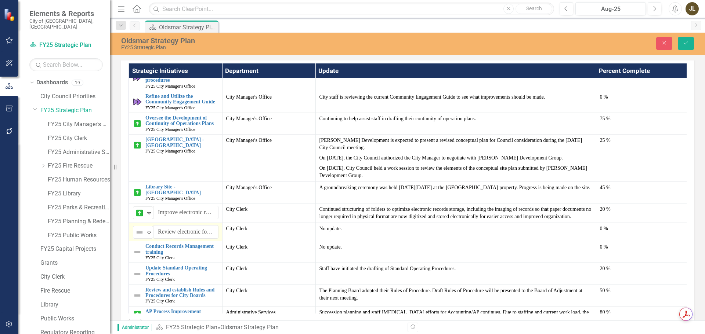
scroll to position [723, 0]
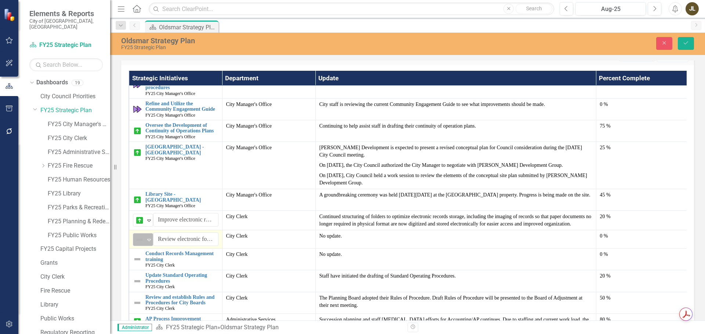
click at [140, 236] on img at bounding box center [139, 240] width 9 height 9
click at [139, 255] on img at bounding box center [137, 259] width 9 height 9
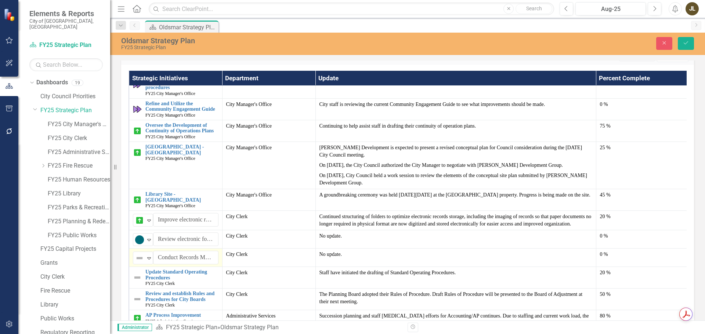
click at [139, 254] on img at bounding box center [139, 258] width 9 height 9
click at [135, 273] on img at bounding box center [137, 277] width 9 height 9
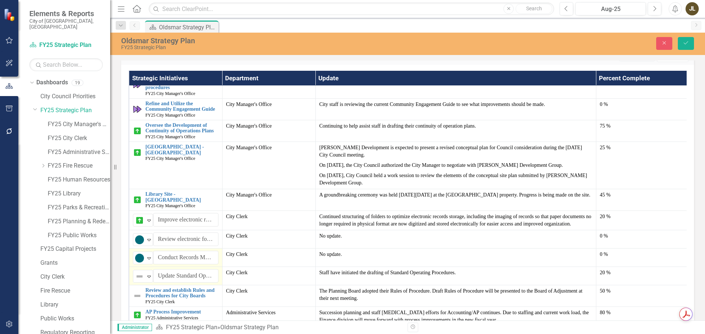
click at [135, 272] on img at bounding box center [139, 276] width 9 height 9
click at [135, 292] on img at bounding box center [137, 296] width 9 height 9
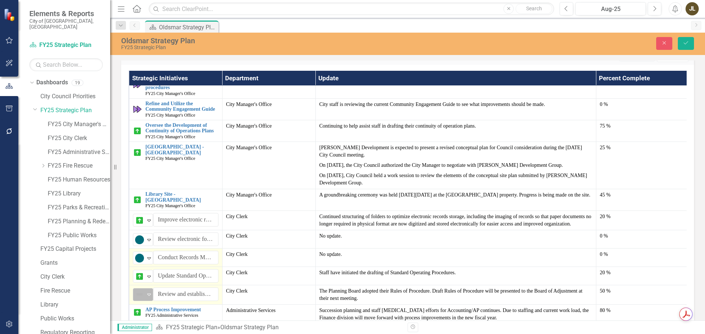
click at [139, 290] on img at bounding box center [139, 294] width 9 height 9
click at [689, 44] on button "Save" at bounding box center [686, 43] width 16 height 13
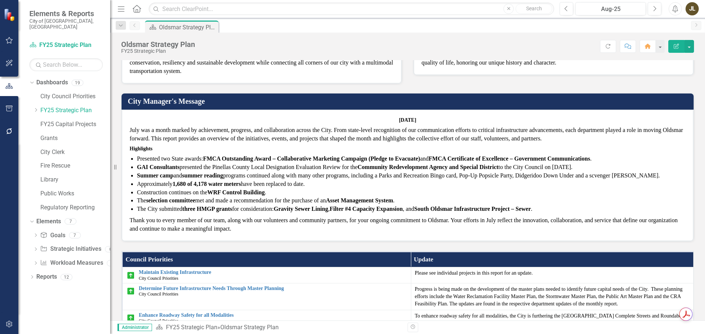
scroll to position [0, 0]
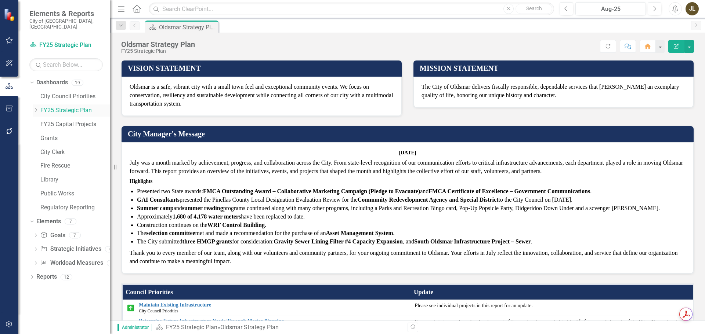
click at [36, 108] on icon "Dropdown" at bounding box center [36, 110] width 6 height 4
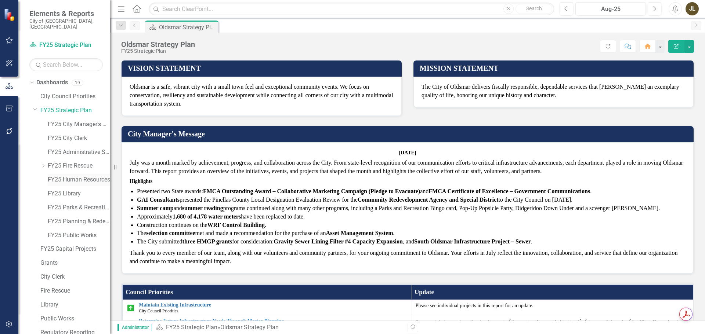
click at [76, 176] on link "FY25 Human Resources" at bounding box center [79, 180] width 62 height 8
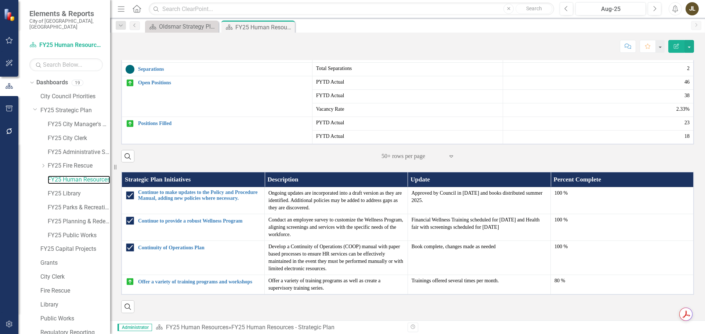
scroll to position [410, 0]
click at [72, 191] on link "FY25 Library" at bounding box center [79, 194] width 62 height 8
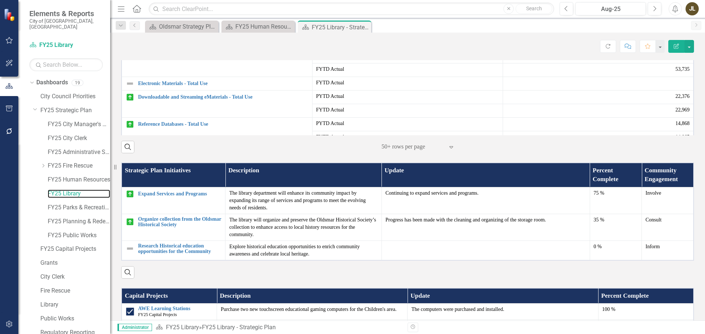
scroll to position [291, 0]
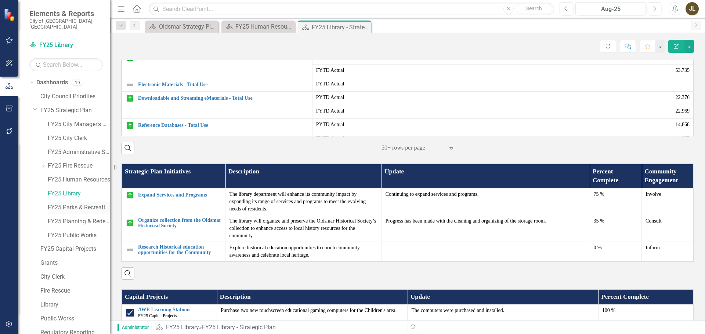
click at [80, 204] on link "FY25 Parks & Recreation" at bounding box center [79, 208] width 62 height 8
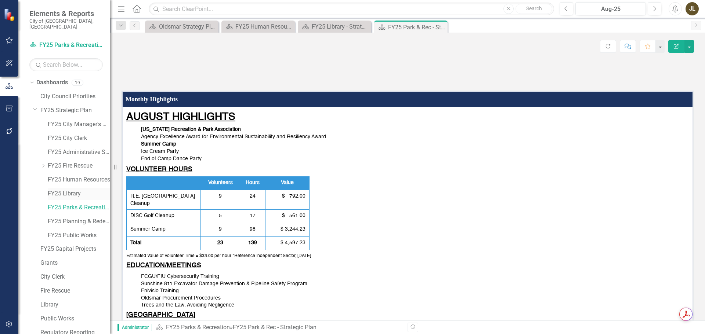
click at [64, 190] on link "FY25 Library" at bounding box center [79, 194] width 62 height 8
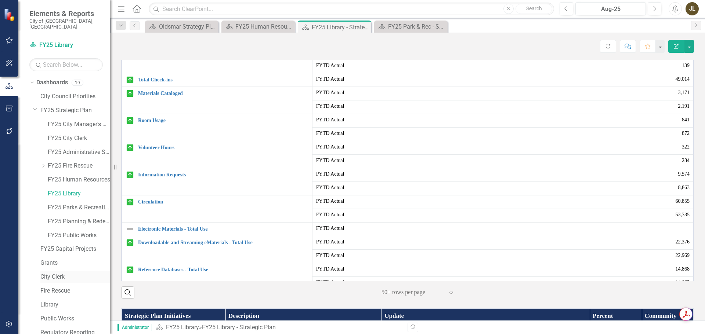
scroll to position [70, 0]
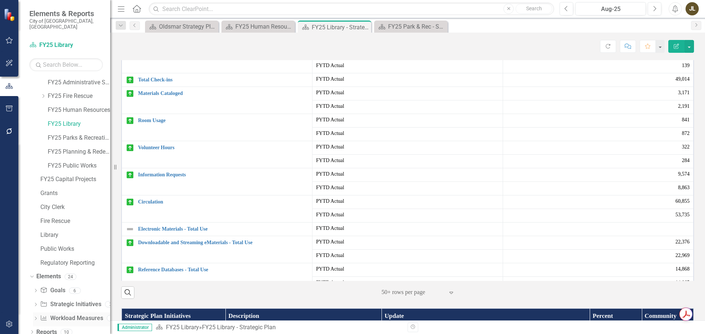
click at [51, 316] on link "Workload Measures Workload Measures" at bounding box center [71, 319] width 63 height 8
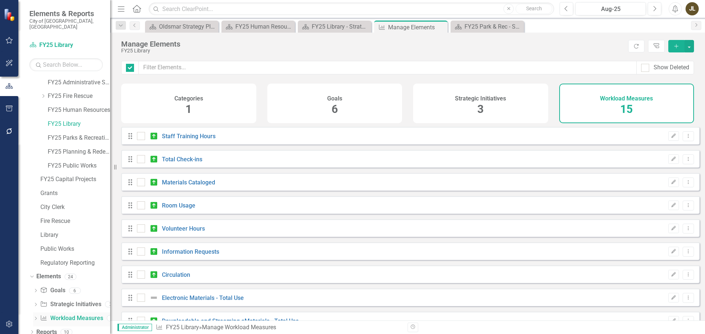
checkbox input "false"
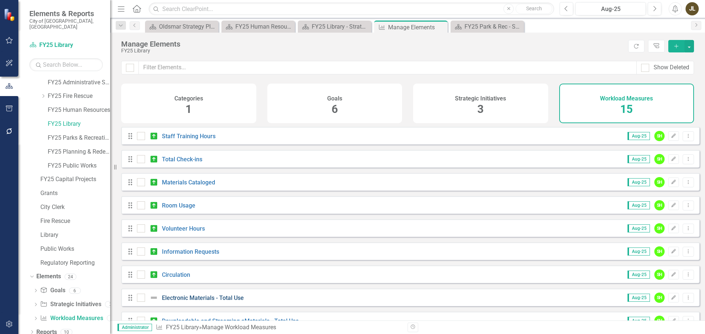
click at [239, 302] on link "Electronic Materials - Total Use" at bounding box center [203, 298] width 82 height 7
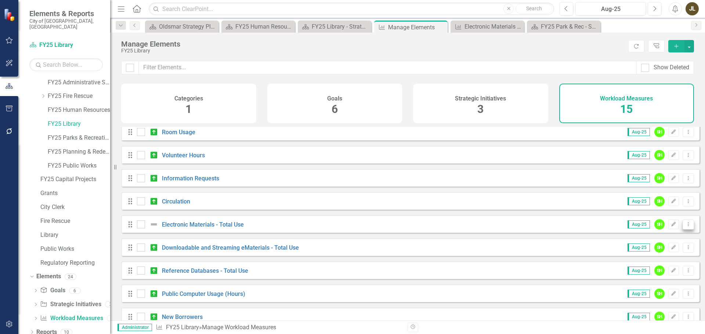
click at [685, 230] on button "Dropdown Menu" at bounding box center [687, 225] width 11 height 10
click at [654, 284] on link "Trash Delete Workload Measures" at bounding box center [640, 283] width 95 height 14
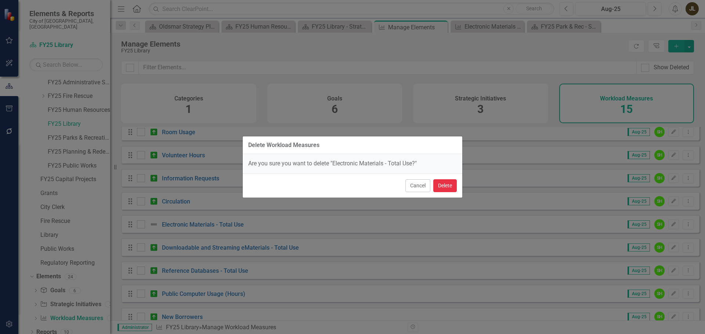
click at [435, 186] on button "Delete" at bounding box center [444, 186] width 23 height 13
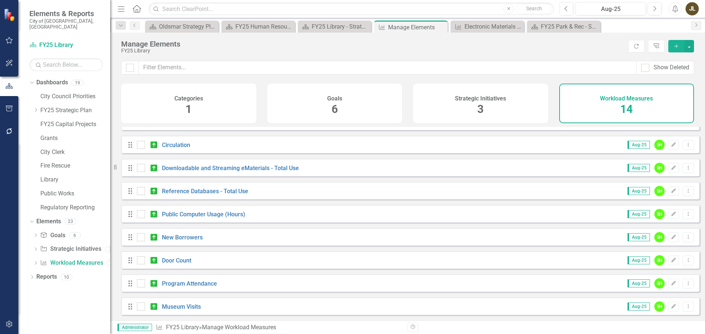
scroll to position [0, 0]
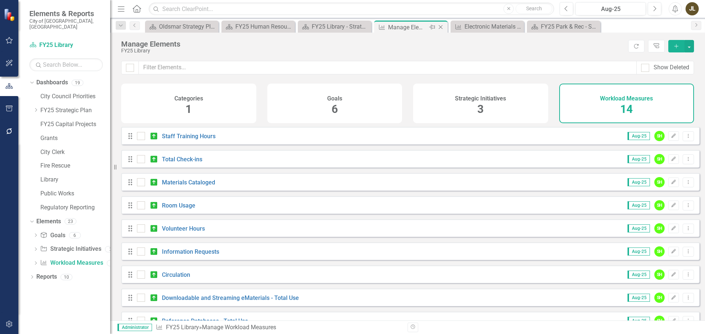
click at [441, 28] on icon "Close" at bounding box center [440, 27] width 7 height 6
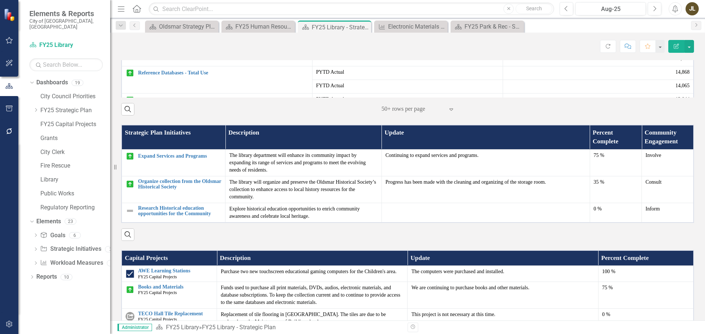
scroll to position [438, 0]
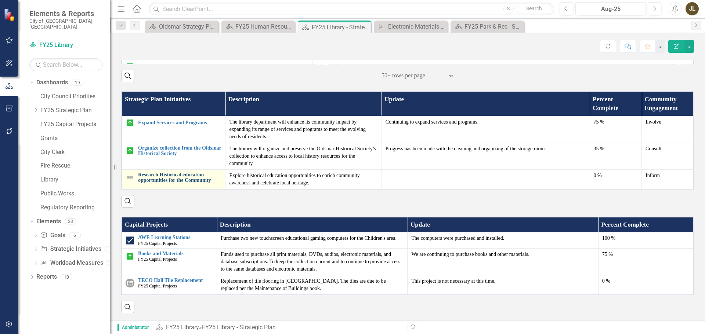
click at [156, 177] on link "Research Historical education opportunities for the Community" at bounding box center [179, 177] width 83 height 11
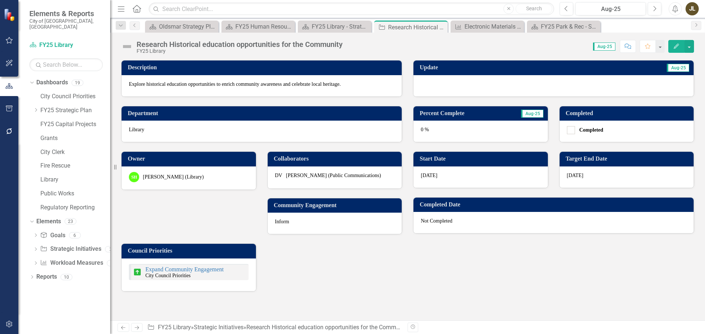
click at [464, 82] on div at bounding box center [553, 85] width 280 height 21
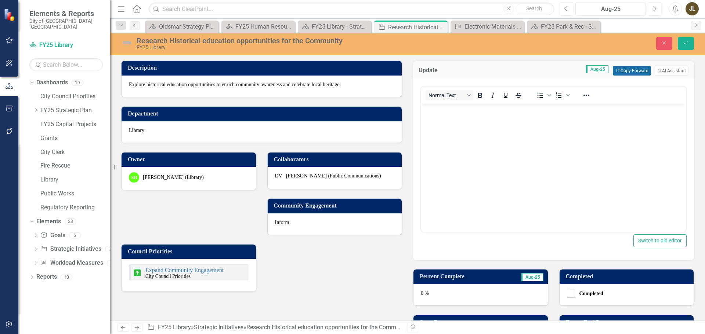
click at [641, 68] on button "Copy Forward Copy Forward" at bounding box center [632, 71] width 38 height 10
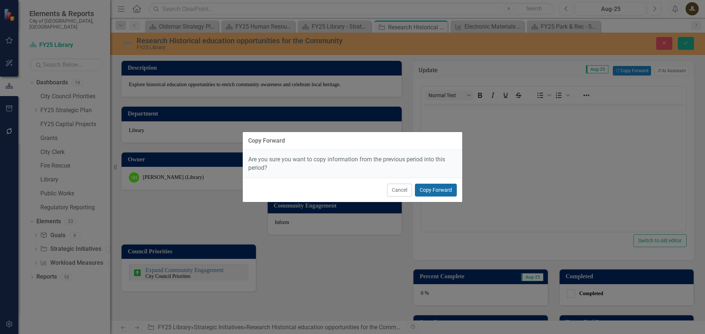
click at [451, 188] on button "Copy Forward" at bounding box center [436, 190] width 42 height 13
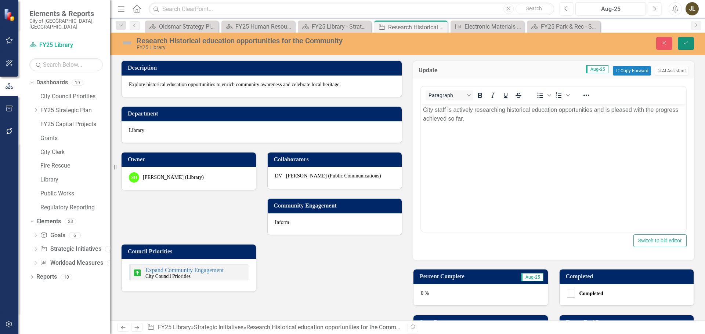
click at [685, 41] on icon "Save" at bounding box center [685, 42] width 7 height 5
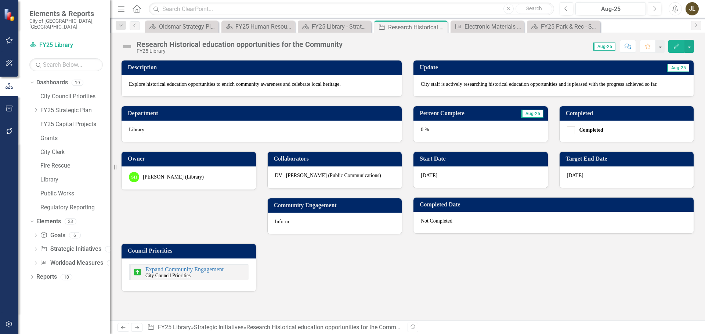
click at [459, 130] on div "0 %" at bounding box center [480, 131] width 134 height 21
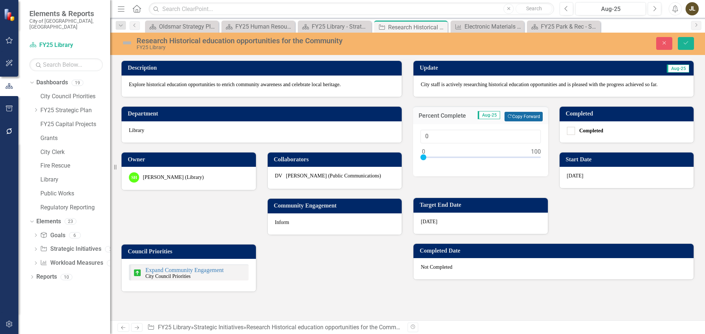
click at [511, 116] on icon "Copy Forward" at bounding box center [509, 117] width 5 height 4
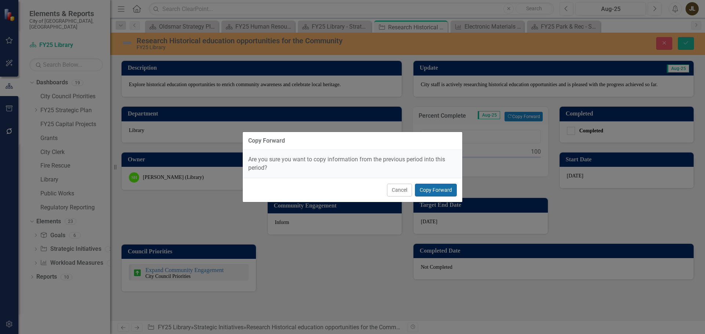
click at [447, 188] on button "Copy Forward" at bounding box center [436, 190] width 42 height 13
type input "15"
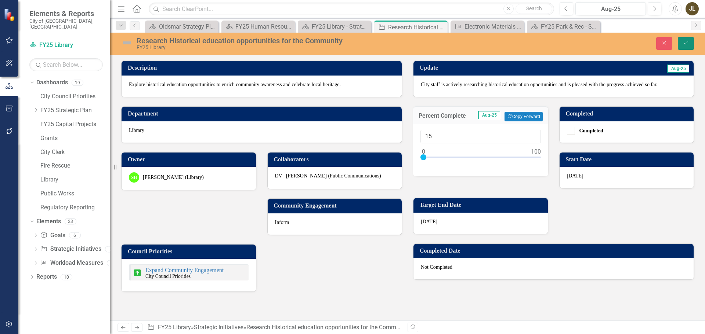
click at [681, 41] on button "Save" at bounding box center [686, 43] width 16 height 13
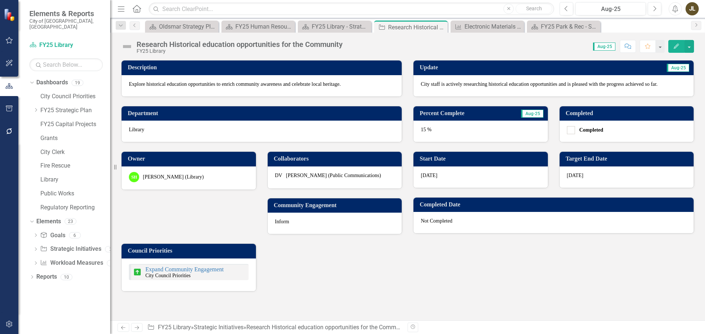
click at [126, 44] on img at bounding box center [127, 47] width 12 height 12
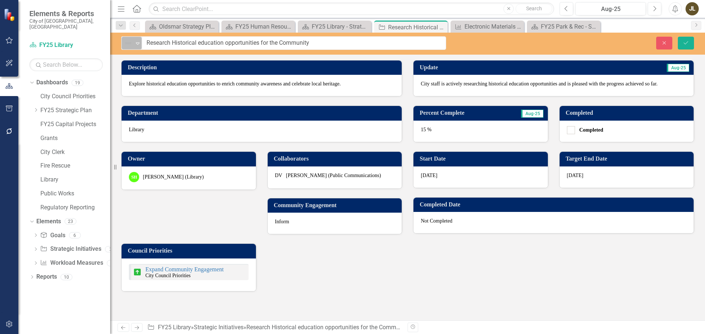
click at [130, 47] on img at bounding box center [128, 43] width 9 height 9
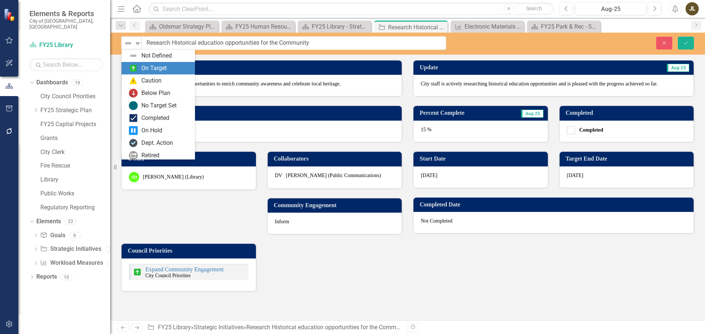
click at [153, 69] on div "On Target" at bounding box center [153, 68] width 25 height 8
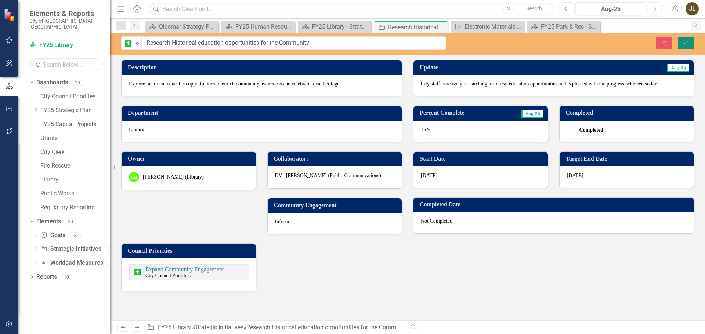
click at [683, 46] on button "Save" at bounding box center [686, 43] width 16 height 13
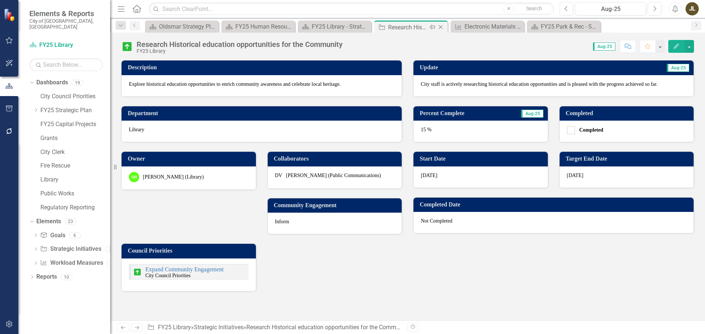
click at [442, 27] on icon "Close" at bounding box center [440, 27] width 7 height 6
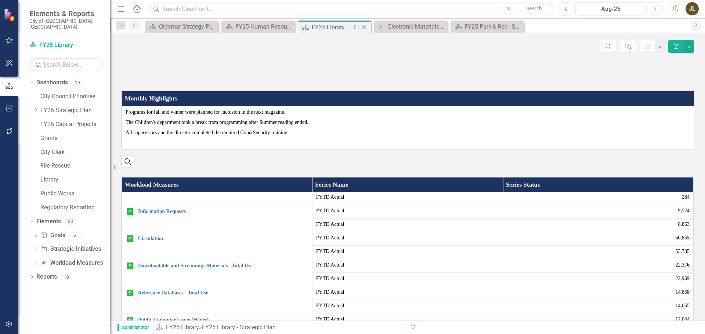
click at [365, 29] on icon "Close" at bounding box center [363, 27] width 7 height 6
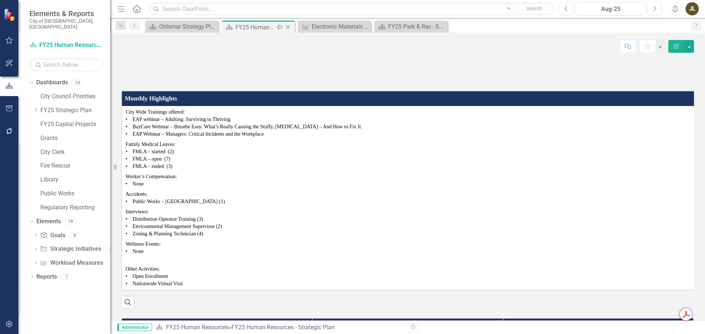
click at [288, 28] on icon "Close" at bounding box center [287, 27] width 7 height 6
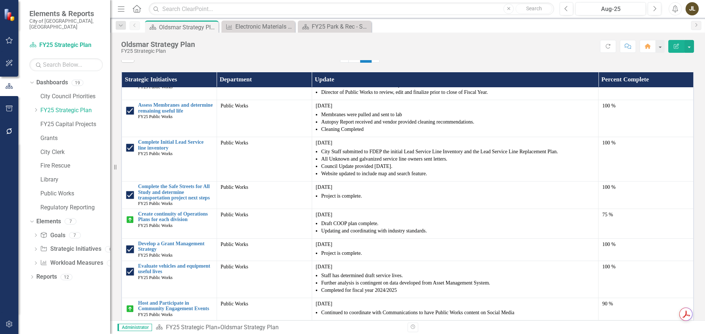
scroll to position [947, 0]
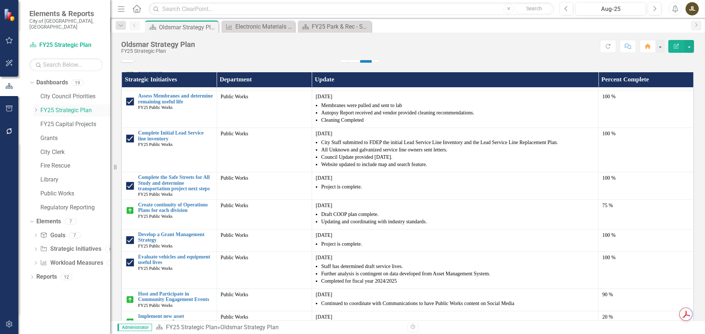
click at [35, 108] on icon "Dropdown" at bounding box center [36, 110] width 6 height 4
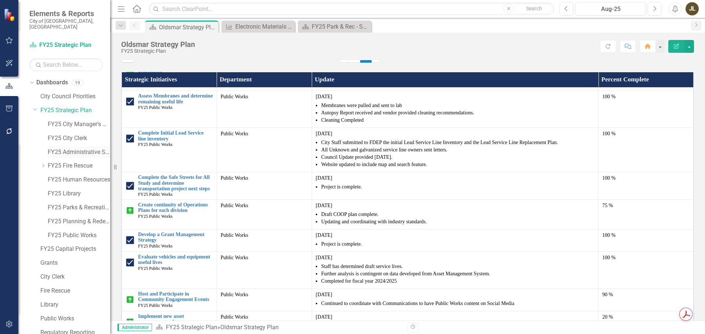
click at [72, 148] on link "FY25 Administrative Services" at bounding box center [79, 152] width 62 height 8
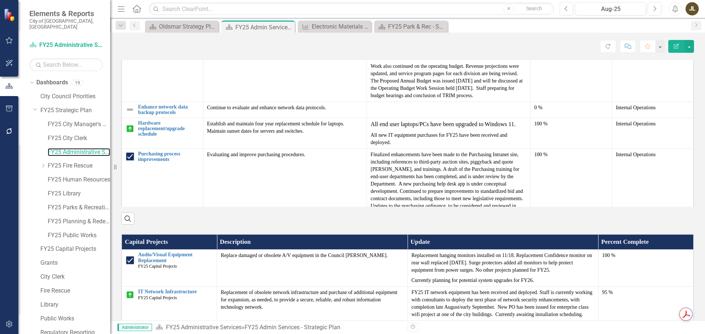
scroll to position [766, 0]
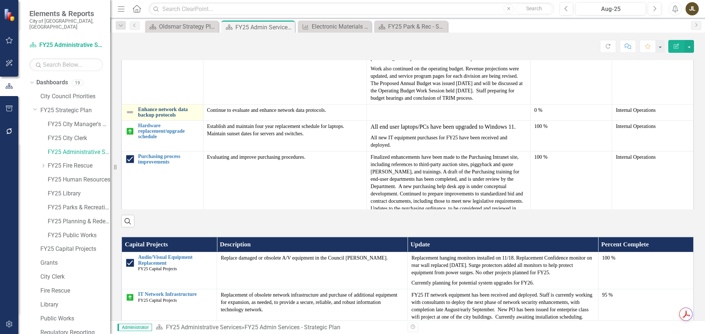
click at [145, 118] on link "Enhance network data backup protocols" at bounding box center [168, 112] width 61 height 11
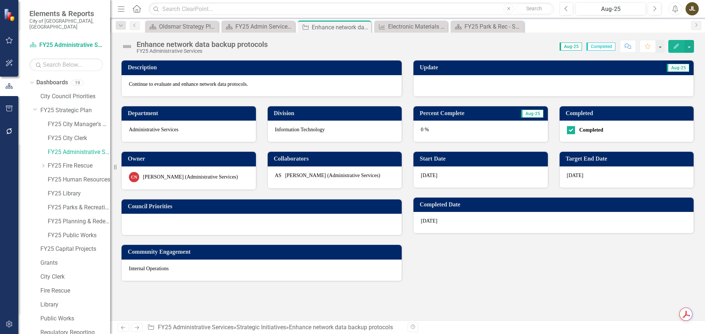
click at [468, 86] on div at bounding box center [553, 85] width 280 height 21
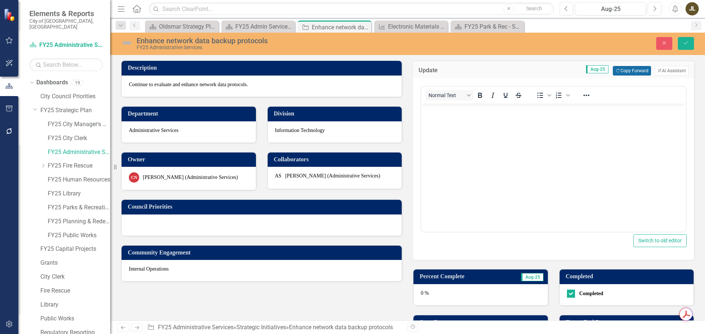
click at [619, 68] on button "Copy Forward Copy Forward" at bounding box center [632, 71] width 38 height 10
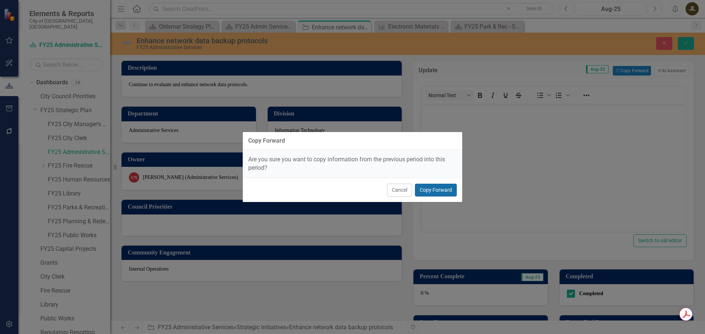
click at [442, 188] on button "Copy Forward" at bounding box center [436, 190] width 42 height 13
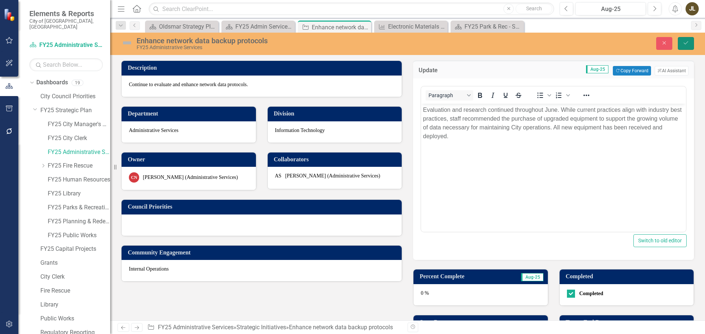
click at [682, 48] on button "Save" at bounding box center [686, 43] width 16 height 13
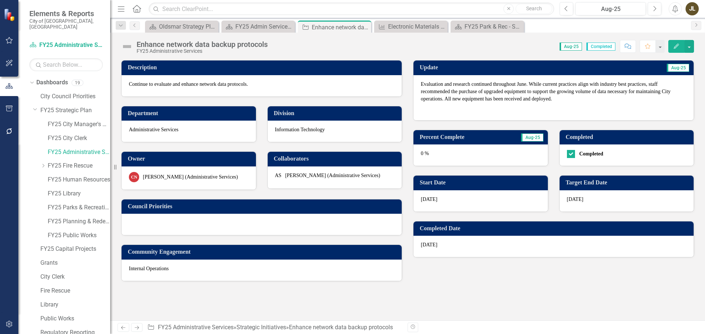
click at [468, 153] on div "0 %" at bounding box center [480, 155] width 134 height 21
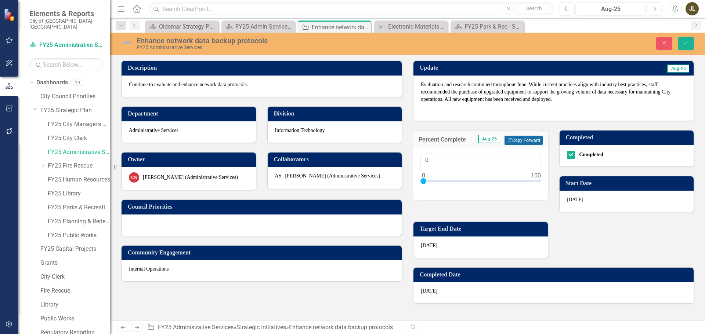
click at [518, 142] on button "Copy Forward Copy Forward" at bounding box center [523, 141] width 38 height 10
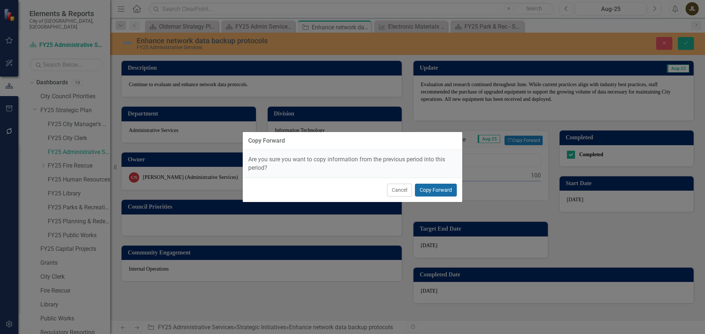
click at [451, 187] on button "Copy Forward" at bounding box center [436, 190] width 42 height 13
type input "100"
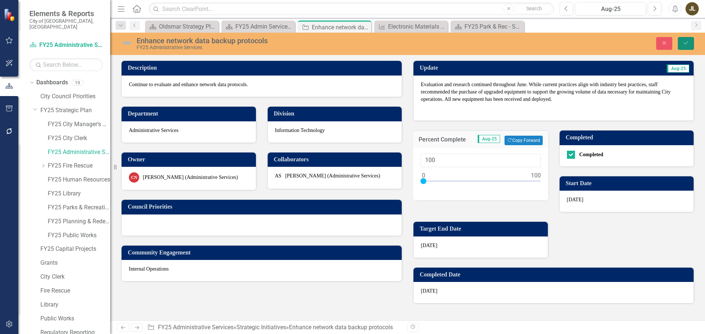
click at [680, 44] on button "Save" at bounding box center [686, 43] width 16 height 13
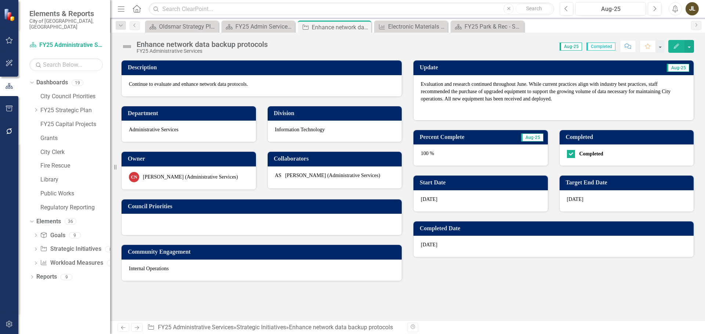
click at [130, 47] on img at bounding box center [127, 47] width 12 height 12
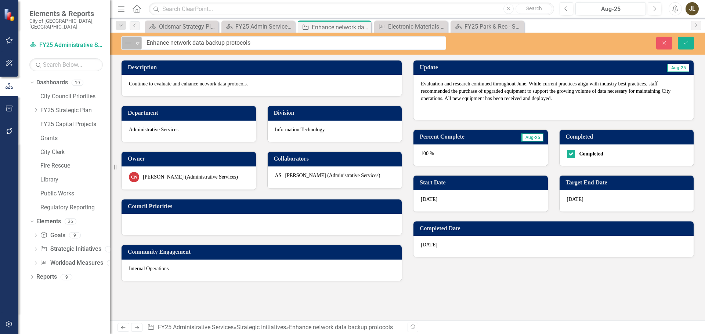
click at [133, 48] on div "Not Defined Expand" at bounding box center [132, 43] width 20 height 13
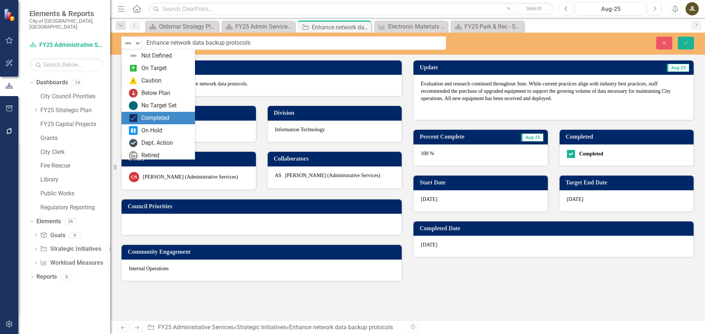
click at [157, 117] on div "Completed" at bounding box center [155, 118] width 28 height 8
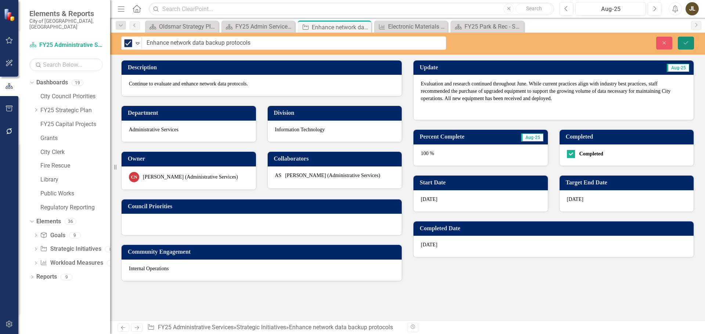
click at [687, 44] on icon "Save" at bounding box center [685, 42] width 7 height 5
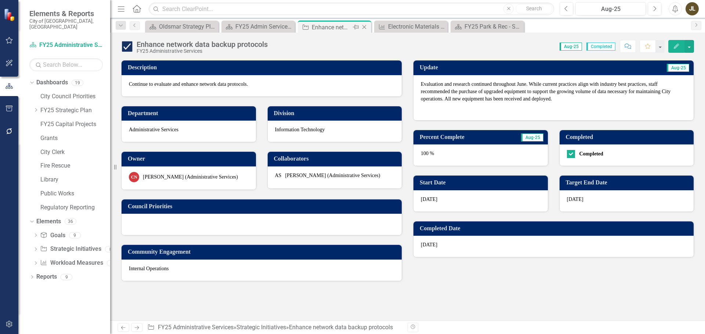
click at [367, 29] on icon "Close" at bounding box center [363, 27] width 7 height 6
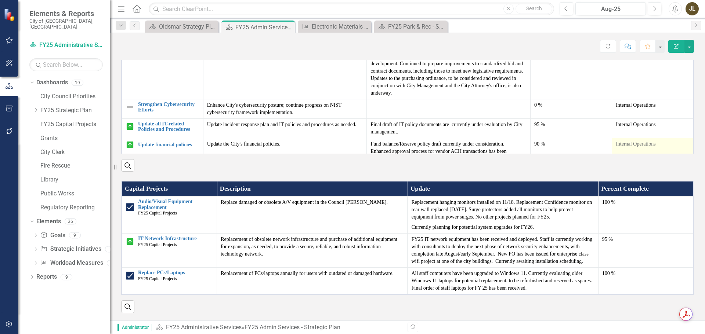
scroll to position [115, 0]
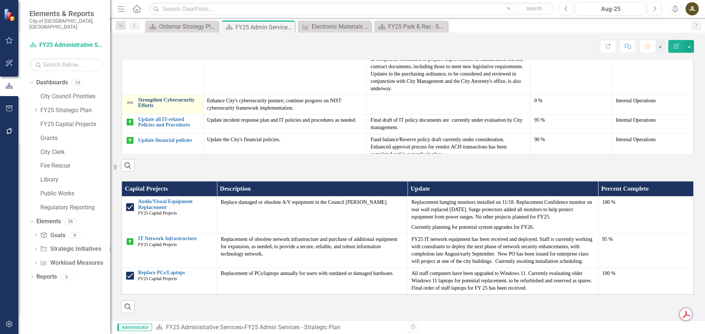
click at [158, 109] on link "Strengthen Cybersecurity Efforts" at bounding box center [168, 102] width 61 height 11
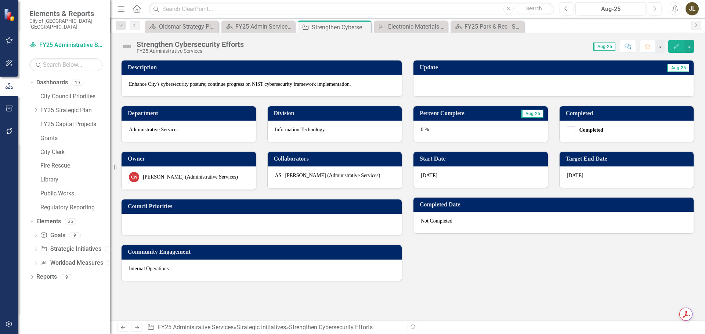
click at [468, 86] on div at bounding box center [553, 85] width 280 height 21
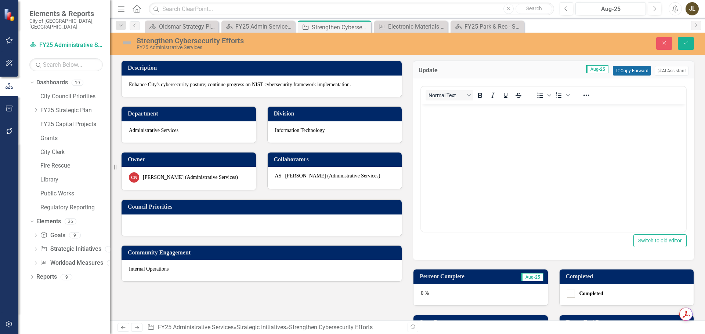
click at [614, 75] on button "Copy Forward Copy Forward" at bounding box center [632, 71] width 38 height 10
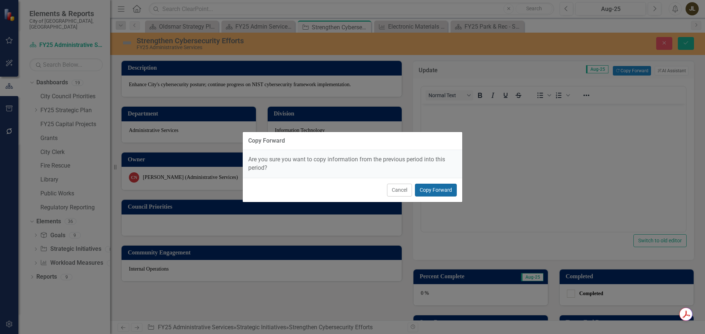
click at [454, 187] on button "Copy Forward" at bounding box center [436, 190] width 42 height 13
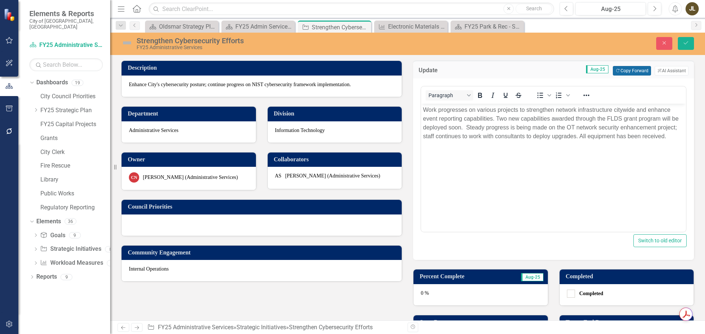
scroll to position [73, 0]
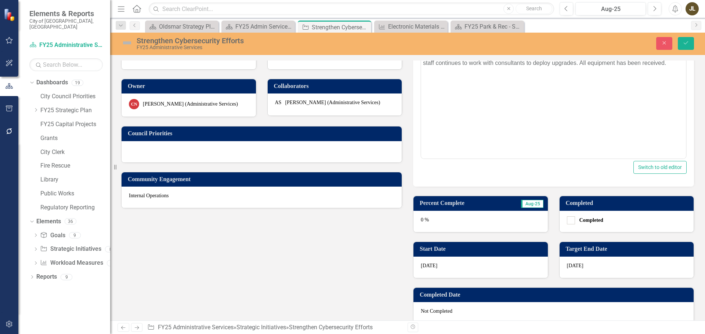
click at [479, 221] on div "0 %" at bounding box center [480, 221] width 134 height 21
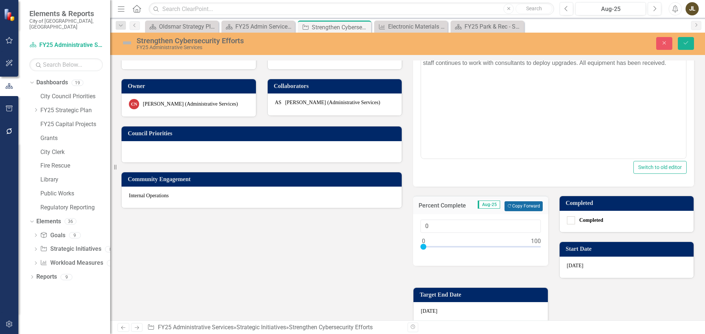
click at [514, 208] on button "Copy Forward Copy Forward" at bounding box center [523, 207] width 38 height 10
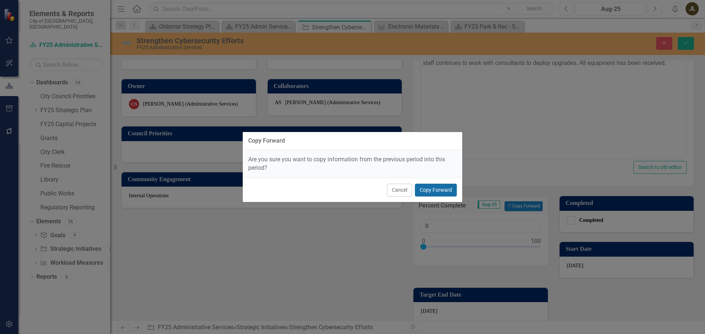
click at [444, 192] on button "Copy Forward" at bounding box center [436, 190] width 42 height 13
type input "80"
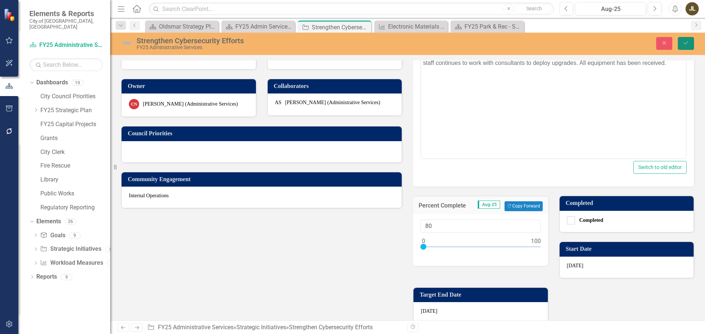
click at [684, 44] on icon "Save" at bounding box center [685, 42] width 7 height 5
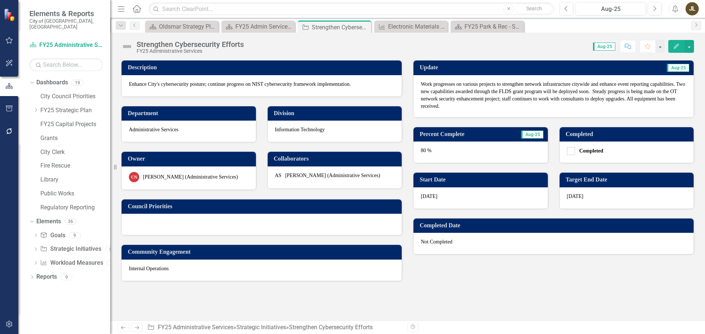
click at [125, 47] on img at bounding box center [127, 47] width 12 height 12
click at [124, 47] on img at bounding box center [127, 47] width 12 height 12
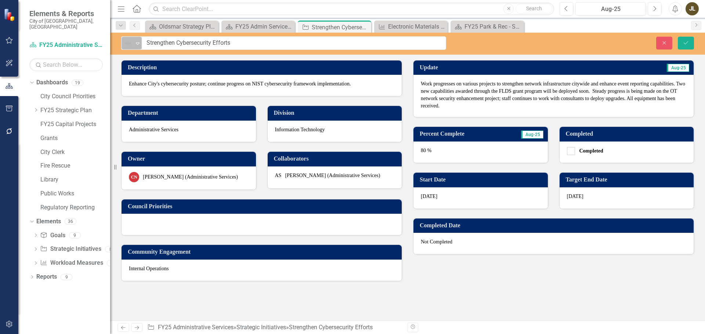
click at [125, 47] on img at bounding box center [128, 43] width 9 height 9
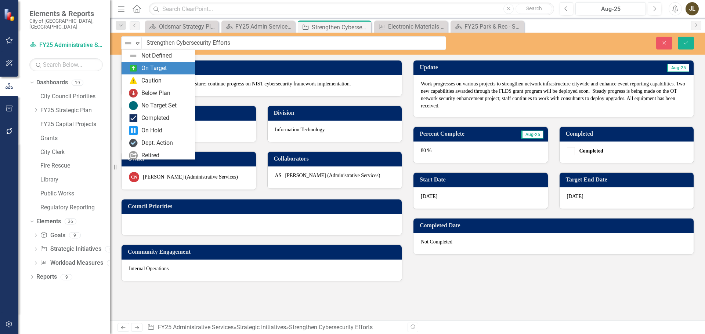
click at [137, 68] on img at bounding box center [133, 68] width 9 height 9
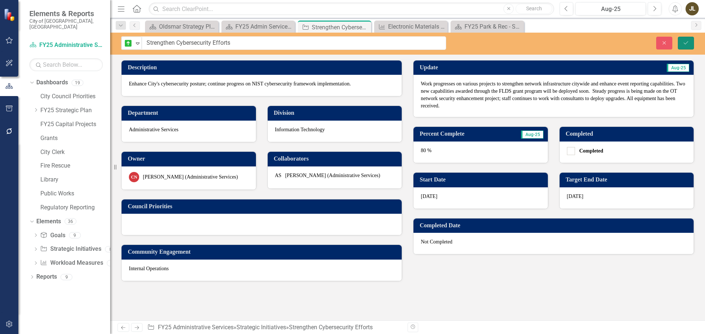
click at [686, 39] on button "Save" at bounding box center [686, 43] width 16 height 13
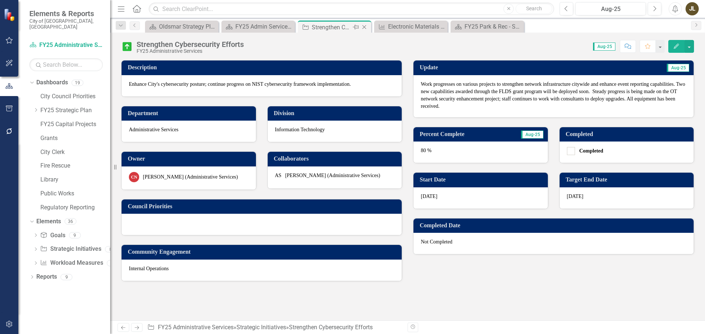
click at [365, 26] on icon "Close" at bounding box center [363, 27] width 7 height 6
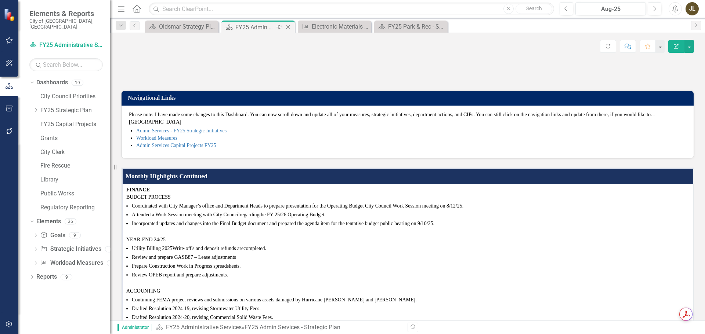
click at [291, 27] on icon "Close" at bounding box center [287, 27] width 7 height 6
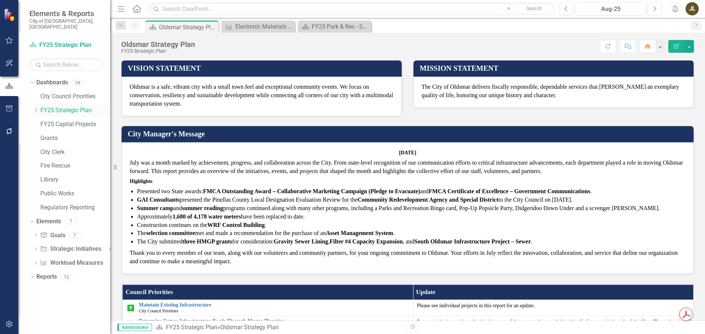
click at [35, 108] on icon "Dropdown" at bounding box center [36, 110] width 6 height 4
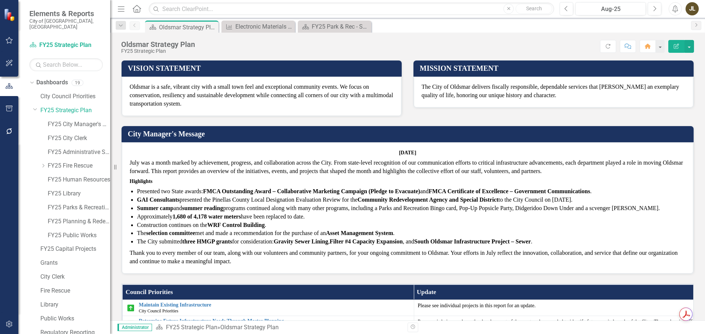
click at [330, 250] on p "Thank you to every member of our team, along with our volunteers and community …" at bounding box center [408, 257] width 556 height 18
click at [331, 250] on p "Thank you to every member of our team, along with our volunteers and community …" at bounding box center [408, 257] width 556 height 18
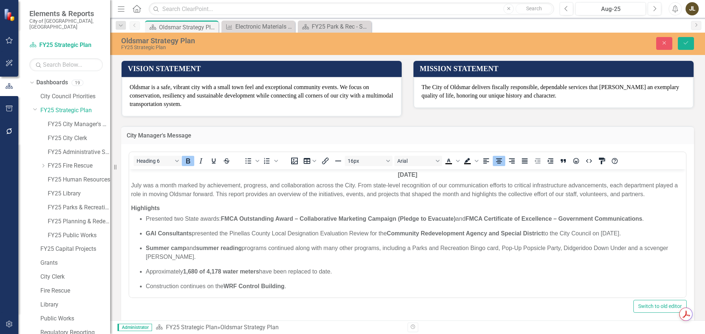
click at [400, 173] on strong "[DATE]" at bounding box center [407, 174] width 19 height 6
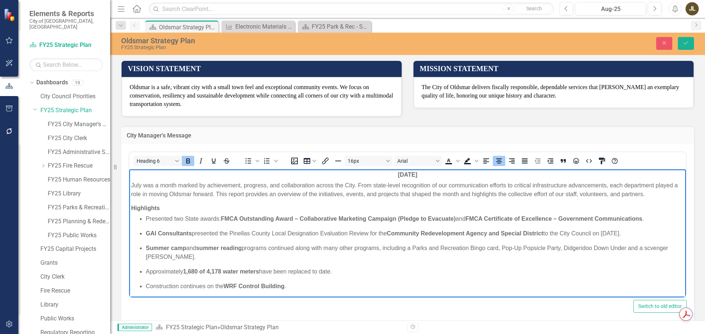
click at [660, 249] on p "Summer camp and summer reading programs continued along with many other program…" at bounding box center [415, 253] width 538 height 18
click at [301, 245] on p "Summer camp and summer reading programs continued along with many other program…" at bounding box center [415, 253] width 538 height 18
drag, startPoint x: 407, startPoint y: 174, endPoint x: 384, endPoint y: 173, distance: 23.5
click at [398, 173] on strong "[DATE]" at bounding box center [407, 174] width 19 height 6
click at [437, 194] on p "July was a month marked by achievement, progress, and collaboration across the …" at bounding box center [407, 190] width 553 height 18
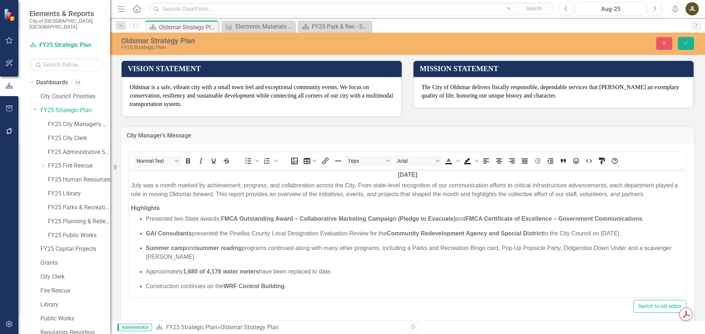
click at [677, 139] on td "City Manager's Message" at bounding box center [408, 137] width 562 height 10
click at [686, 44] on icon "Save" at bounding box center [685, 42] width 7 height 5
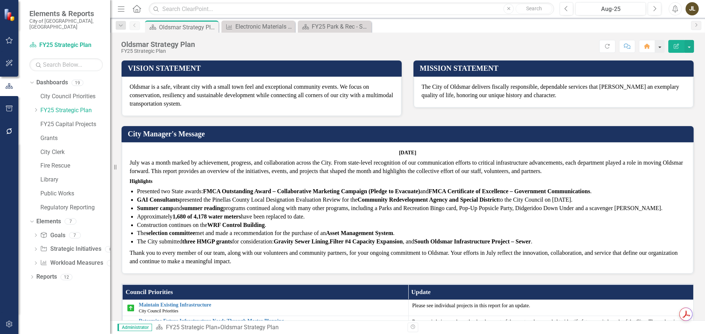
click at [660, 46] on button "button" at bounding box center [660, 46] width 10 height 13
click at [629, 48] on icon "Comment" at bounding box center [627, 46] width 7 height 5
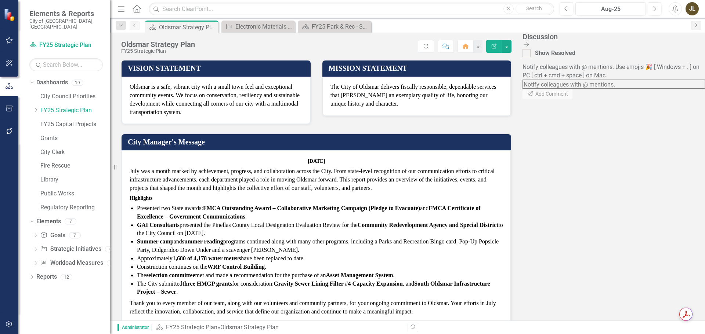
click at [696, 27] on link "Next" at bounding box center [696, 25] width 10 height 9
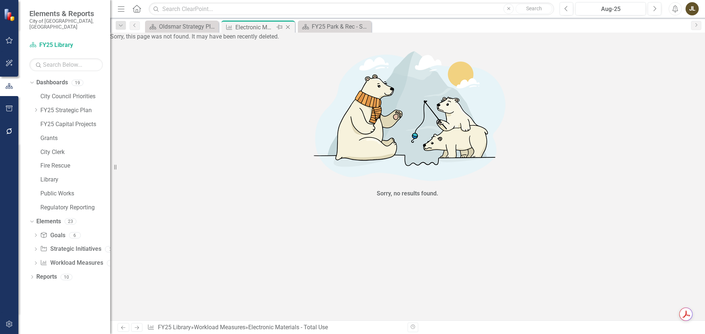
click at [289, 27] on icon "Close" at bounding box center [287, 27] width 7 height 6
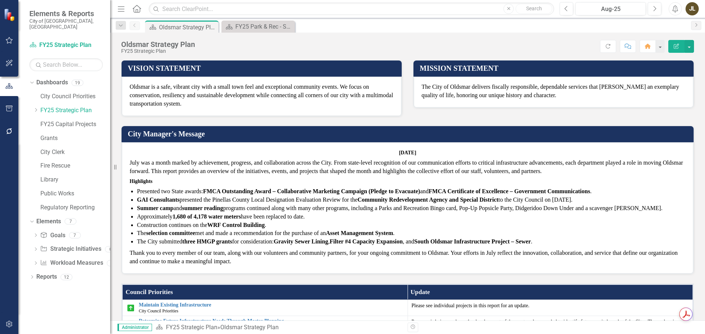
click at [676, 11] on icon "button" at bounding box center [675, 8] width 6 height 7
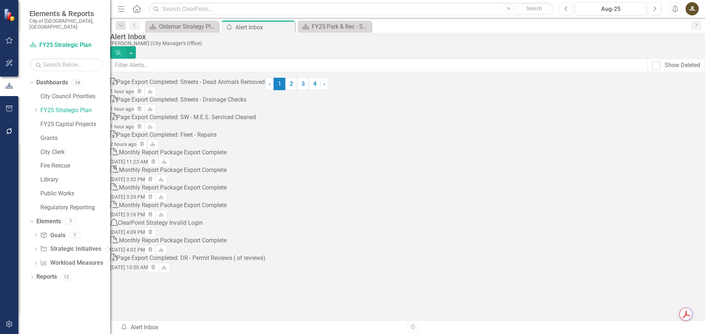
click at [697, 11] on div "JL" at bounding box center [691, 8] width 13 height 13
click at [670, 67] on link "icon.tutorial Show Tutorials" at bounding box center [669, 65] width 58 height 14
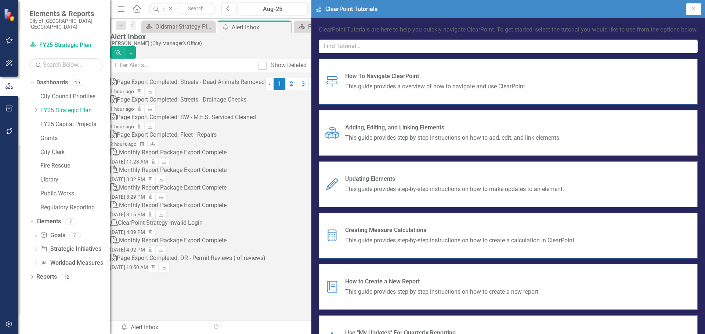
click at [526, 91] on span "This guide provides a overview of how to navigate and use ClearPoint." at bounding box center [435, 87] width 181 height 8
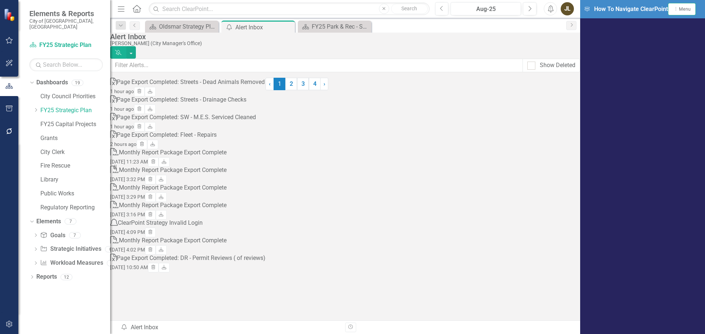
click at [463, 56] on div "Alert Inbox [PERSON_NAME] (City Manager's Office) Dismiss Alerts Show Deleted E…" at bounding box center [345, 152] width 470 height 239
click at [580, 12] on div "icon.navigation How To Navigate ClearPoint Dropdown Menu Menu icon.tutorial Sho…" at bounding box center [642, 9] width 125 height 18
